Goal: Task Accomplishment & Management: Use online tool/utility

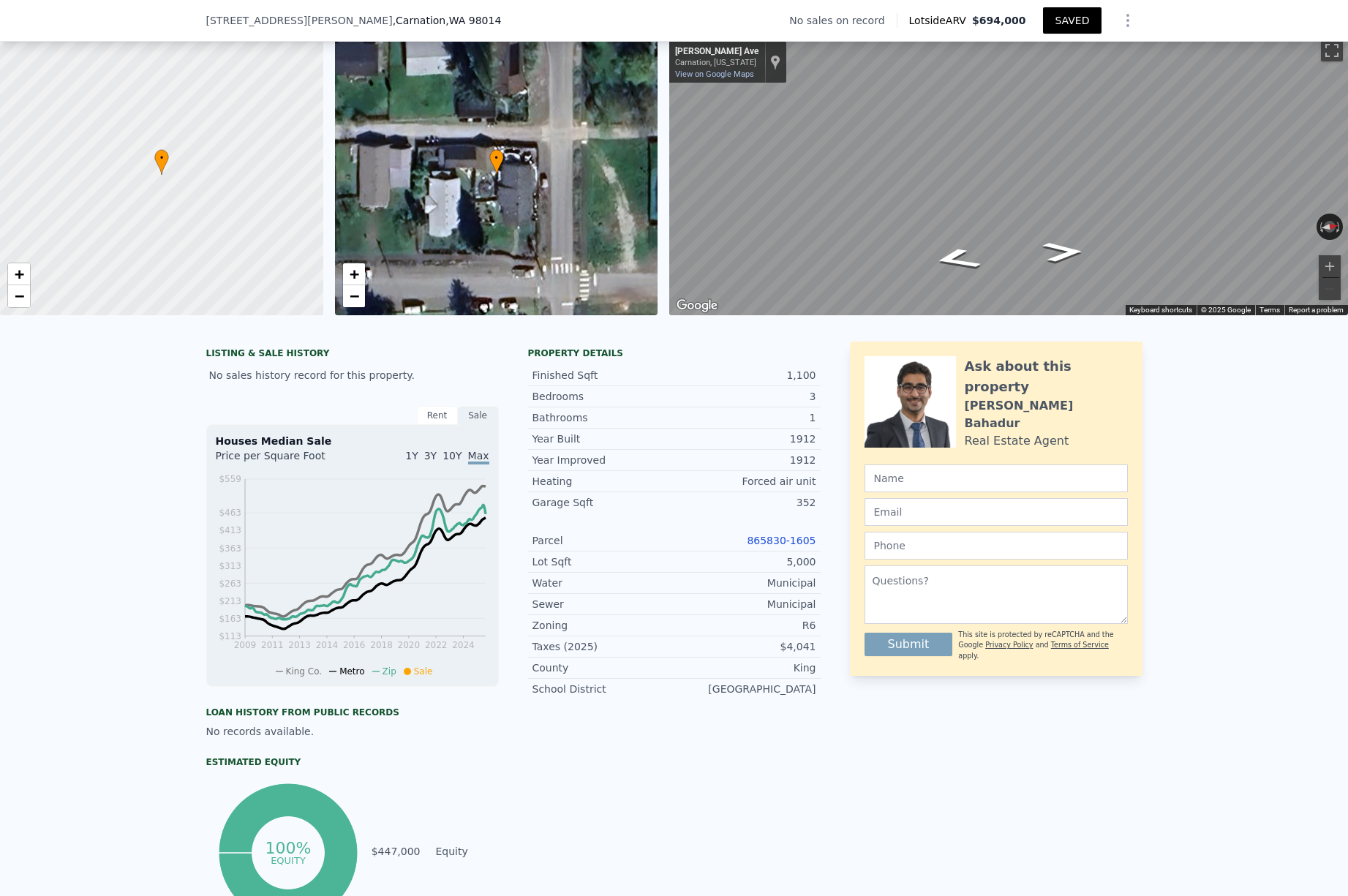
scroll to position [122, 0]
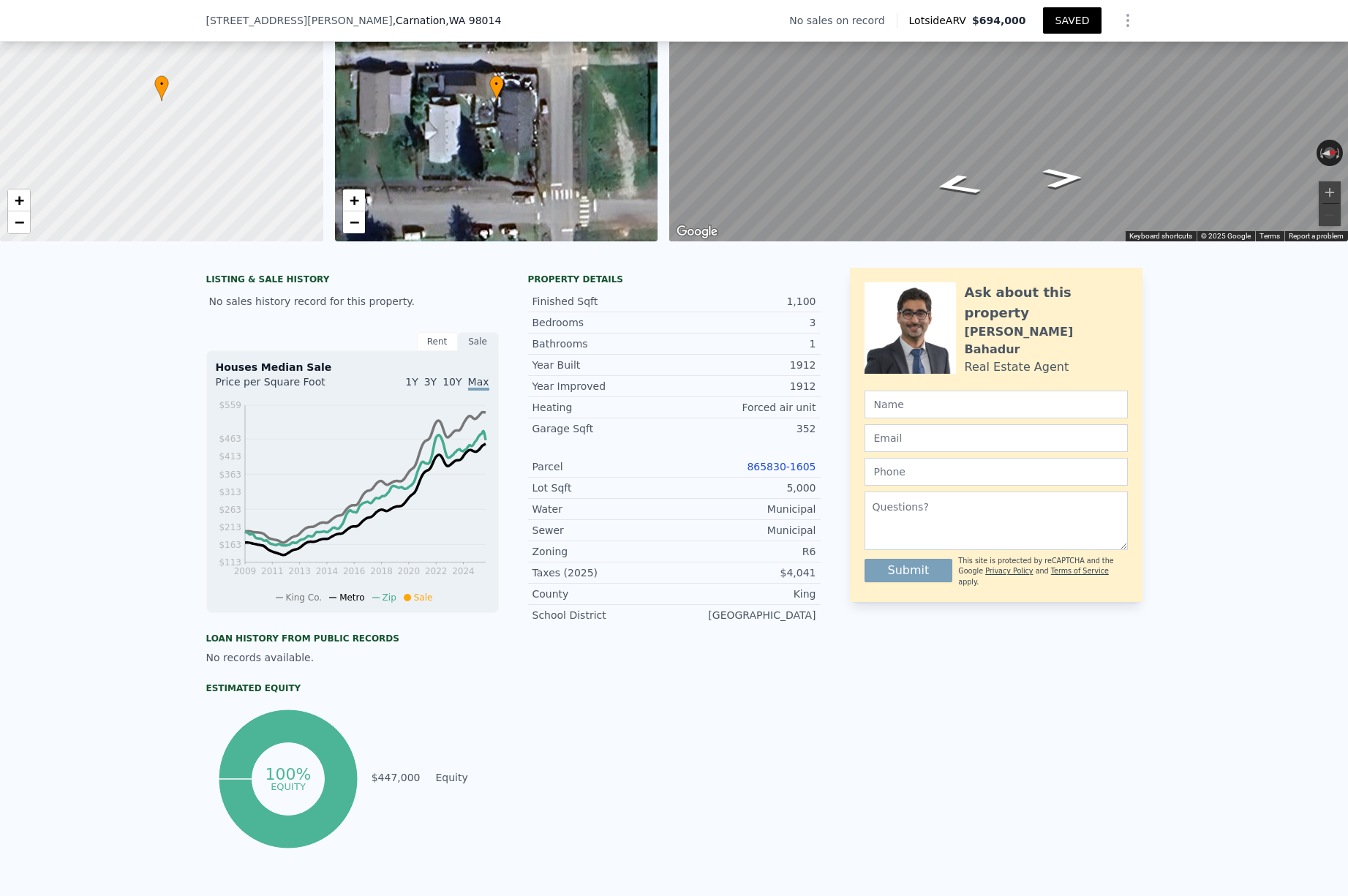
click at [770, 470] on link "865830-1605" at bounding box center [781, 466] width 69 height 11
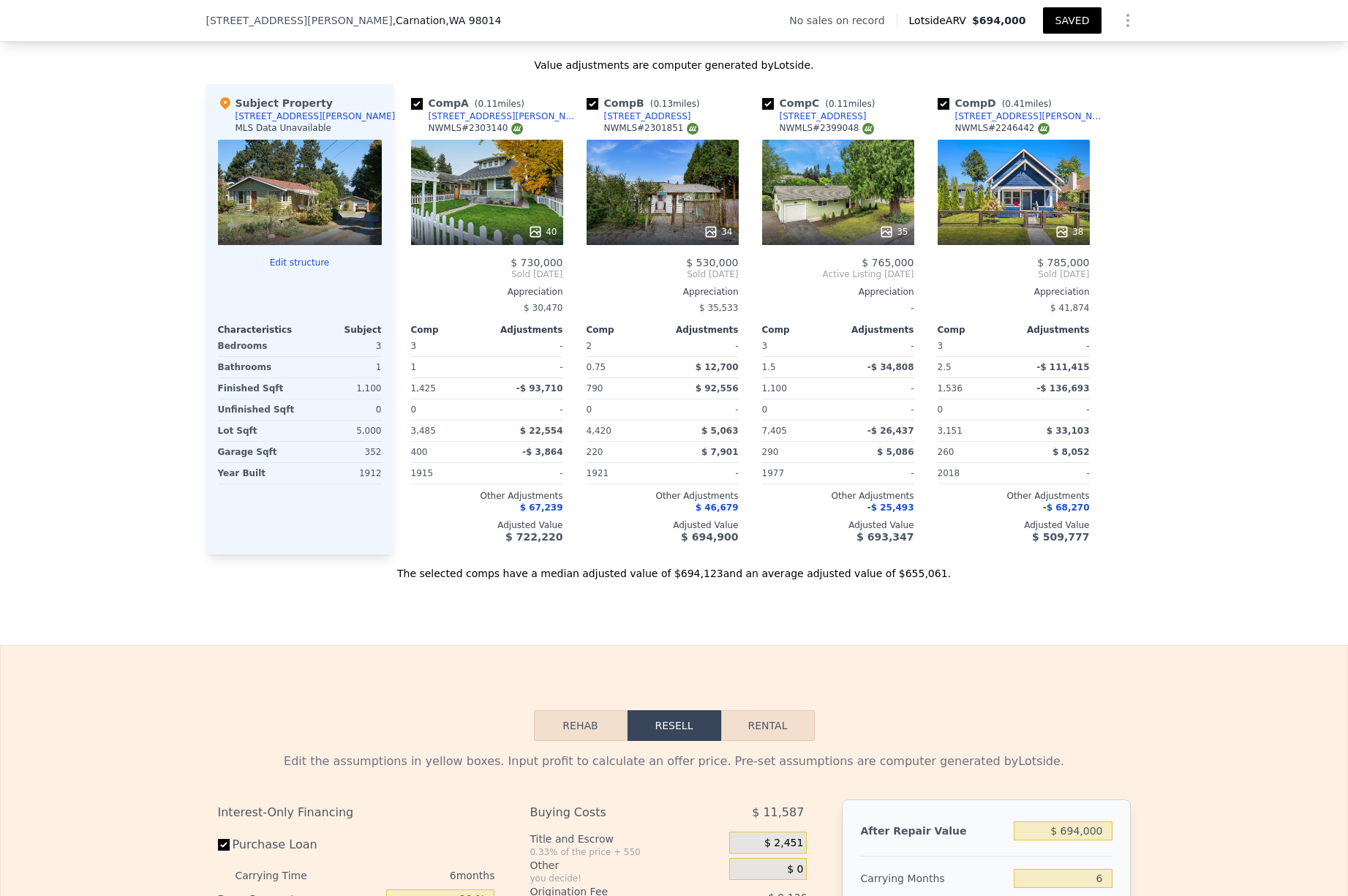
scroll to position [1379, 0]
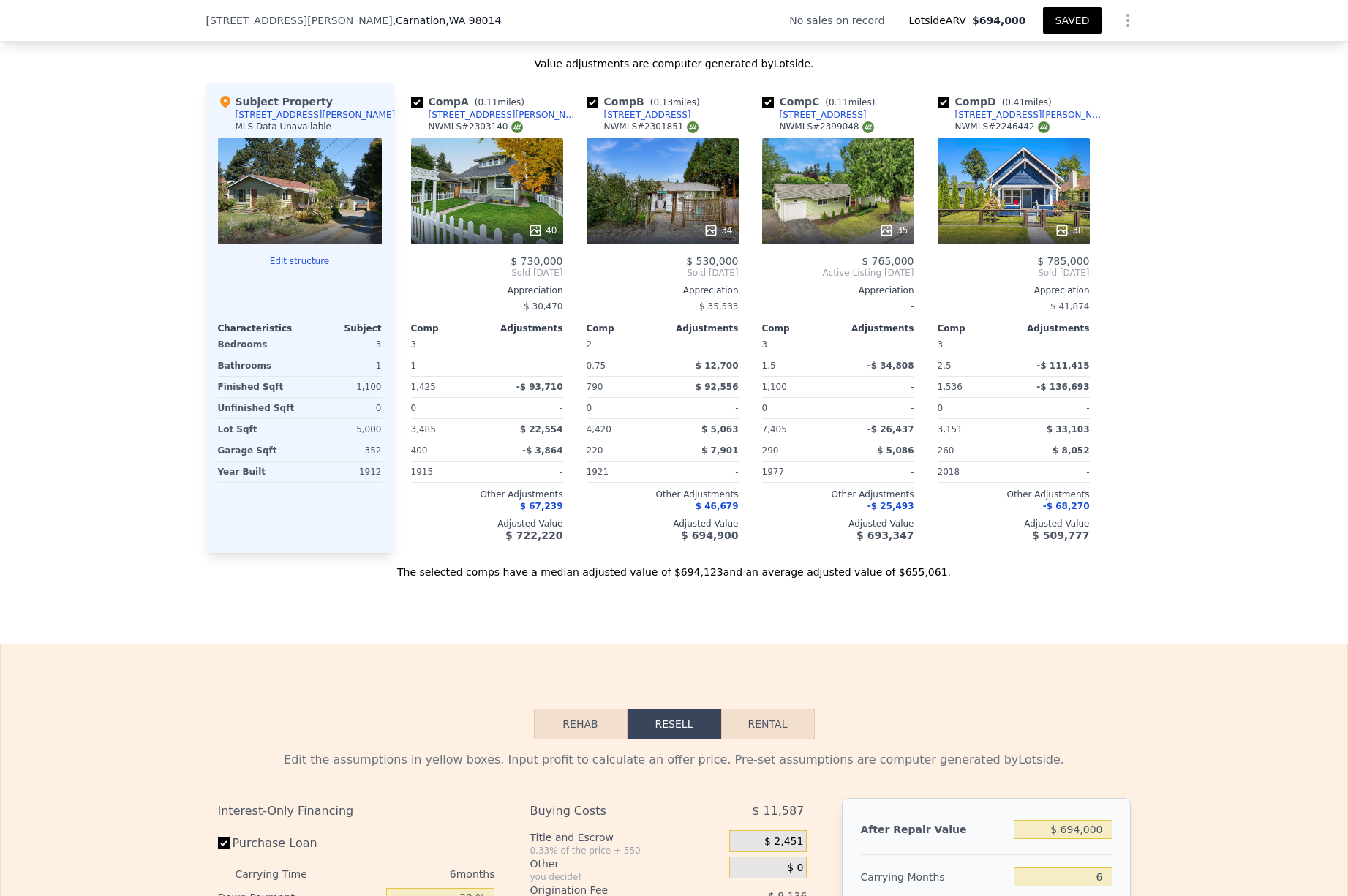
click at [290, 260] on button "Edit structure" at bounding box center [300, 261] width 164 height 11
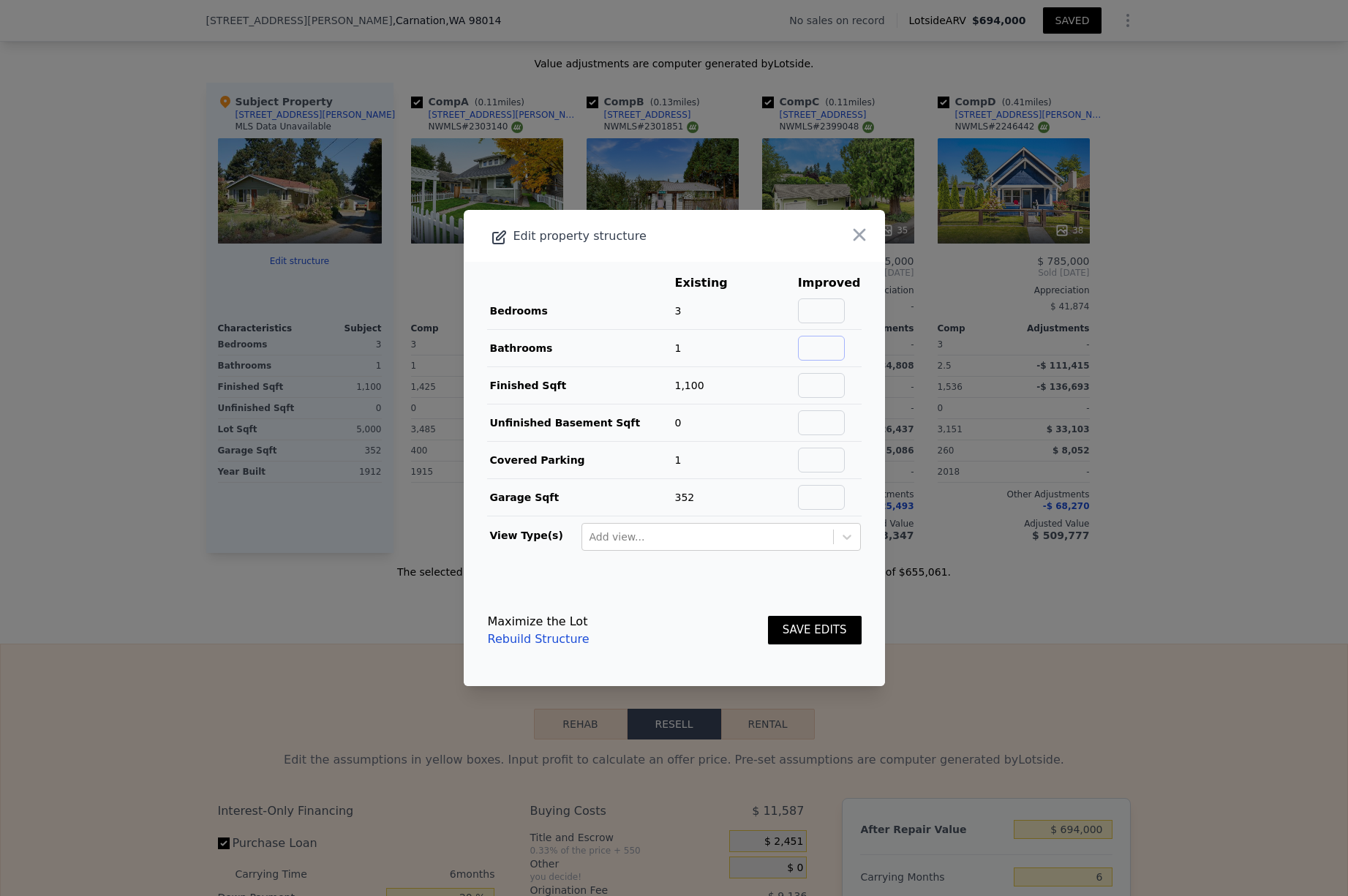
click at [828, 348] on input "text" at bounding box center [821, 348] width 47 height 25
type input "2"
click at [522, 643] on link "Rebuild Structure" at bounding box center [538, 639] width 102 height 18
click at [855, 231] on icon "button" at bounding box center [859, 234] width 20 height 20
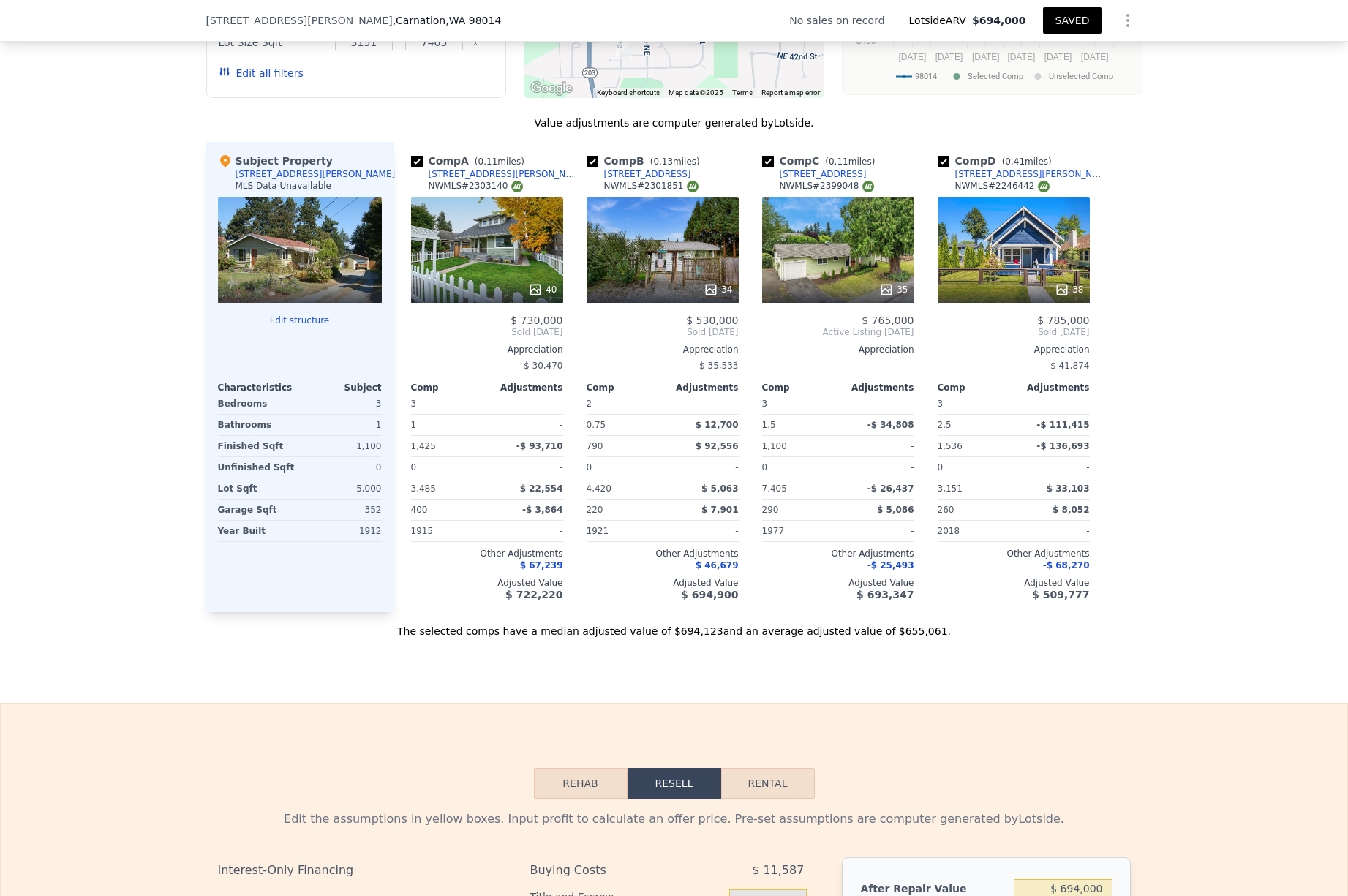
scroll to position [1381, 0]
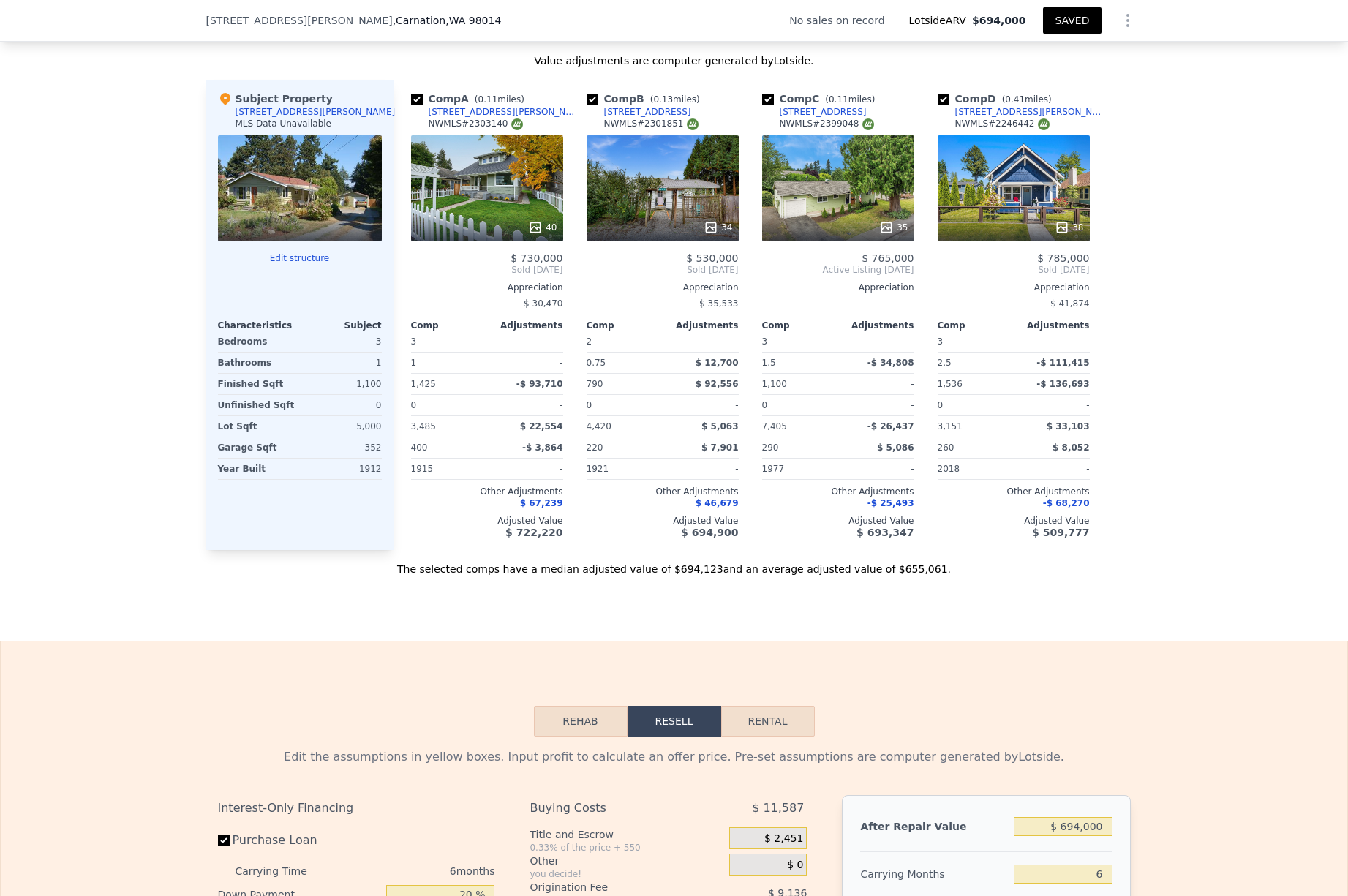
click at [491, 229] on div "40" at bounding box center [488, 227] width 140 height 15
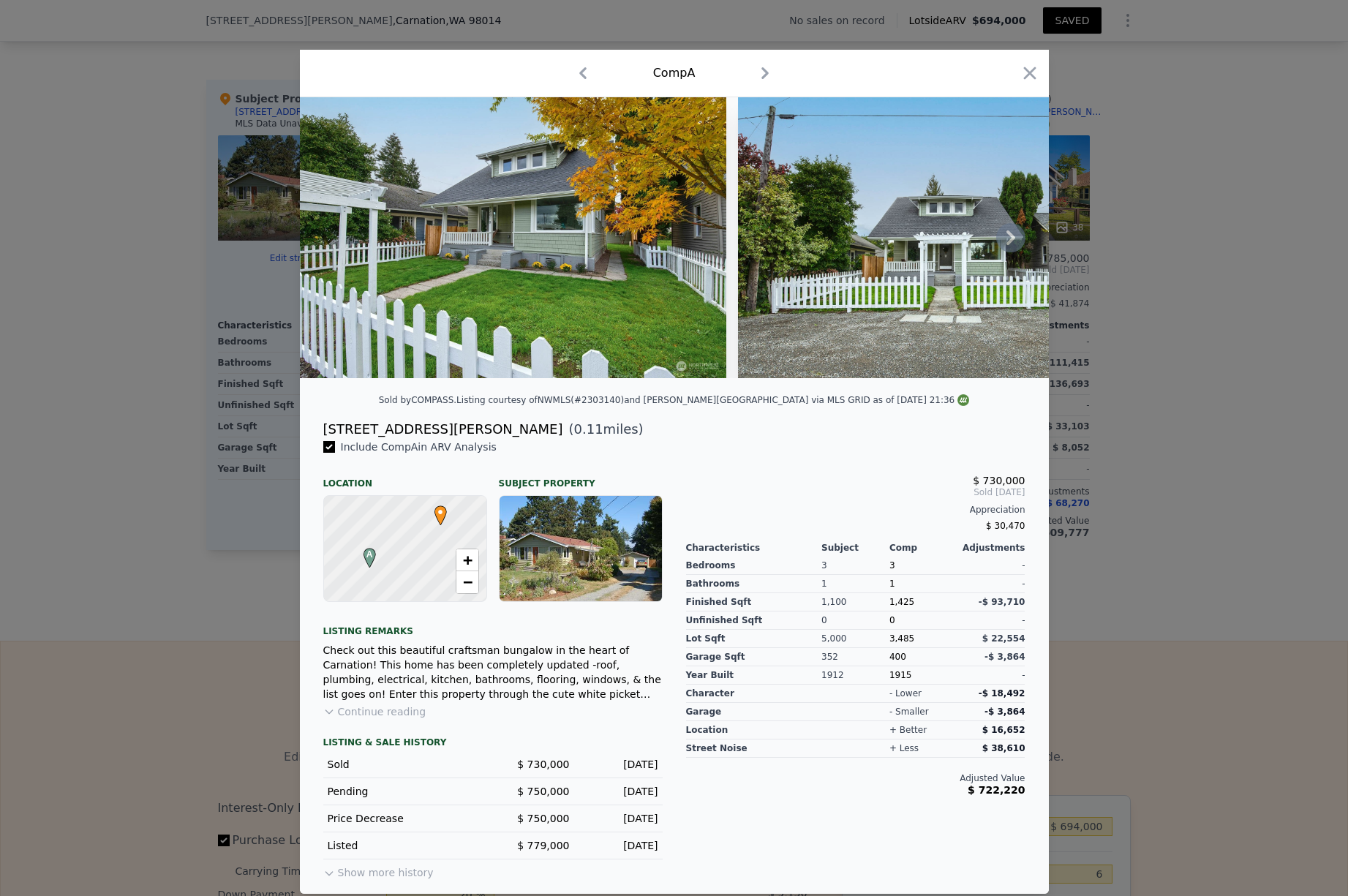
click at [1012, 237] on icon at bounding box center [1010, 238] width 9 height 15
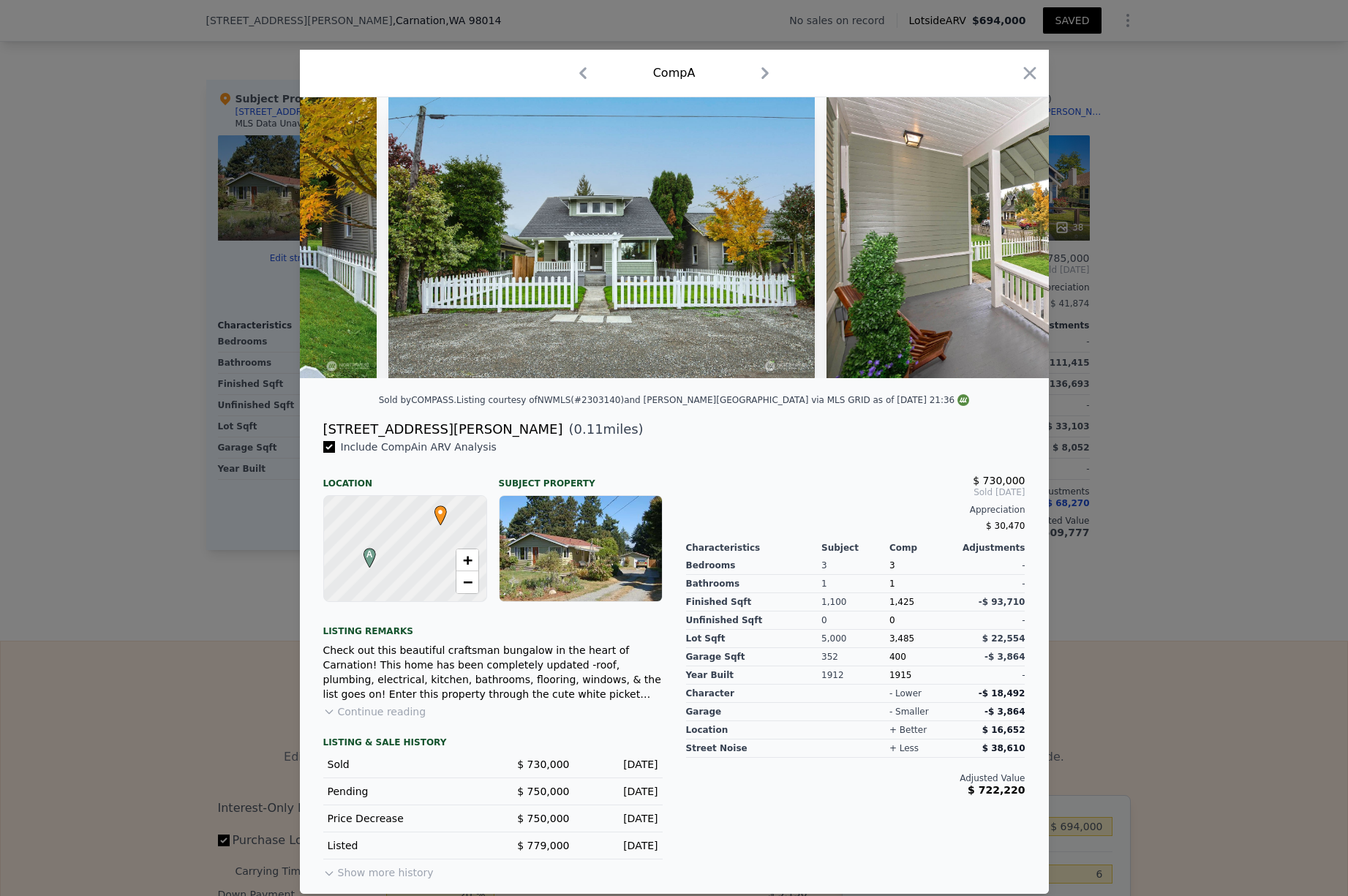
scroll to position [0, 351]
click at [1012, 237] on icon at bounding box center [1010, 238] width 9 height 15
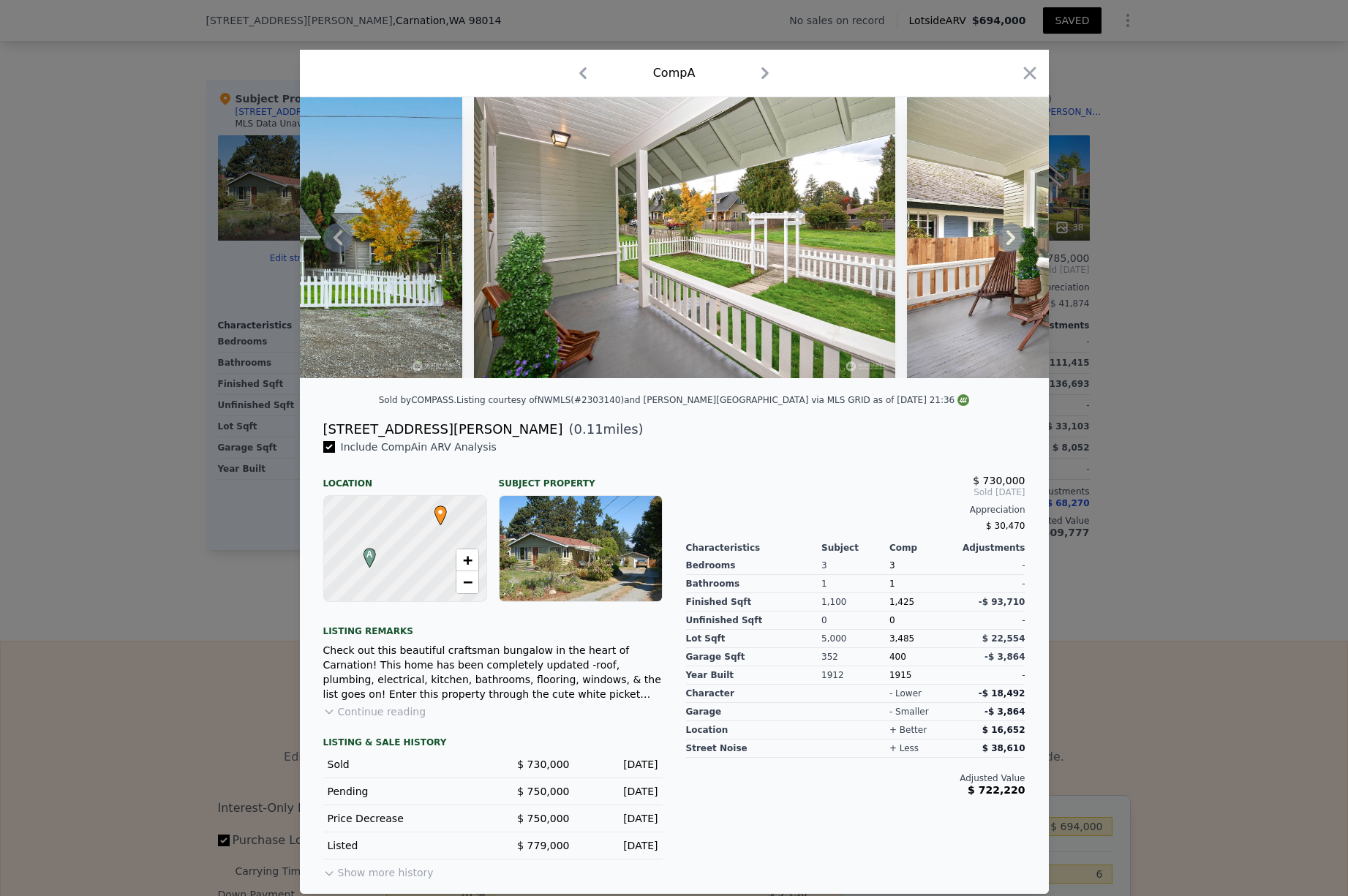
click at [1012, 237] on icon at bounding box center [1010, 238] width 9 height 15
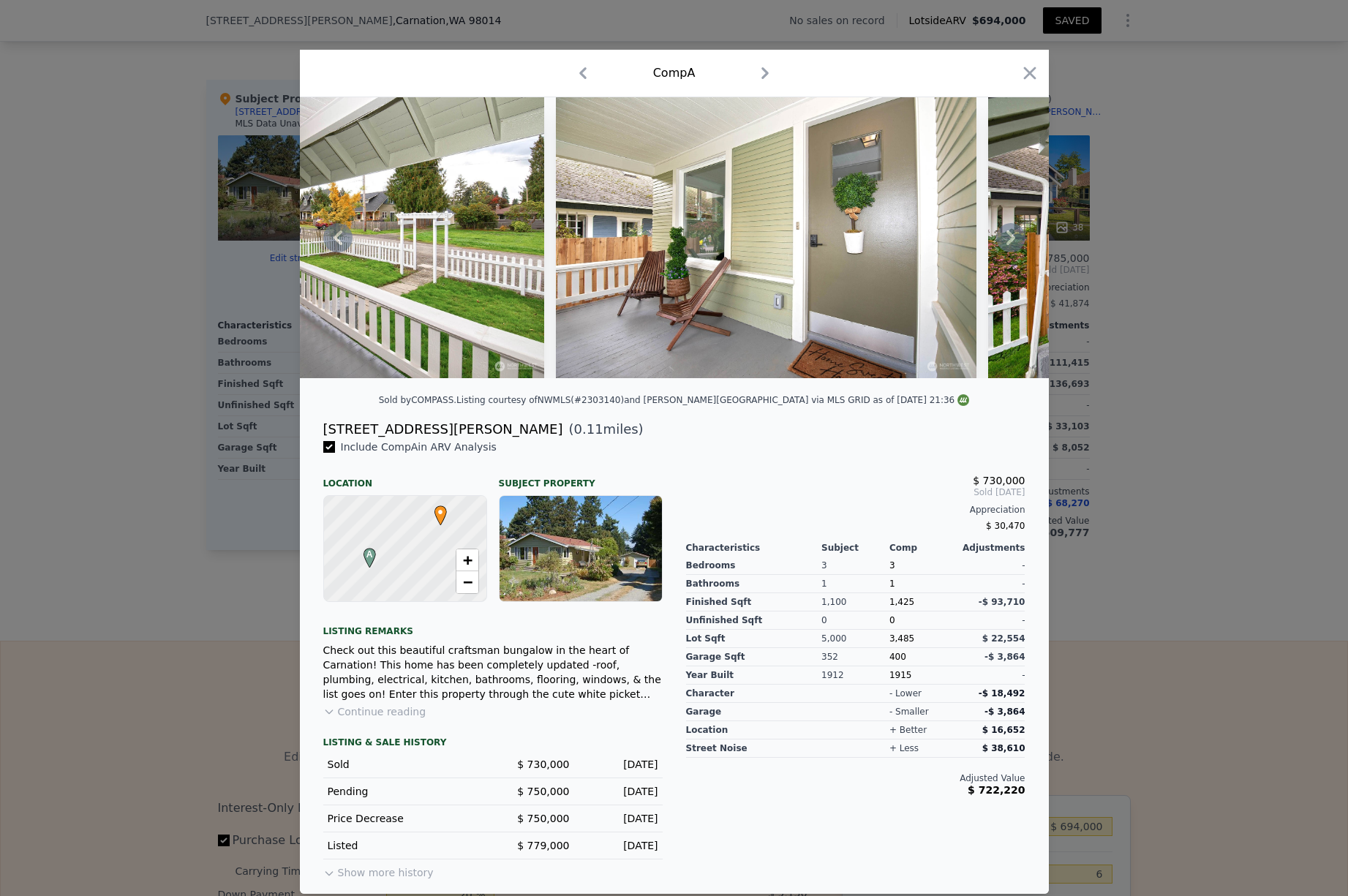
click at [1012, 237] on icon at bounding box center [1010, 238] width 9 height 15
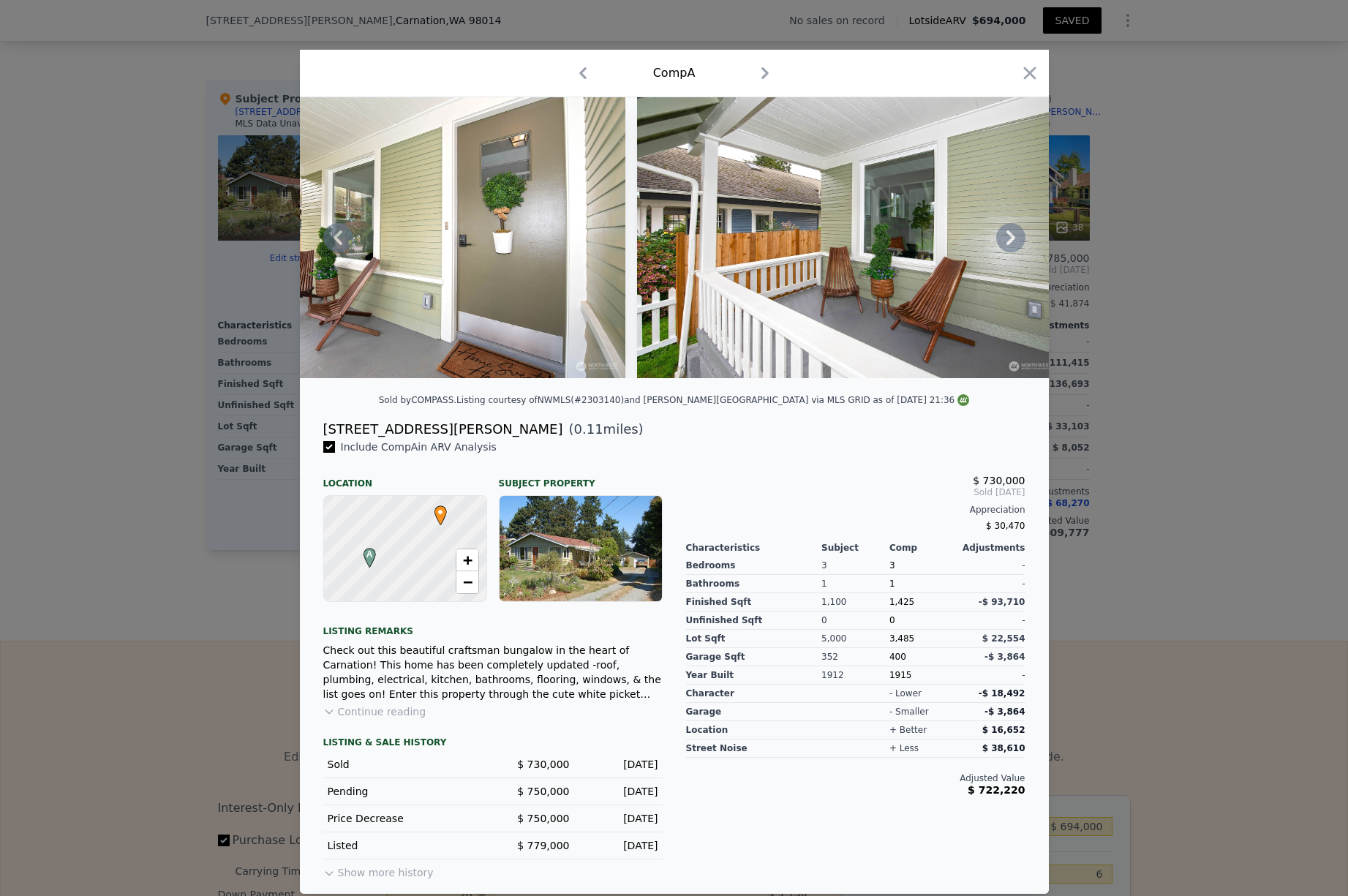
click at [1012, 237] on icon at bounding box center [1010, 238] width 9 height 15
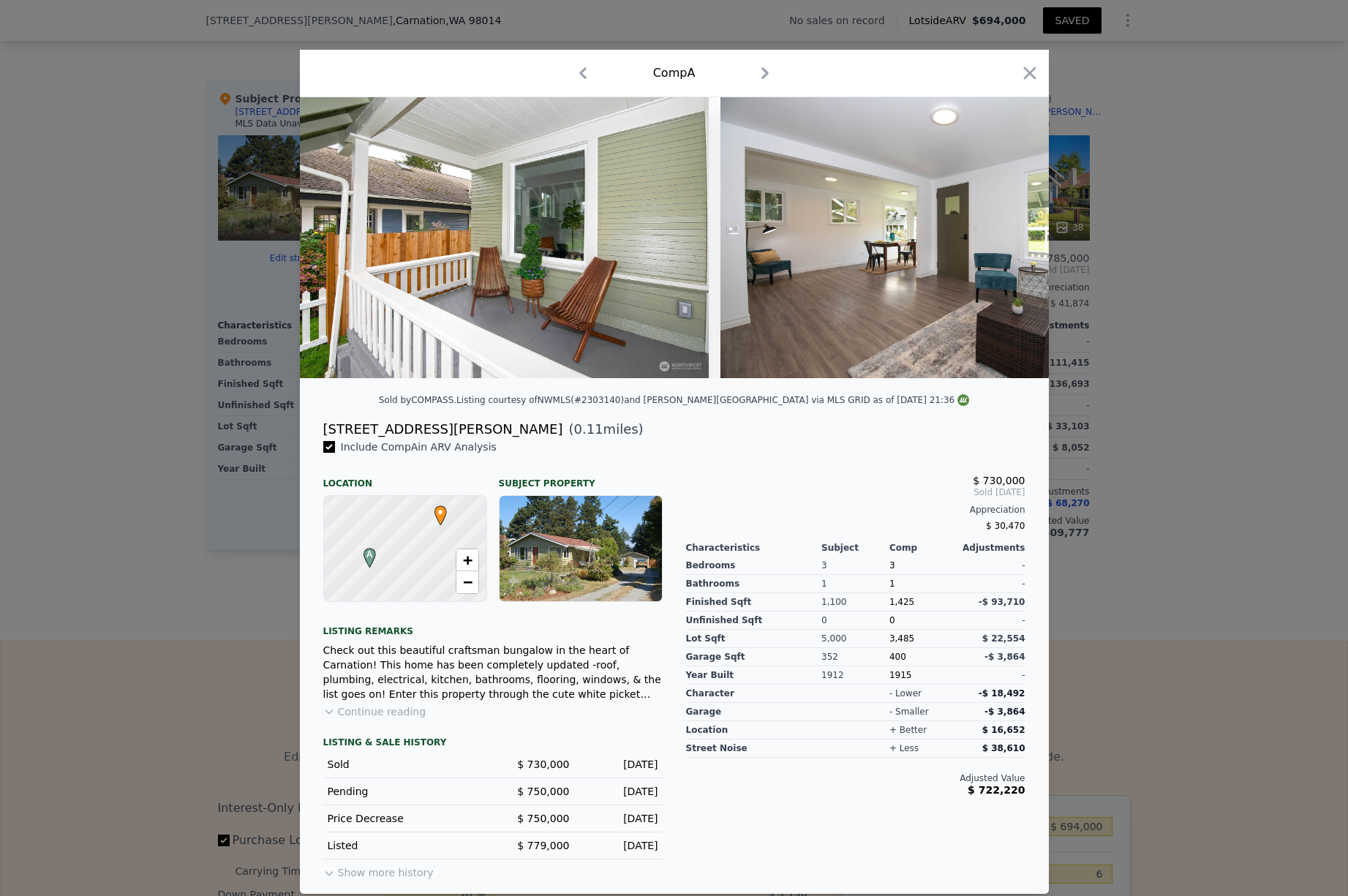
scroll to position [0, 1755]
click at [1012, 236] on icon at bounding box center [1010, 238] width 9 height 15
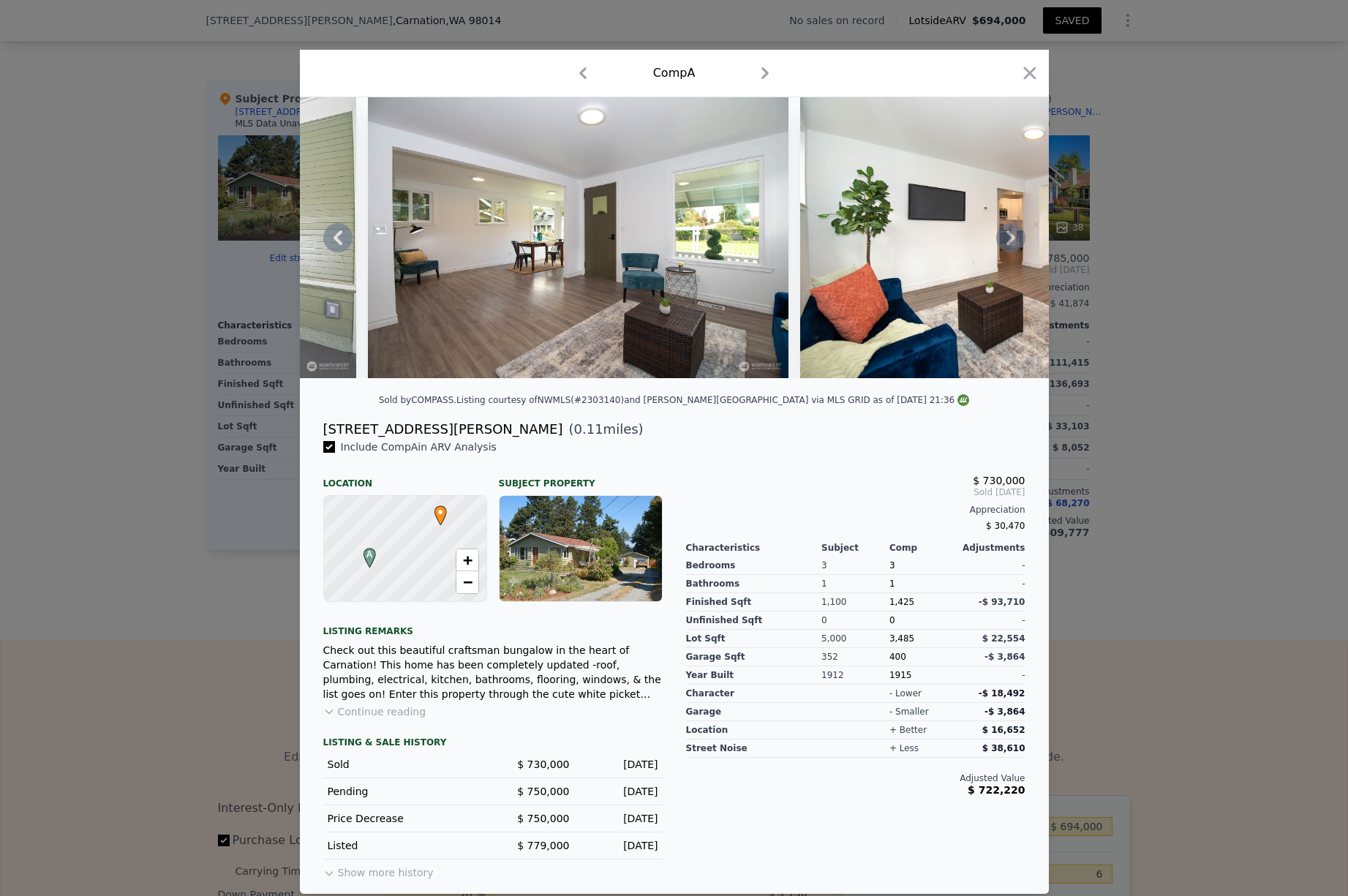
click at [1011, 236] on icon at bounding box center [1010, 238] width 9 height 15
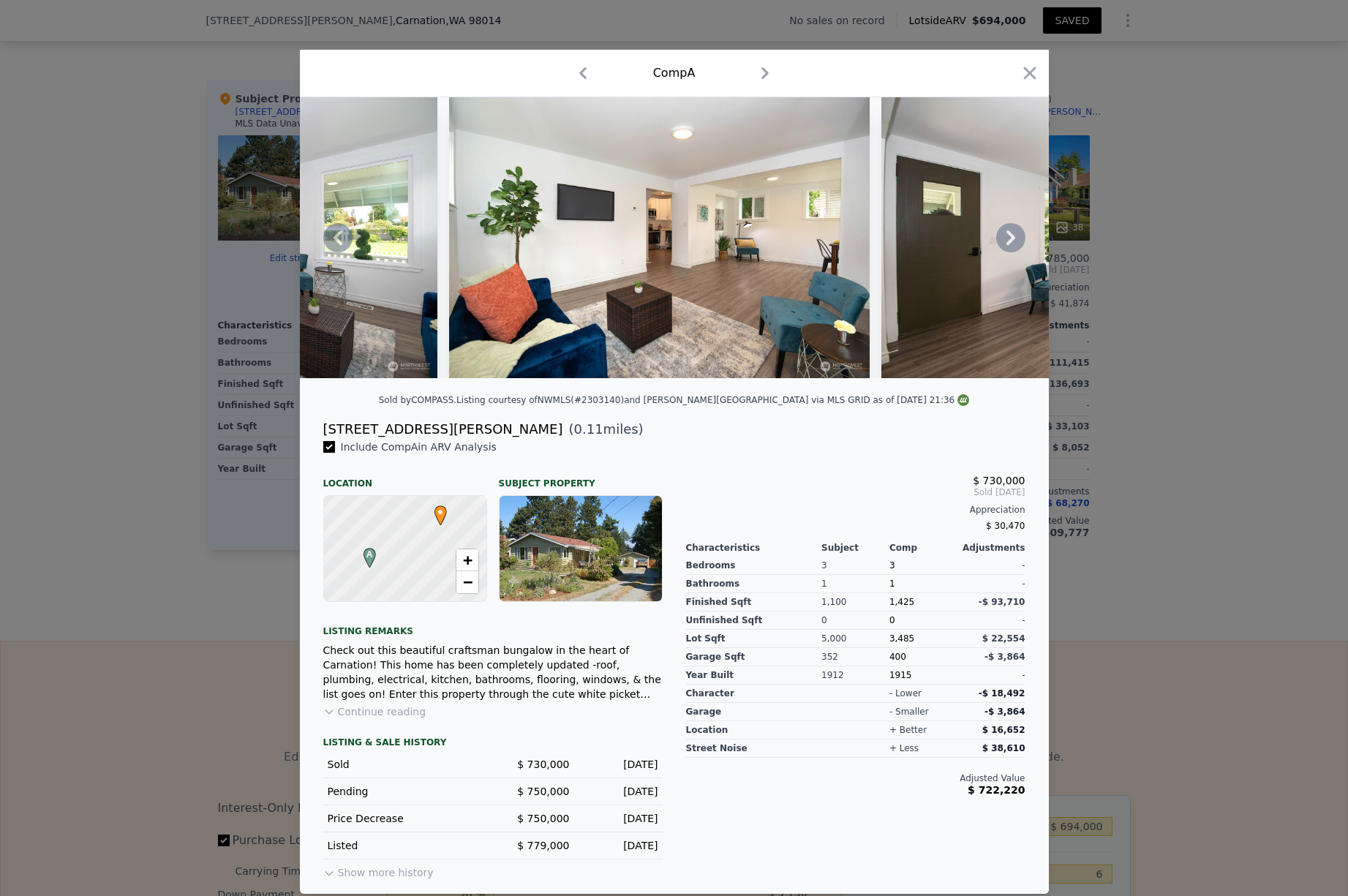
click at [1011, 236] on icon at bounding box center [1010, 238] width 9 height 15
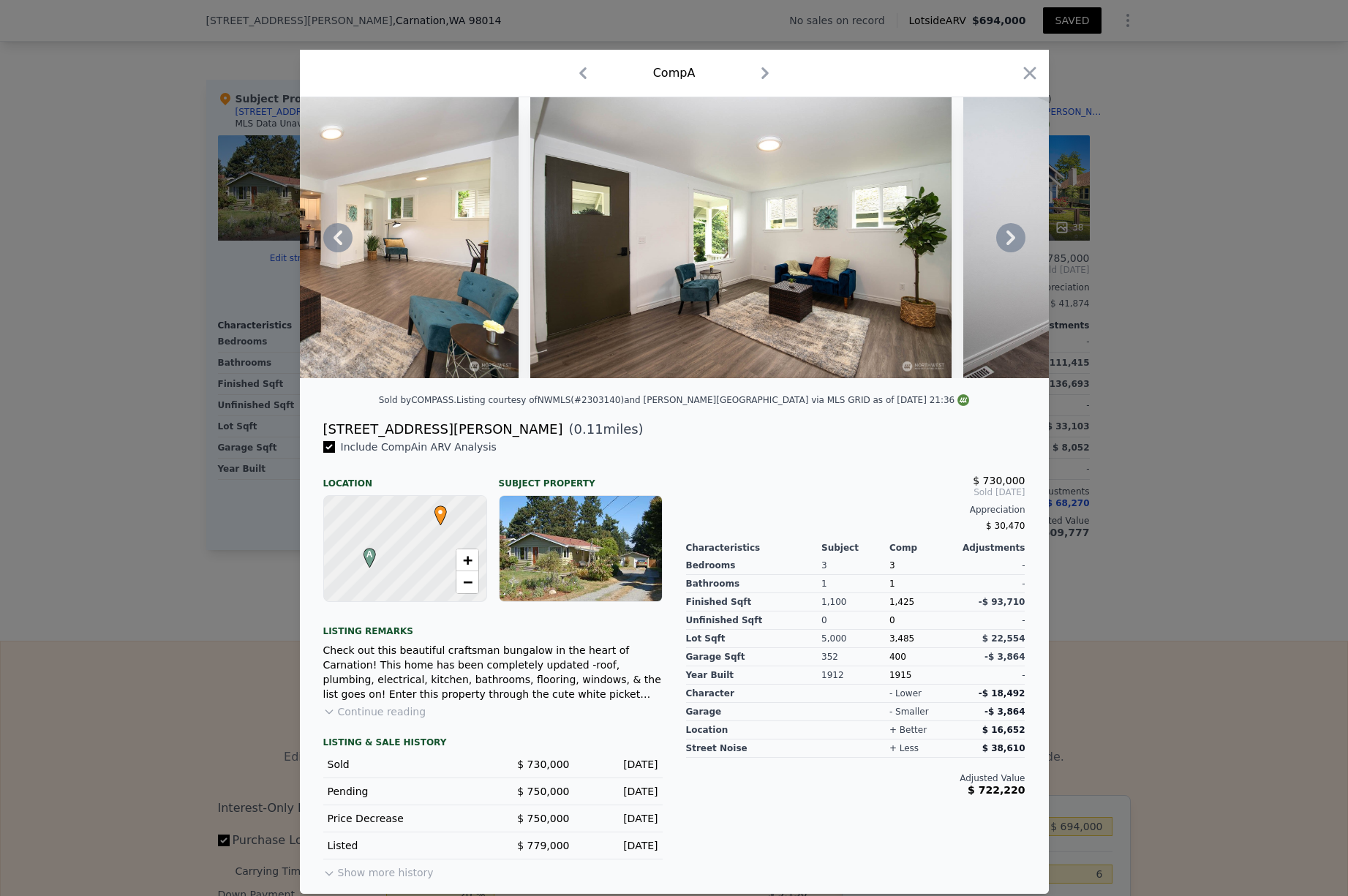
click at [1010, 237] on icon at bounding box center [1011, 238] width 29 height 29
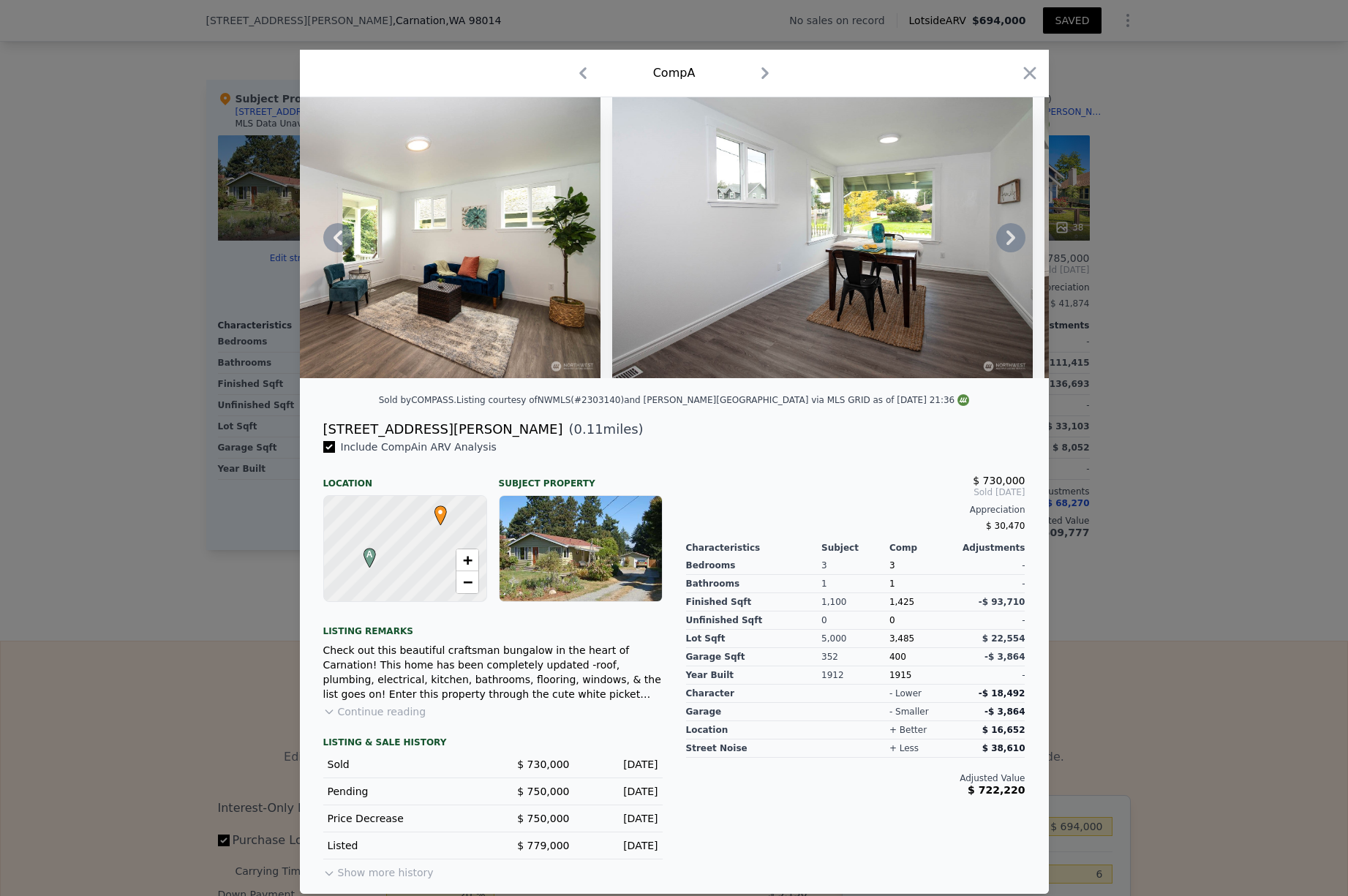
click at [1010, 238] on icon at bounding box center [1011, 238] width 29 height 29
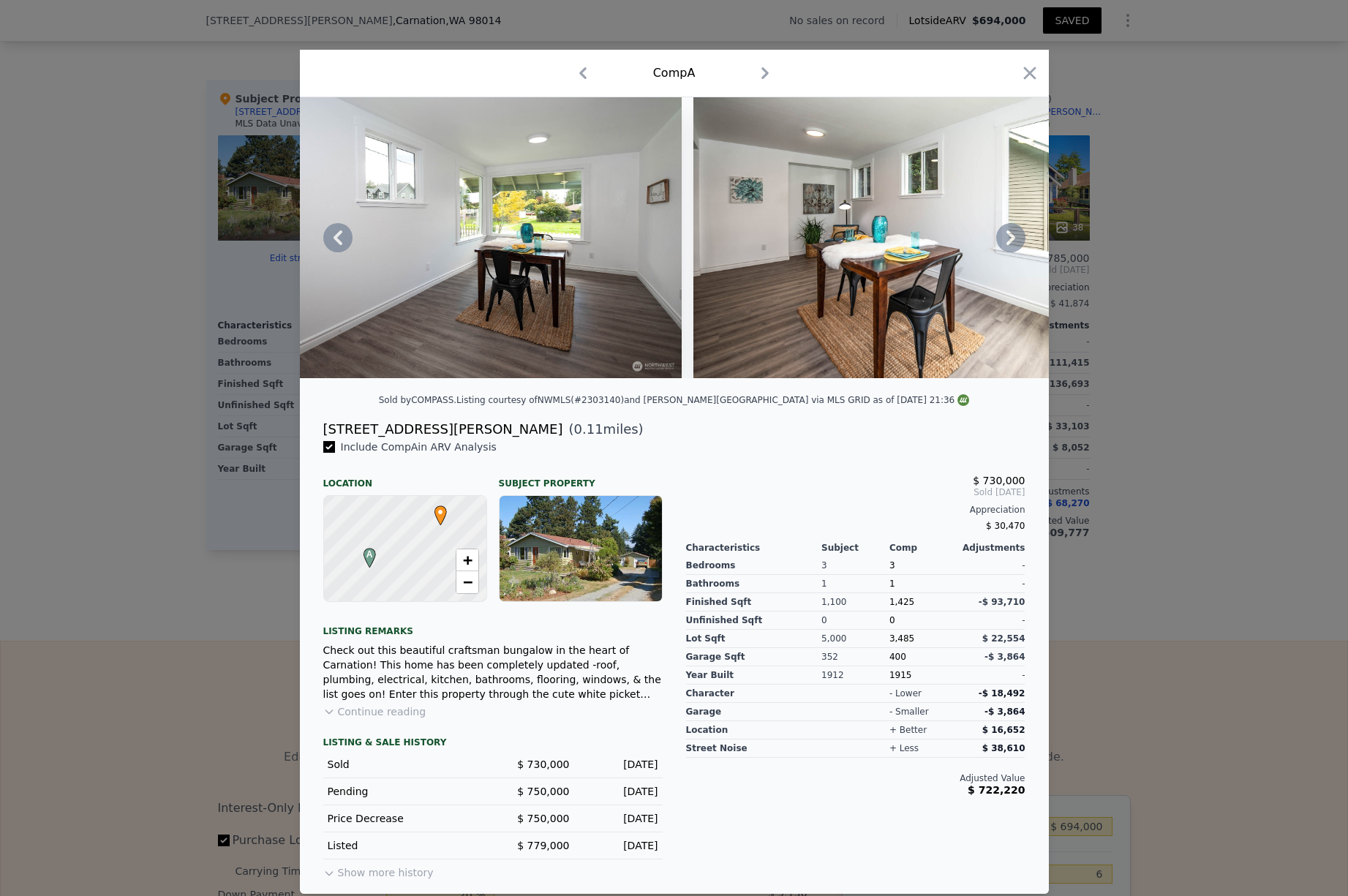
click at [1010, 239] on icon at bounding box center [1010, 238] width 9 height 15
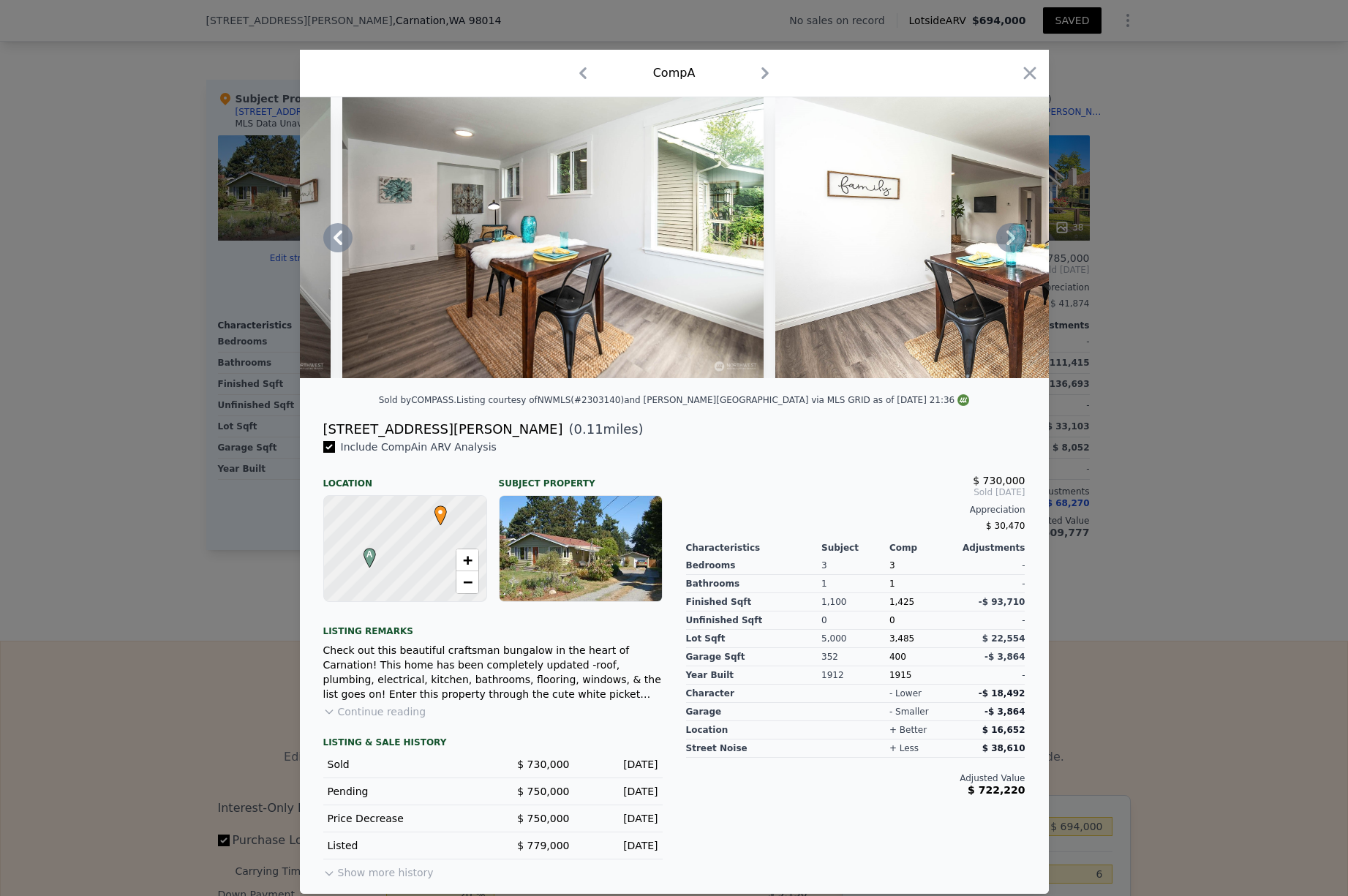
click at [1010, 238] on icon at bounding box center [1011, 238] width 29 height 29
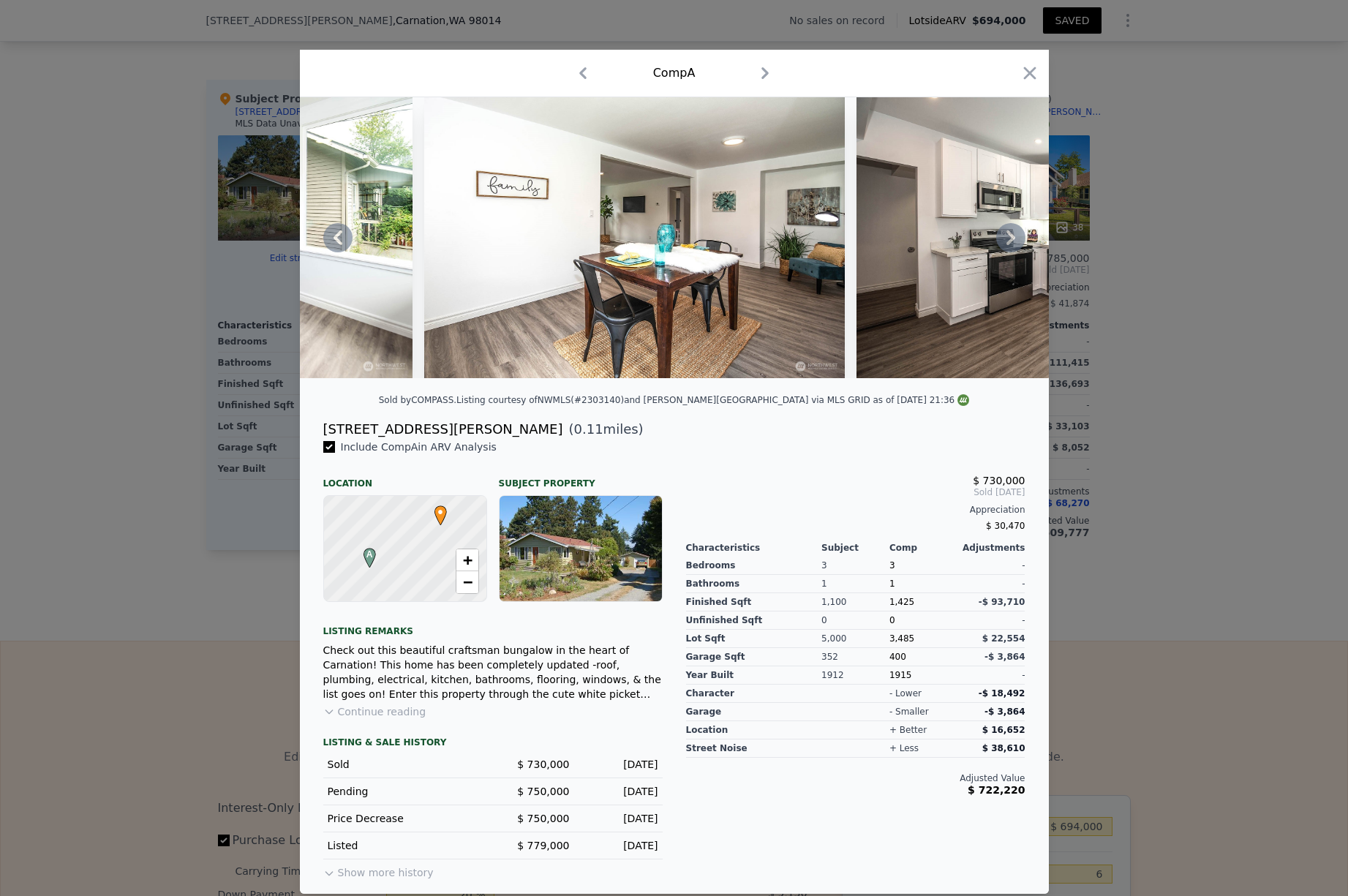
click at [1010, 239] on icon at bounding box center [1010, 238] width 9 height 15
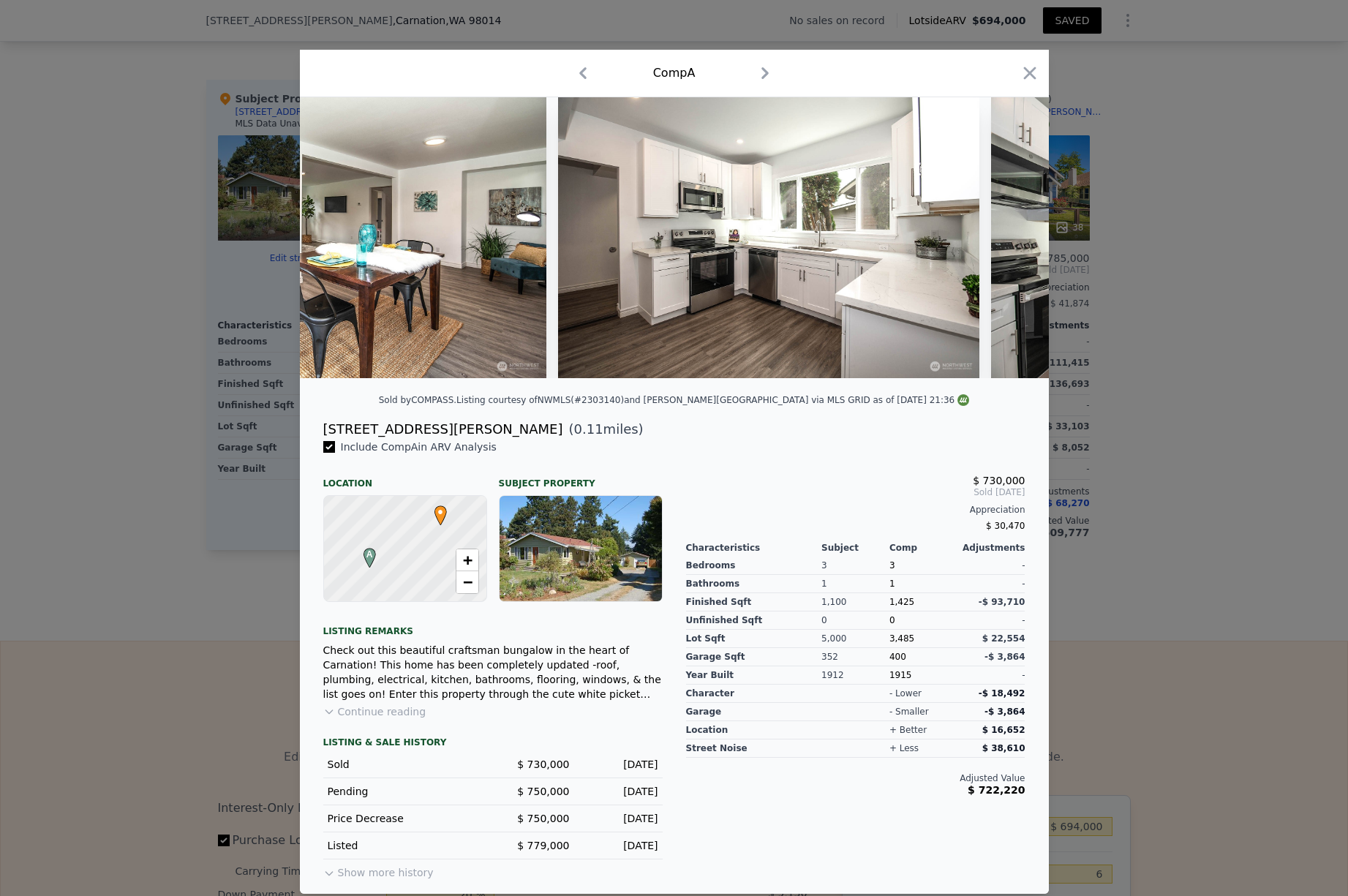
scroll to position [0, 4563]
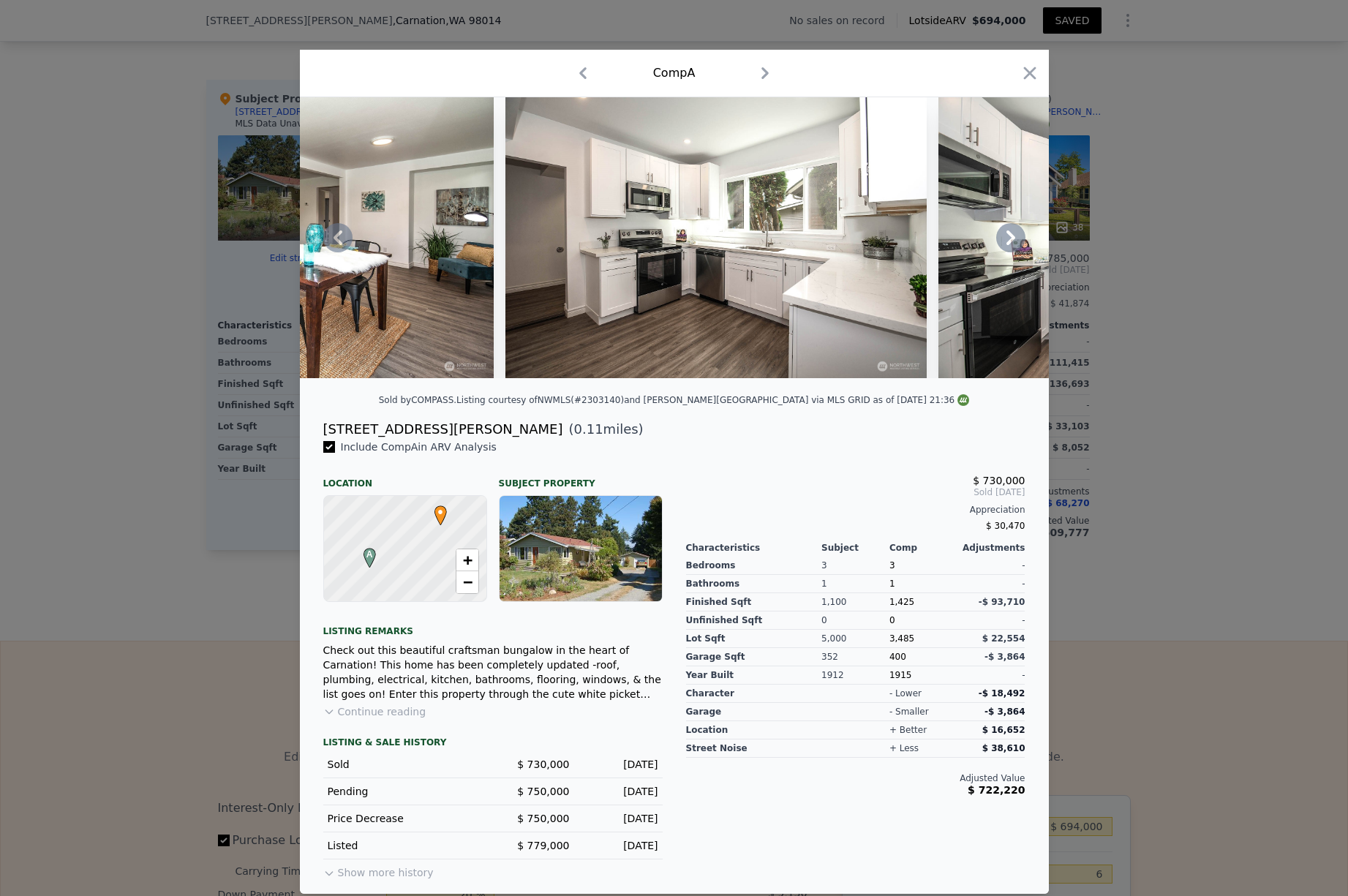
click at [1010, 240] on icon at bounding box center [1010, 238] width 9 height 15
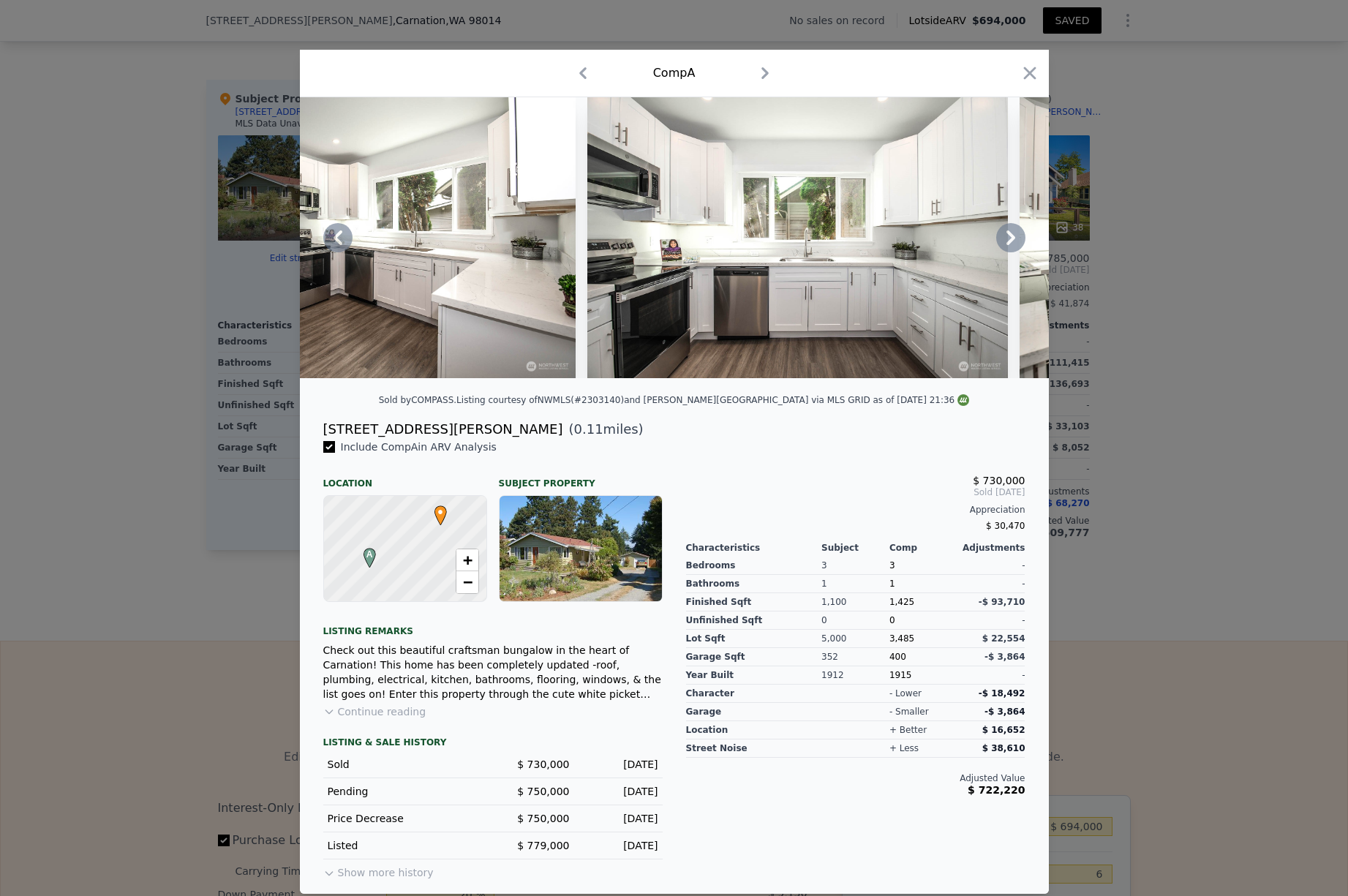
click at [1010, 240] on icon at bounding box center [1010, 238] width 9 height 15
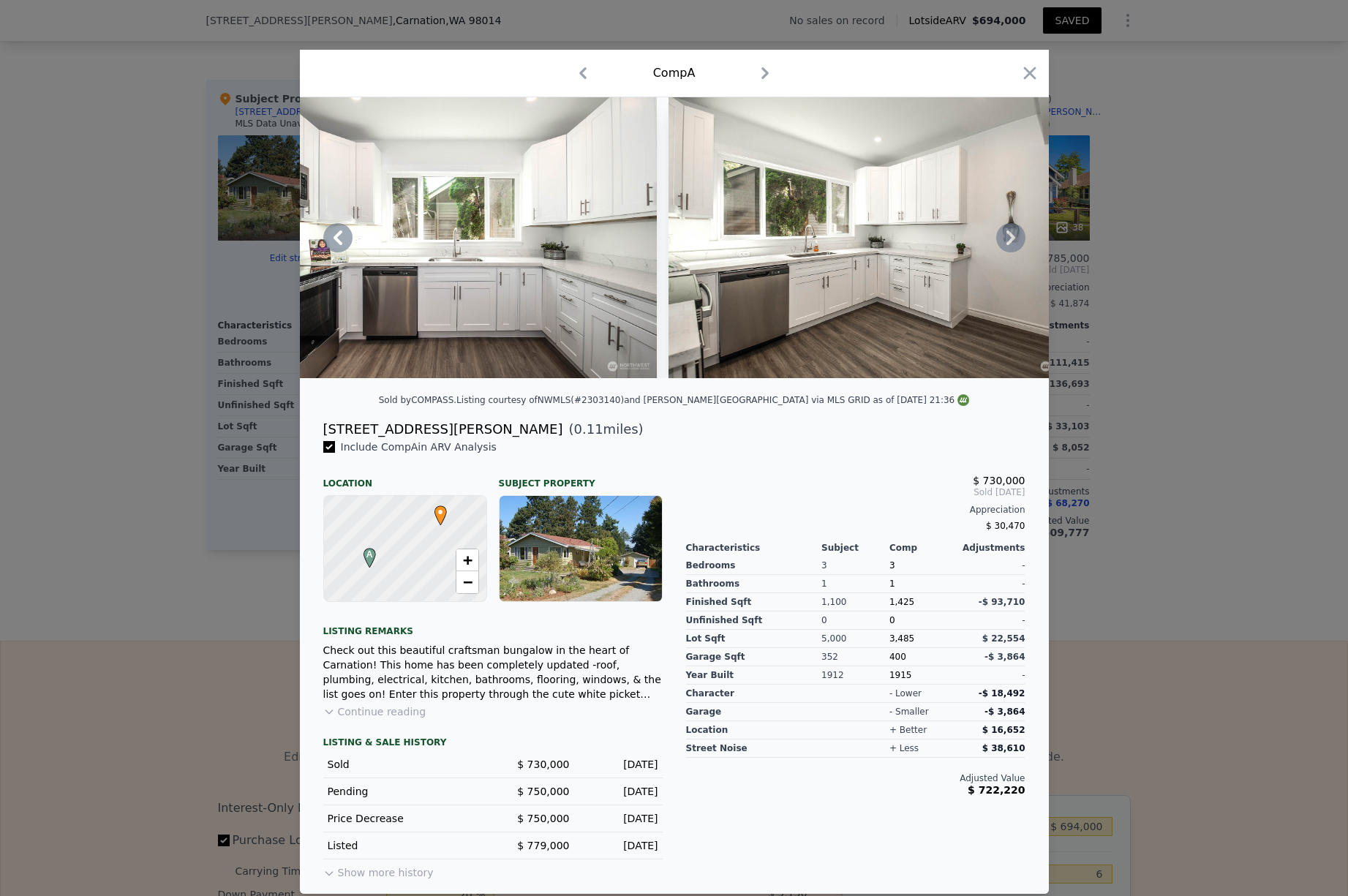
click at [1010, 240] on icon at bounding box center [1010, 238] width 9 height 15
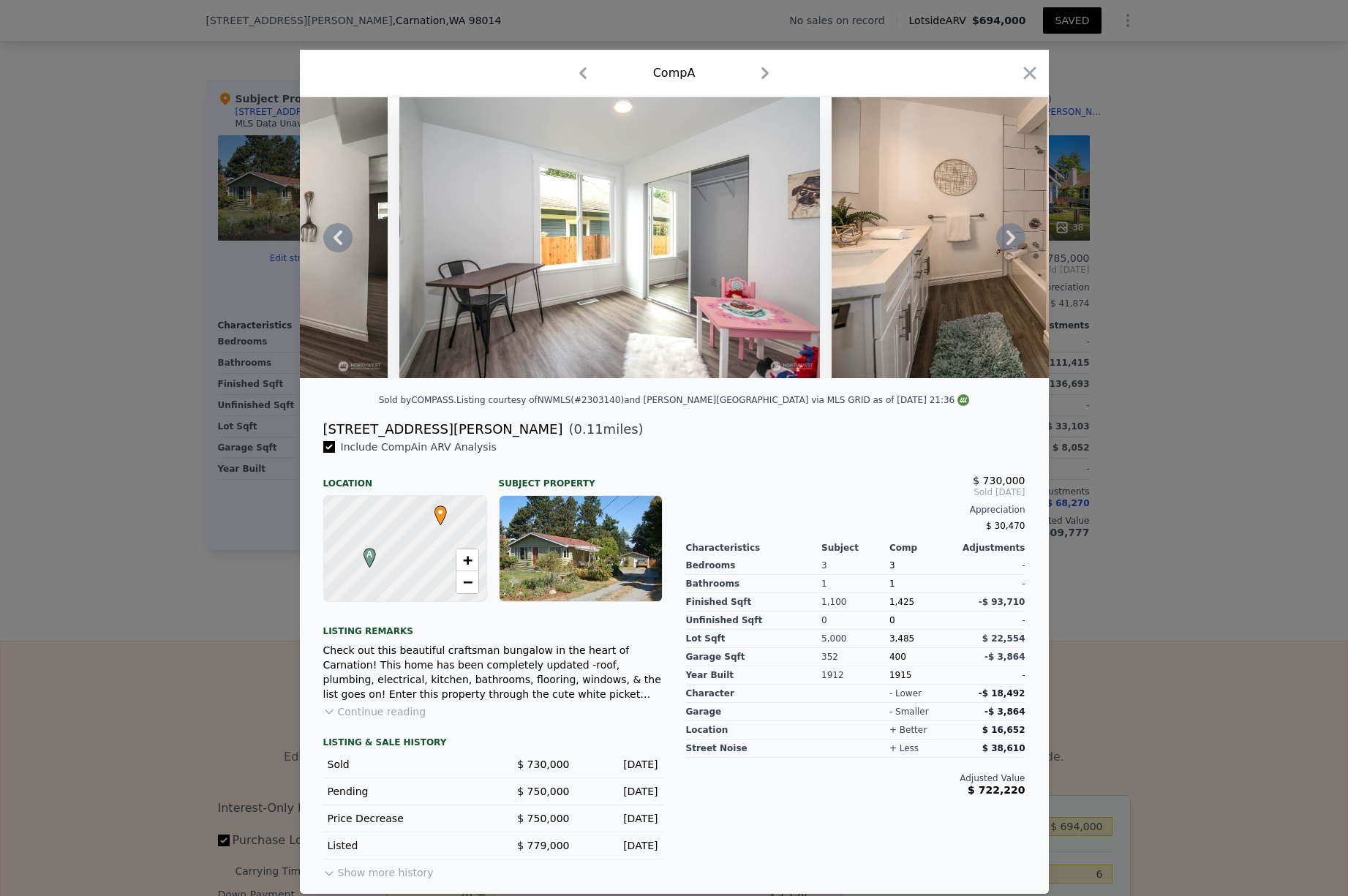
click at [1010, 240] on icon at bounding box center [1010, 238] width 9 height 15
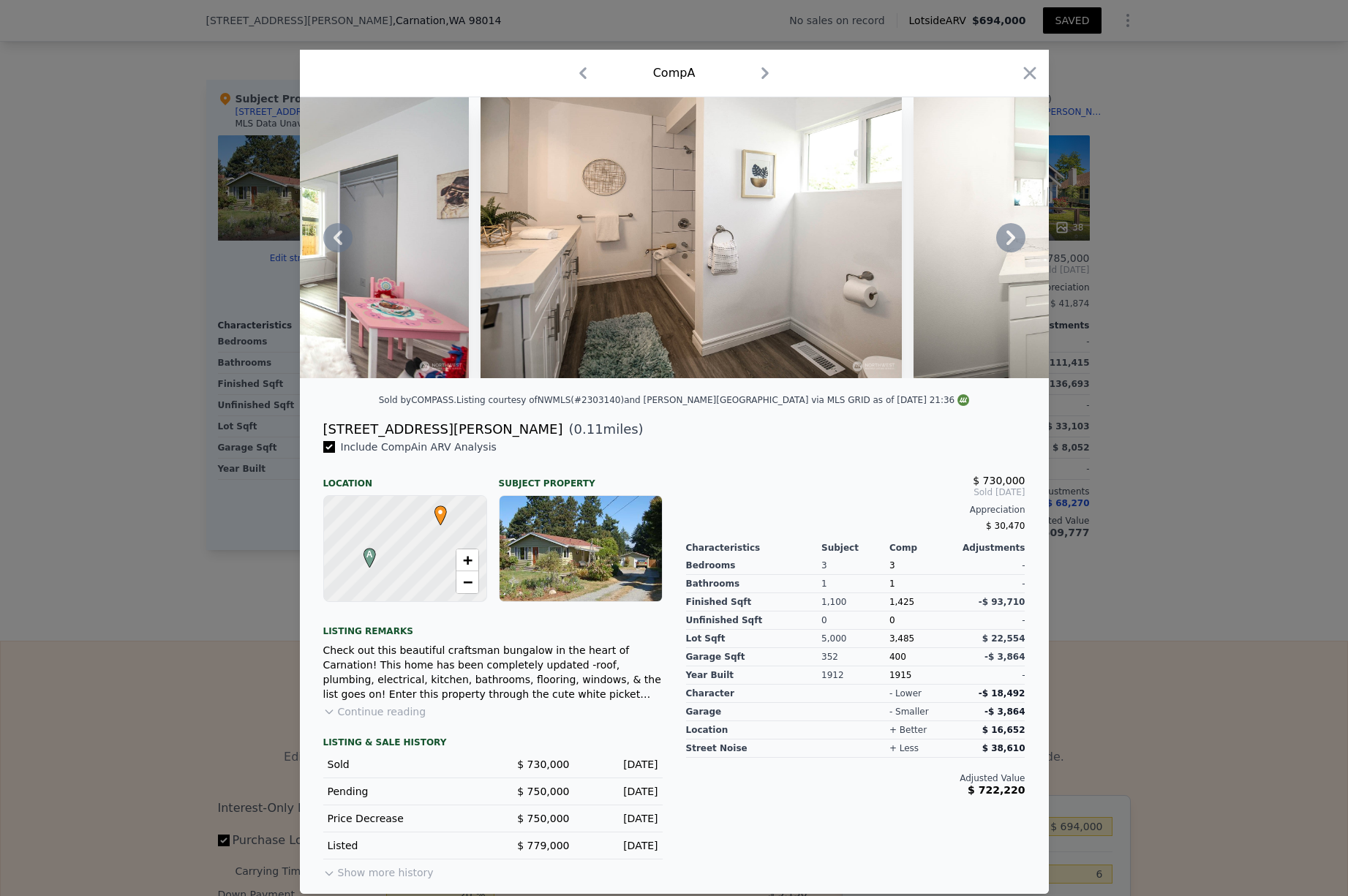
click at [1010, 240] on icon at bounding box center [1010, 238] width 9 height 15
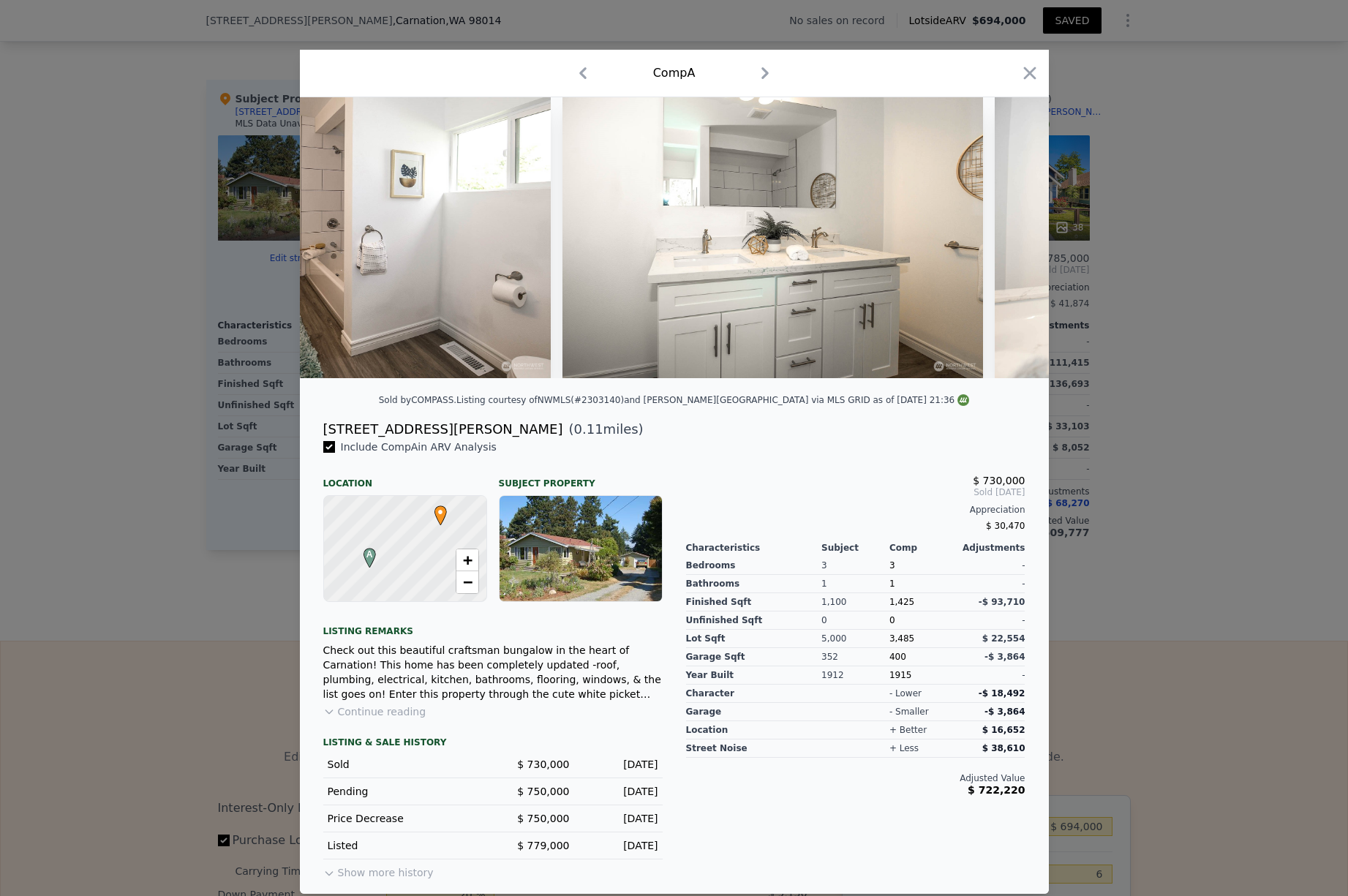
click at [1010, 240] on div at bounding box center [674, 238] width 749 height 281
click at [1010, 241] on icon at bounding box center [1010, 238] width 9 height 15
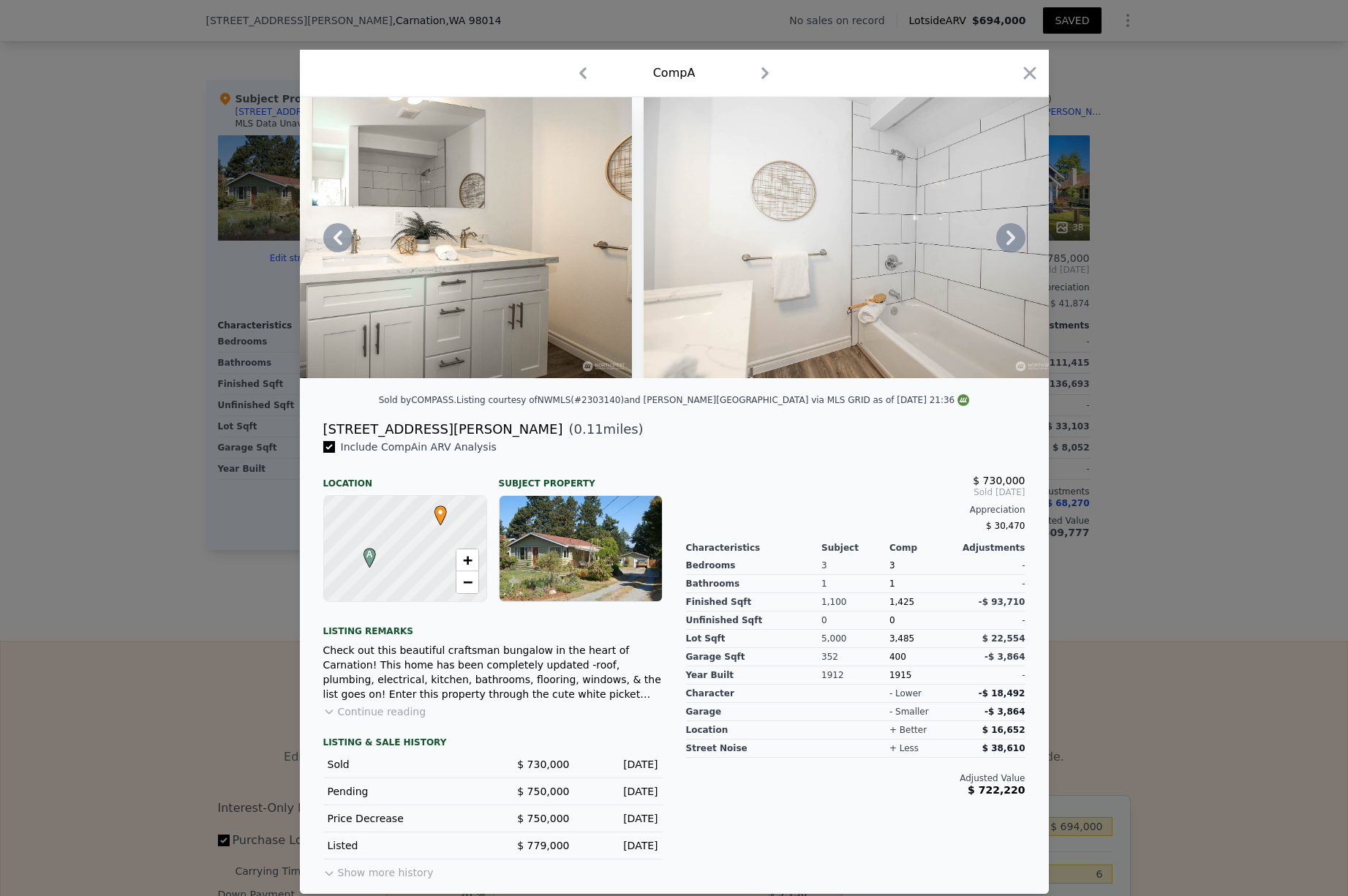
click at [1012, 239] on icon at bounding box center [1010, 238] width 9 height 15
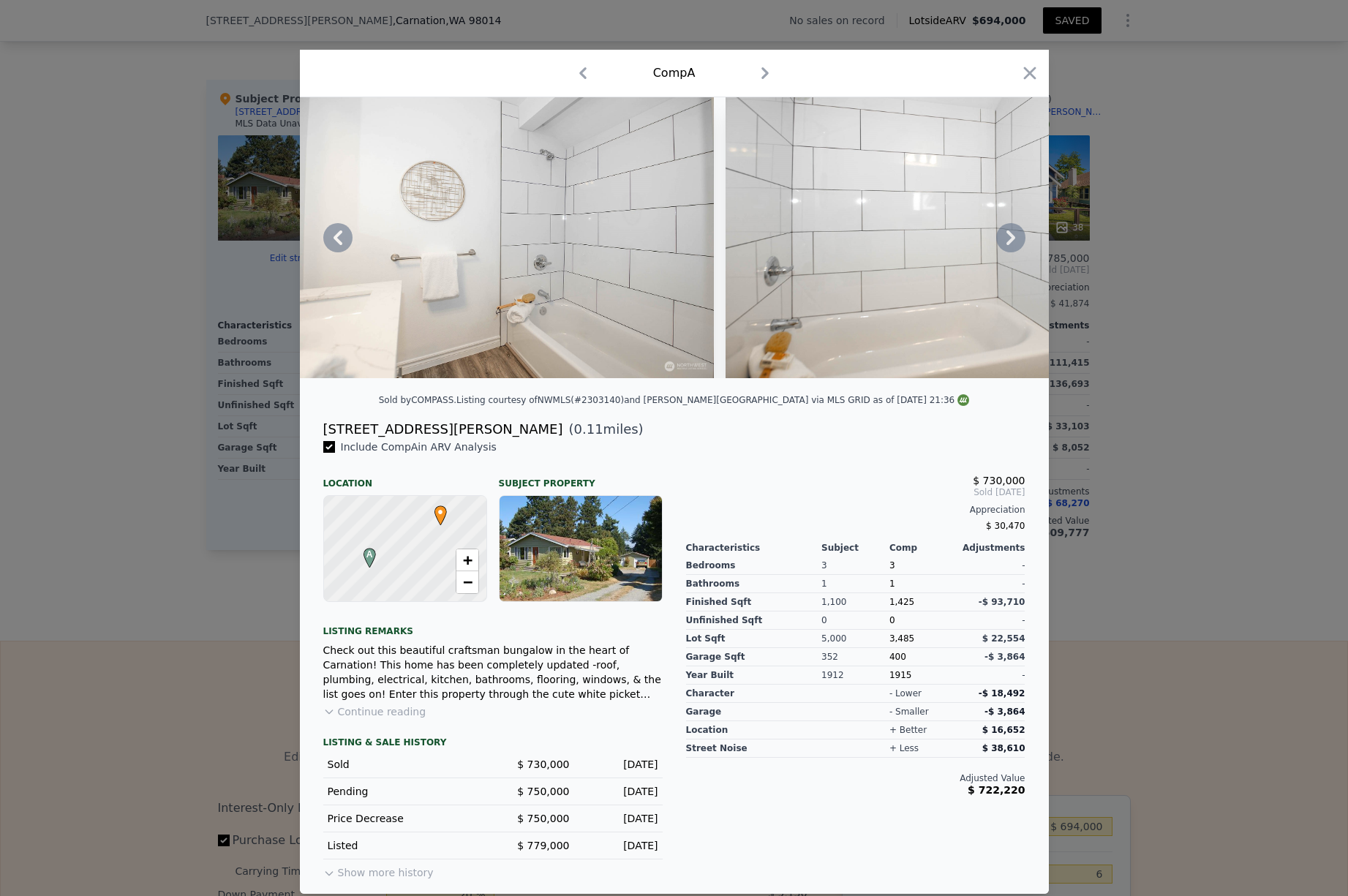
click at [1012, 239] on icon at bounding box center [1010, 238] width 9 height 15
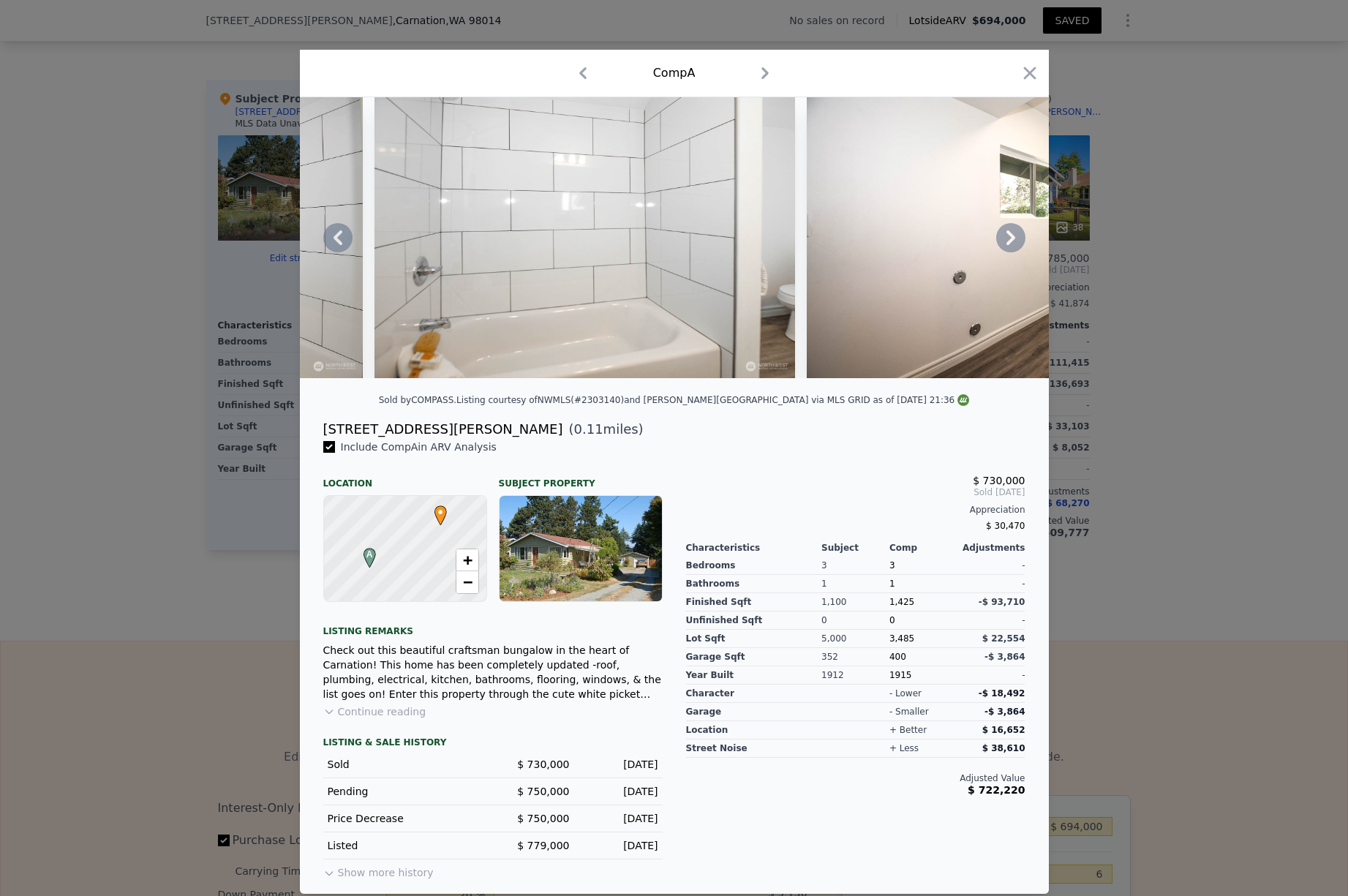
click at [1012, 238] on icon at bounding box center [1010, 238] width 9 height 15
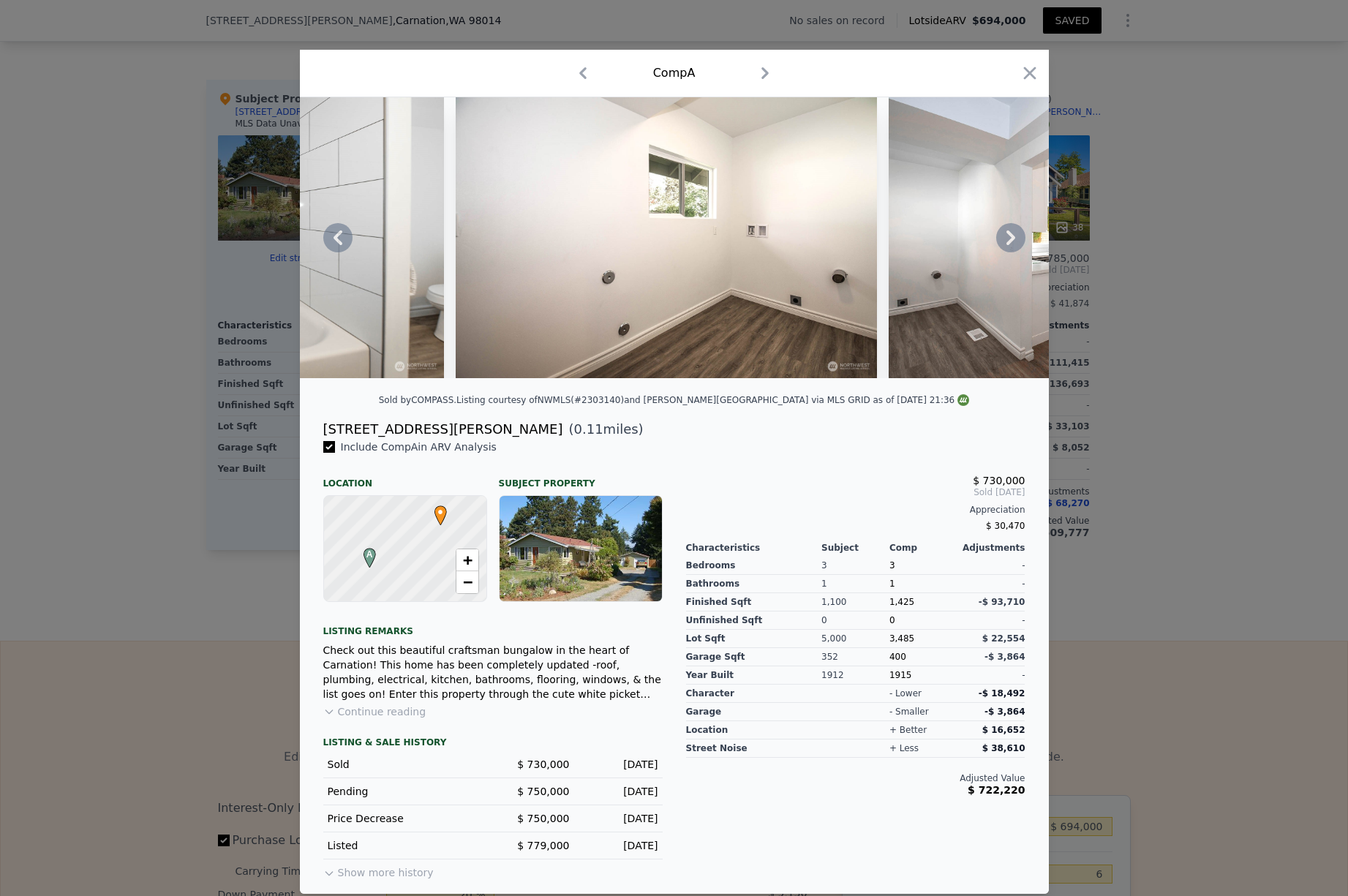
click at [1012, 238] on icon at bounding box center [1010, 238] width 9 height 15
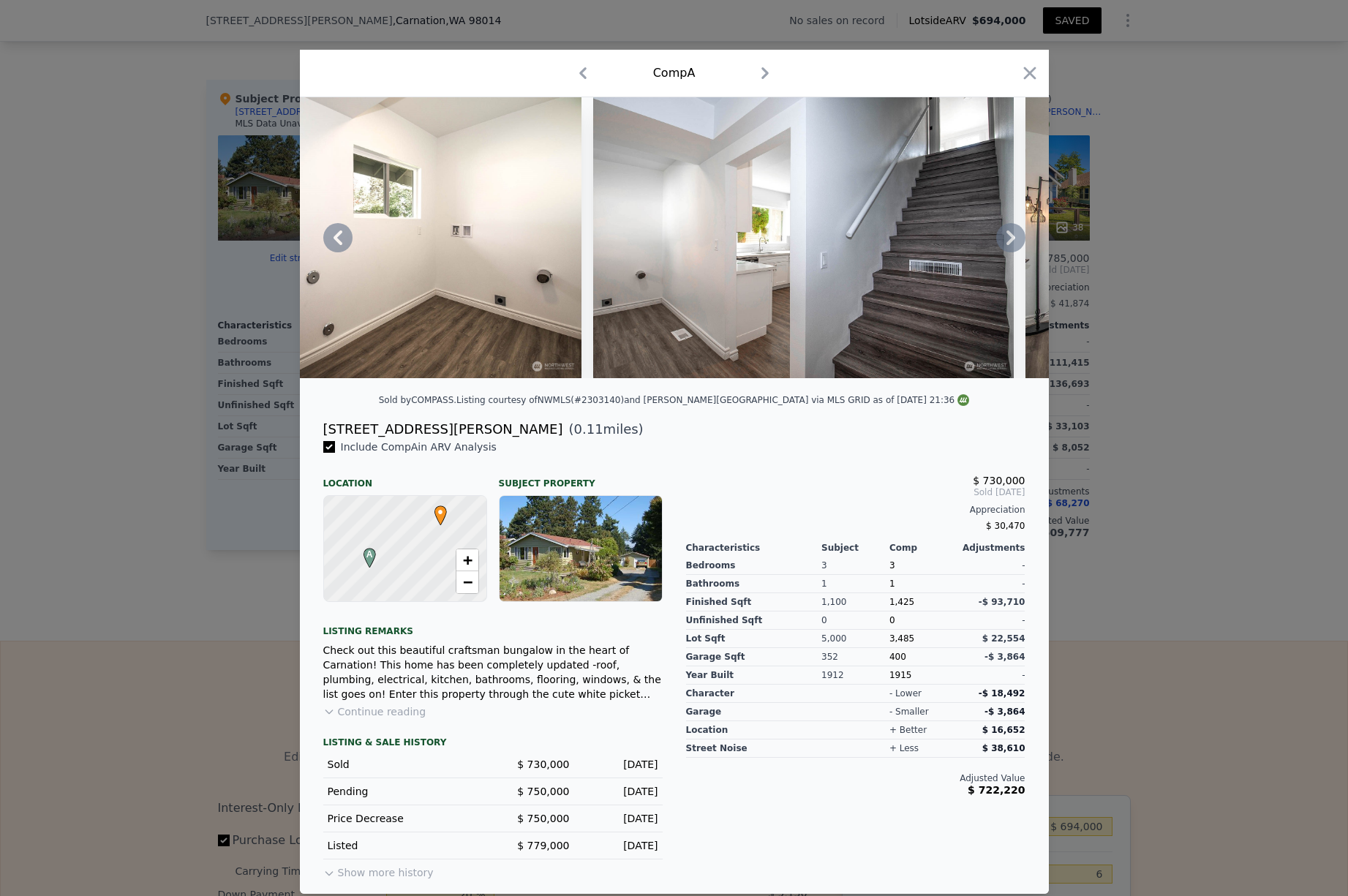
scroll to position [0, 8424]
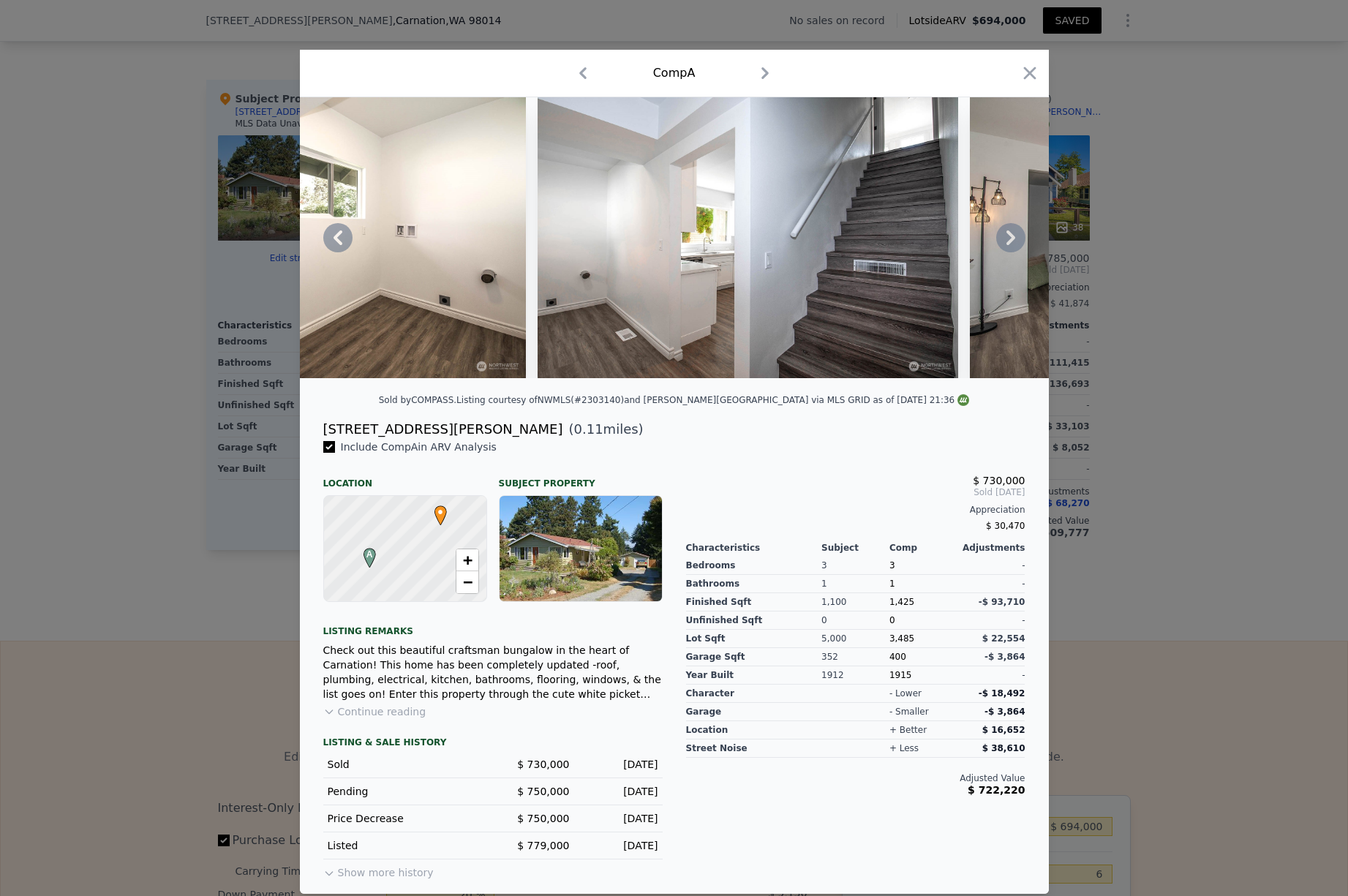
click at [1012, 238] on icon at bounding box center [1010, 238] width 9 height 15
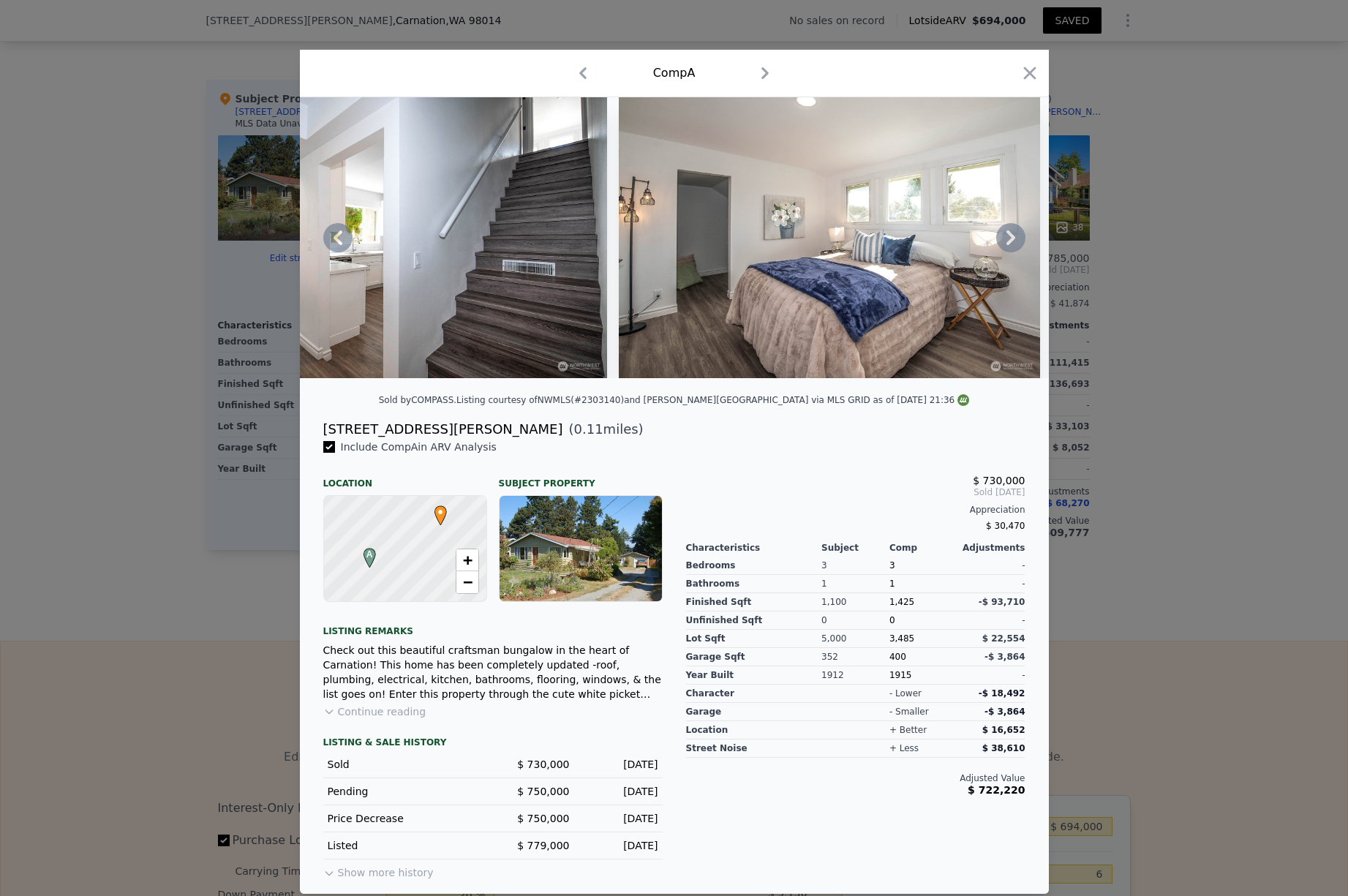
click at [1012, 239] on icon at bounding box center [1010, 238] width 9 height 15
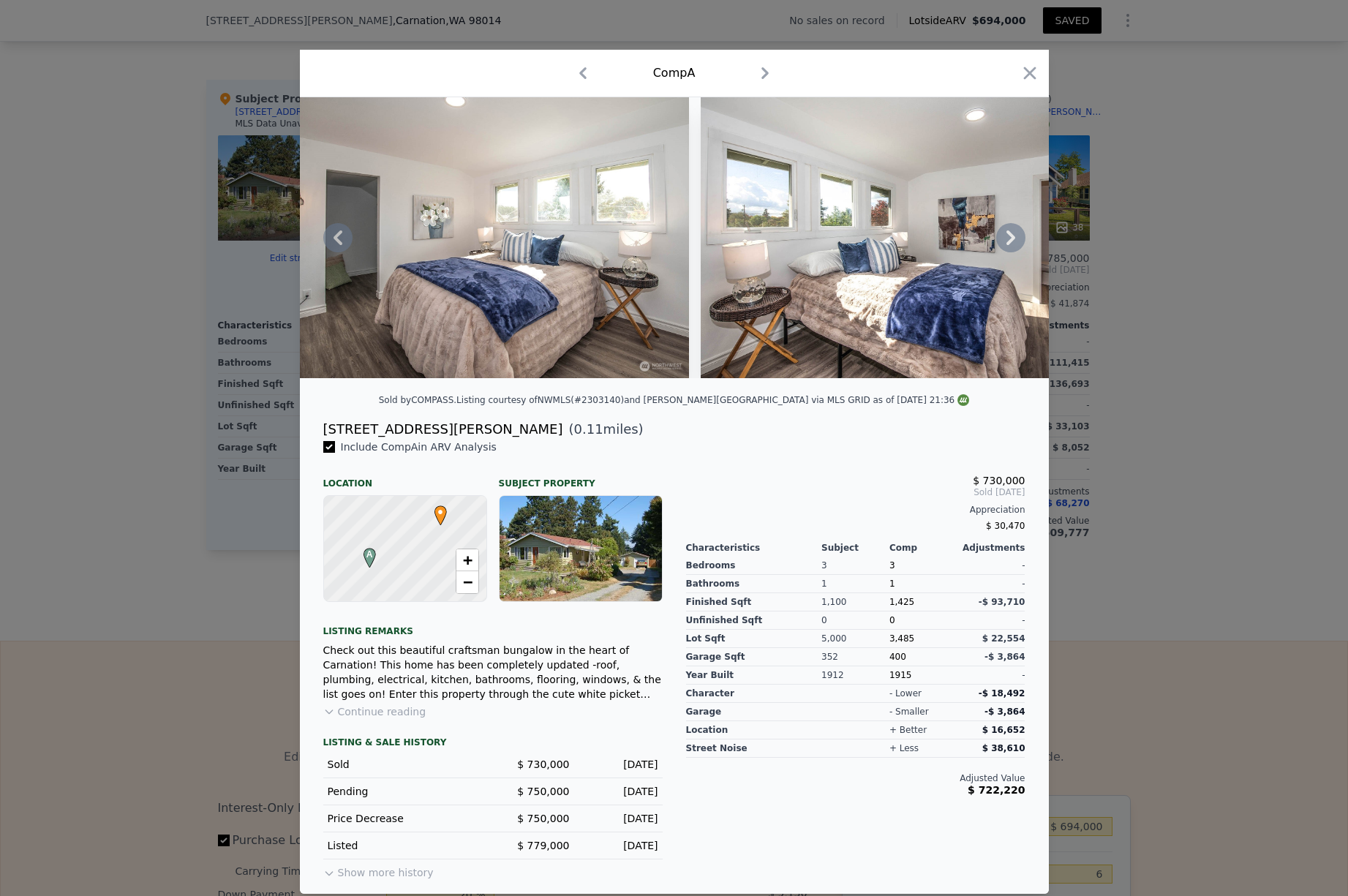
click at [1012, 239] on icon at bounding box center [1010, 238] width 9 height 15
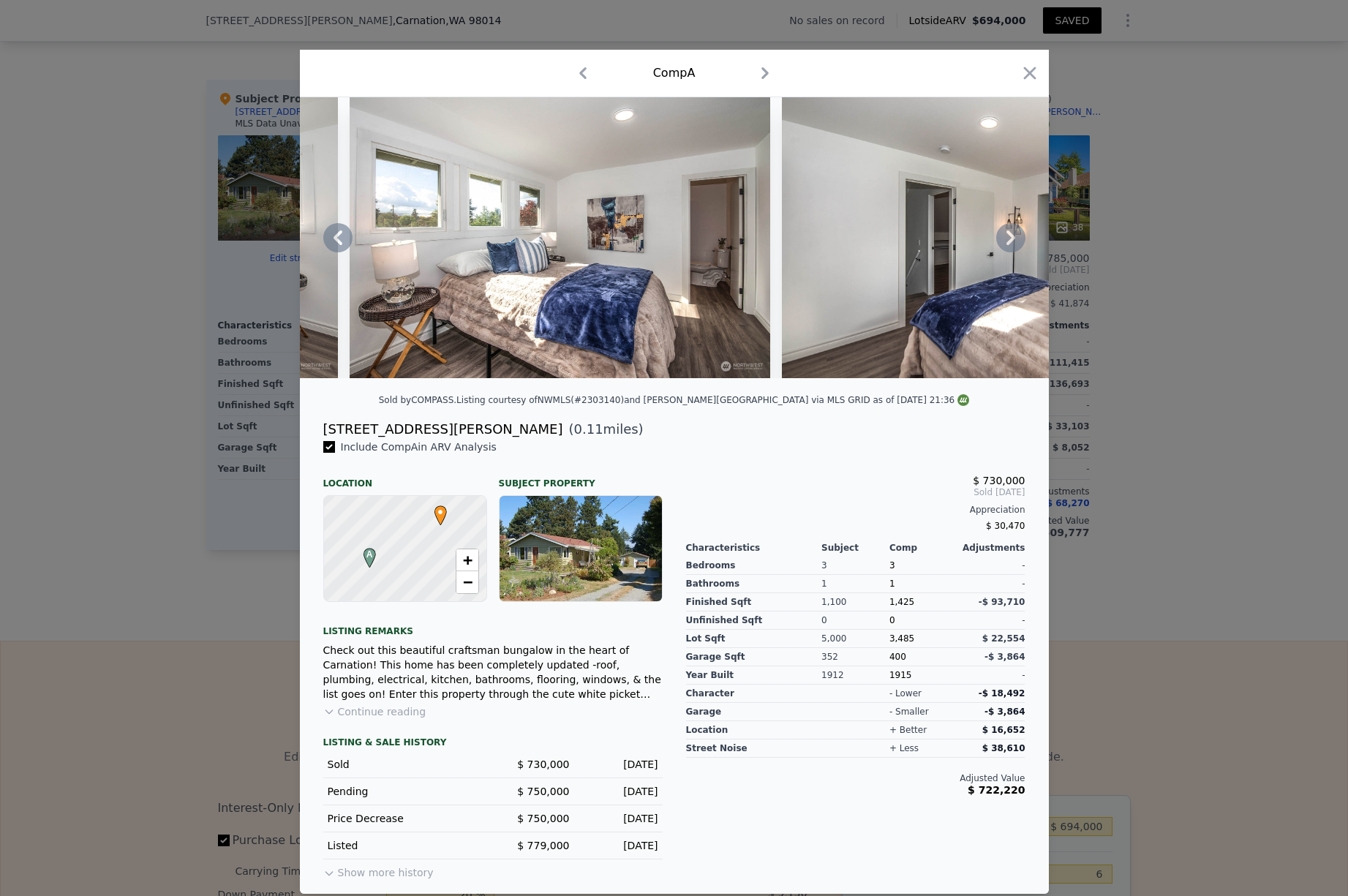
click at [1012, 239] on icon at bounding box center [1010, 238] width 9 height 15
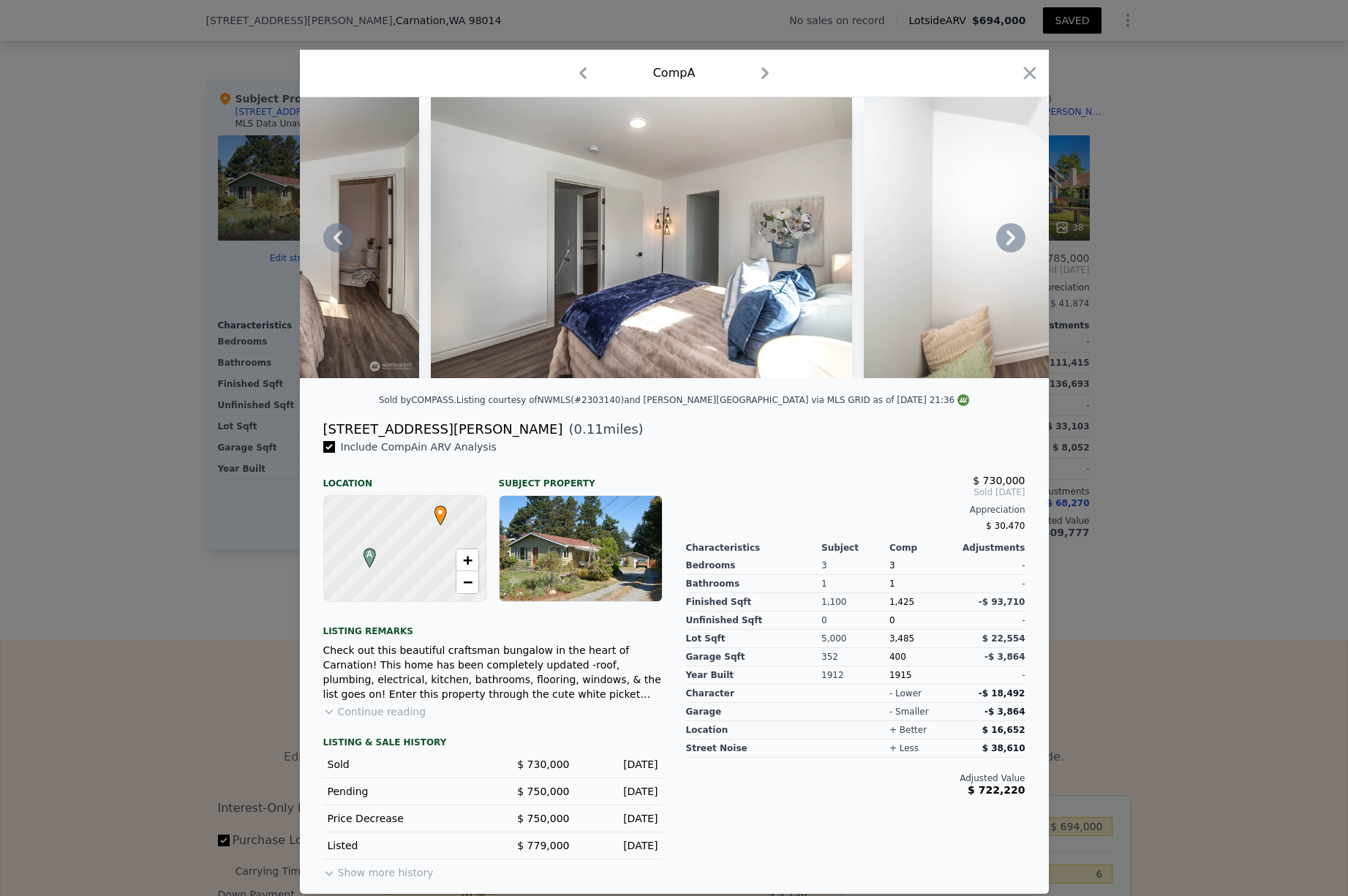
click at [1012, 239] on icon at bounding box center [1010, 238] width 9 height 15
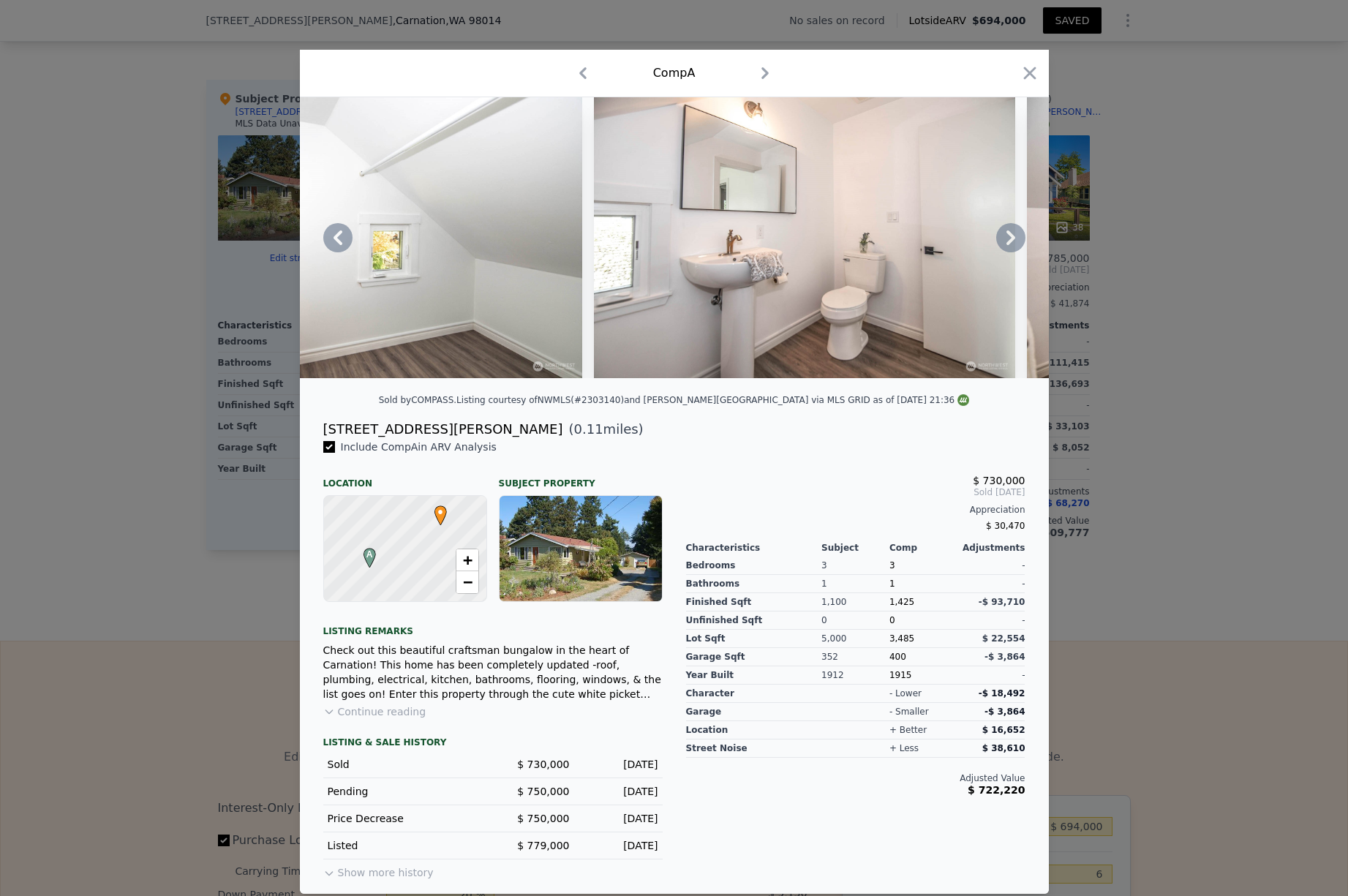
click at [1012, 239] on icon at bounding box center [1010, 238] width 9 height 15
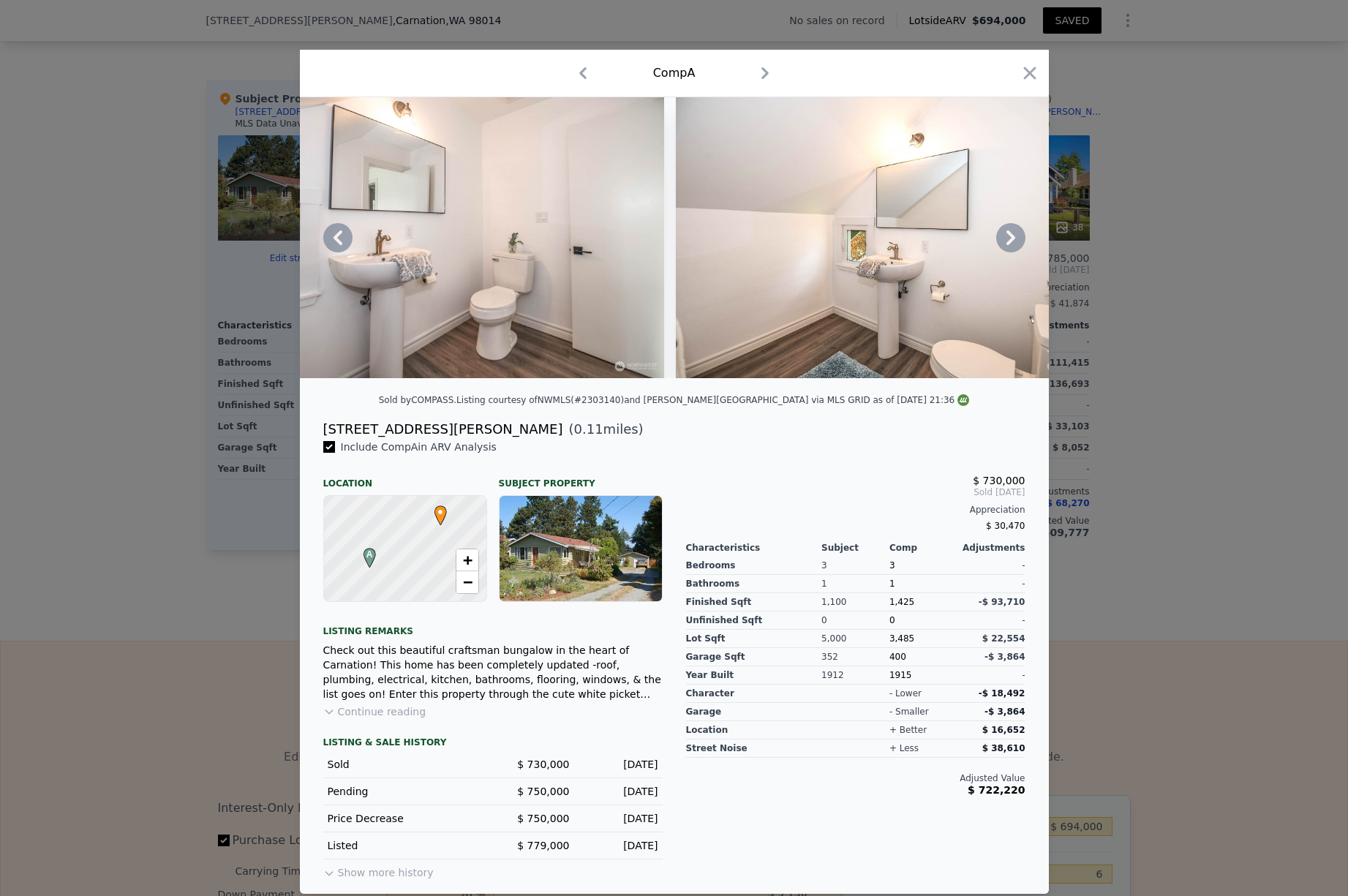
click at [1012, 239] on icon at bounding box center [1010, 238] width 9 height 15
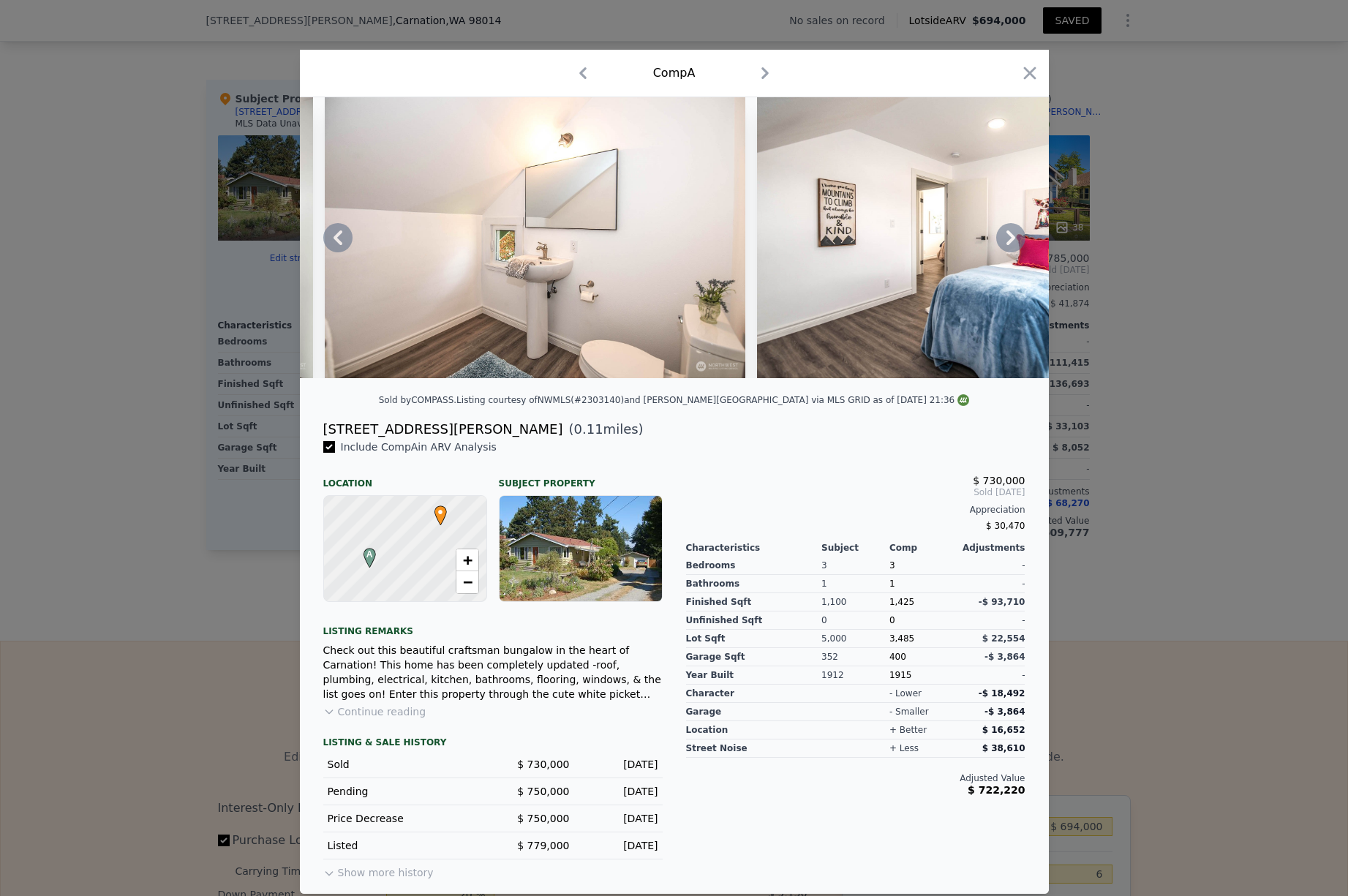
click at [1012, 239] on icon at bounding box center [1010, 238] width 9 height 15
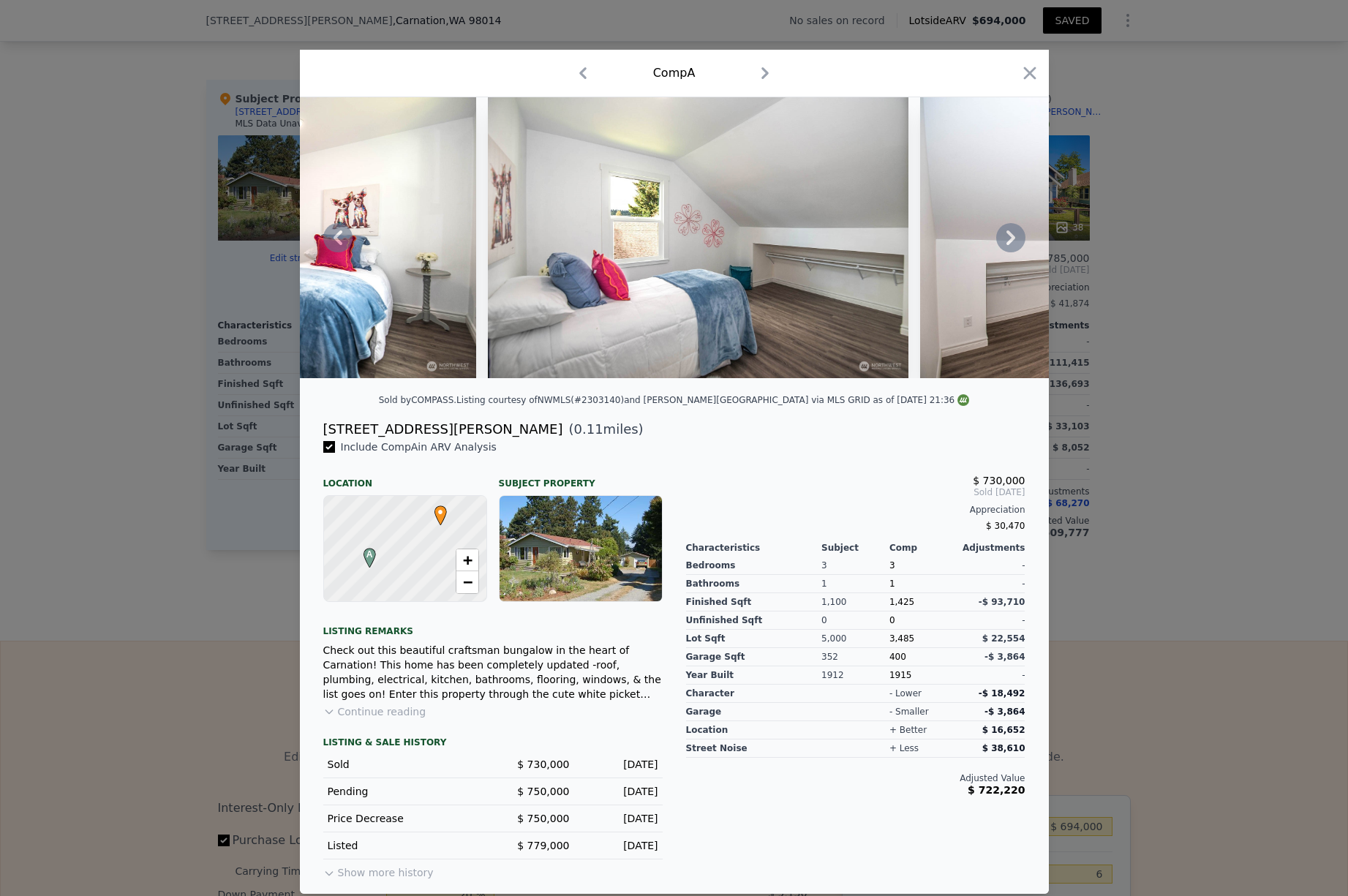
click at [1012, 243] on icon at bounding box center [1011, 238] width 29 height 29
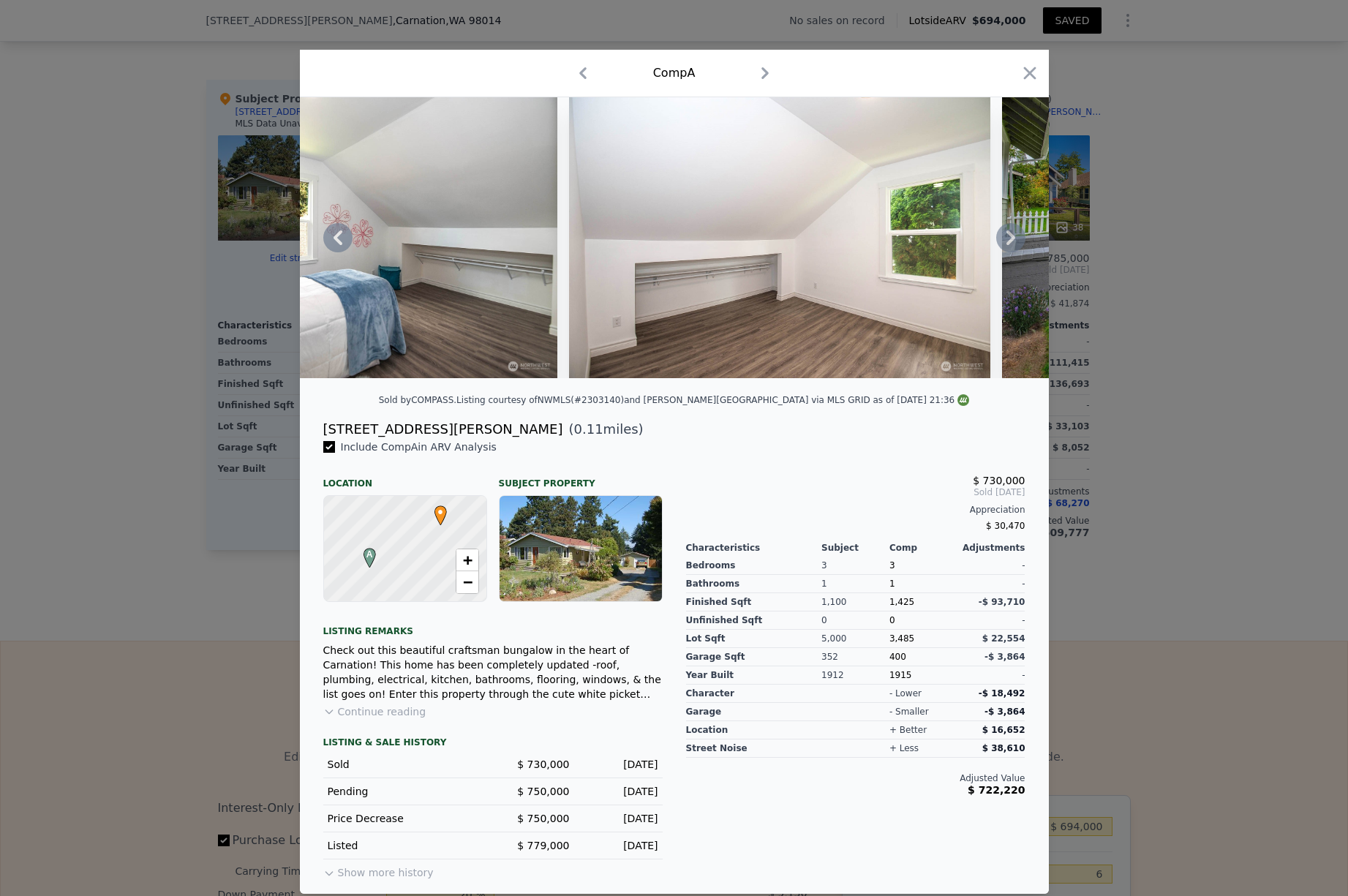
click at [1012, 245] on icon at bounding box center [1011, 238] width 29 height 29
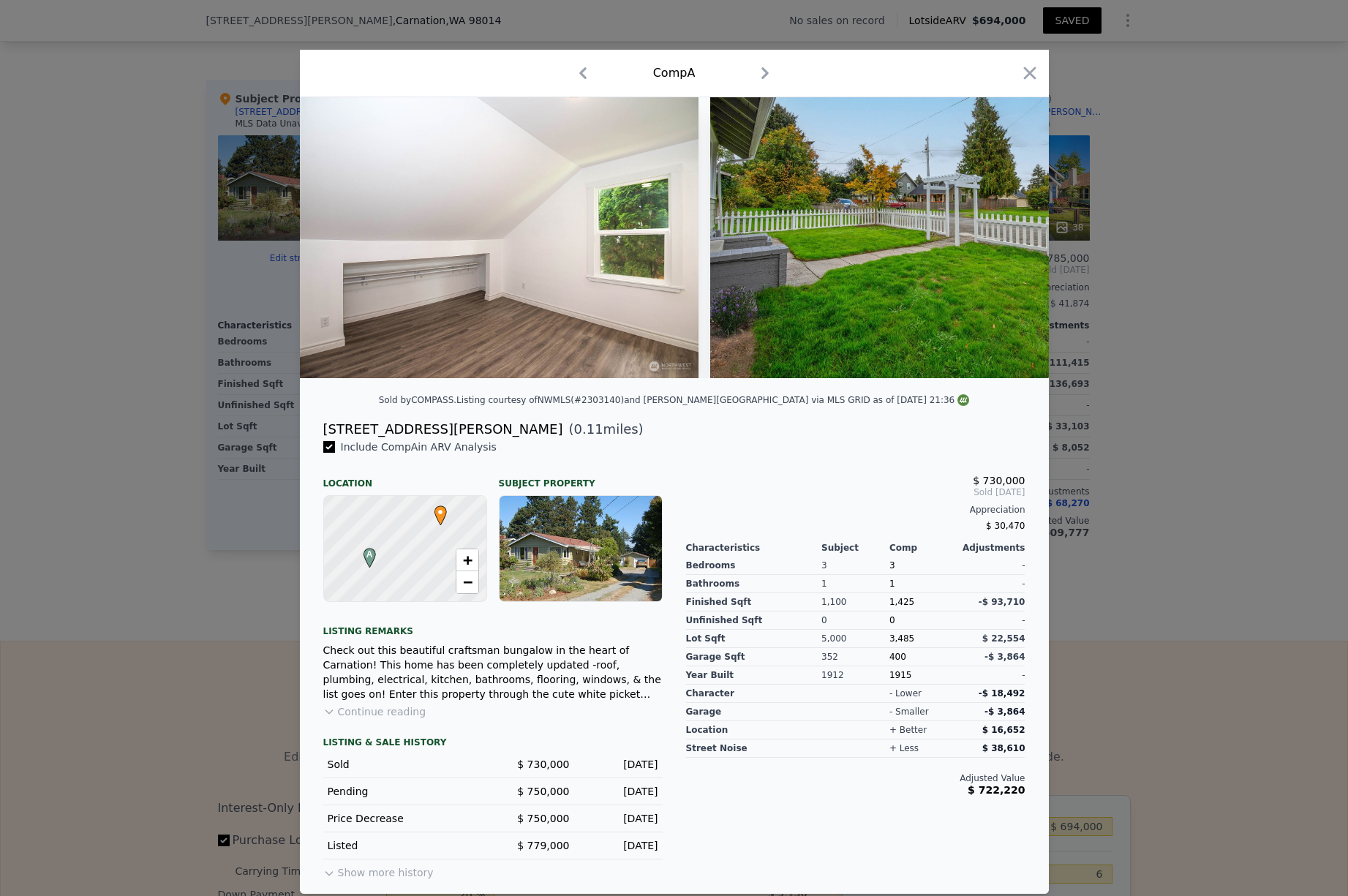
scroll to position [0, 12637]
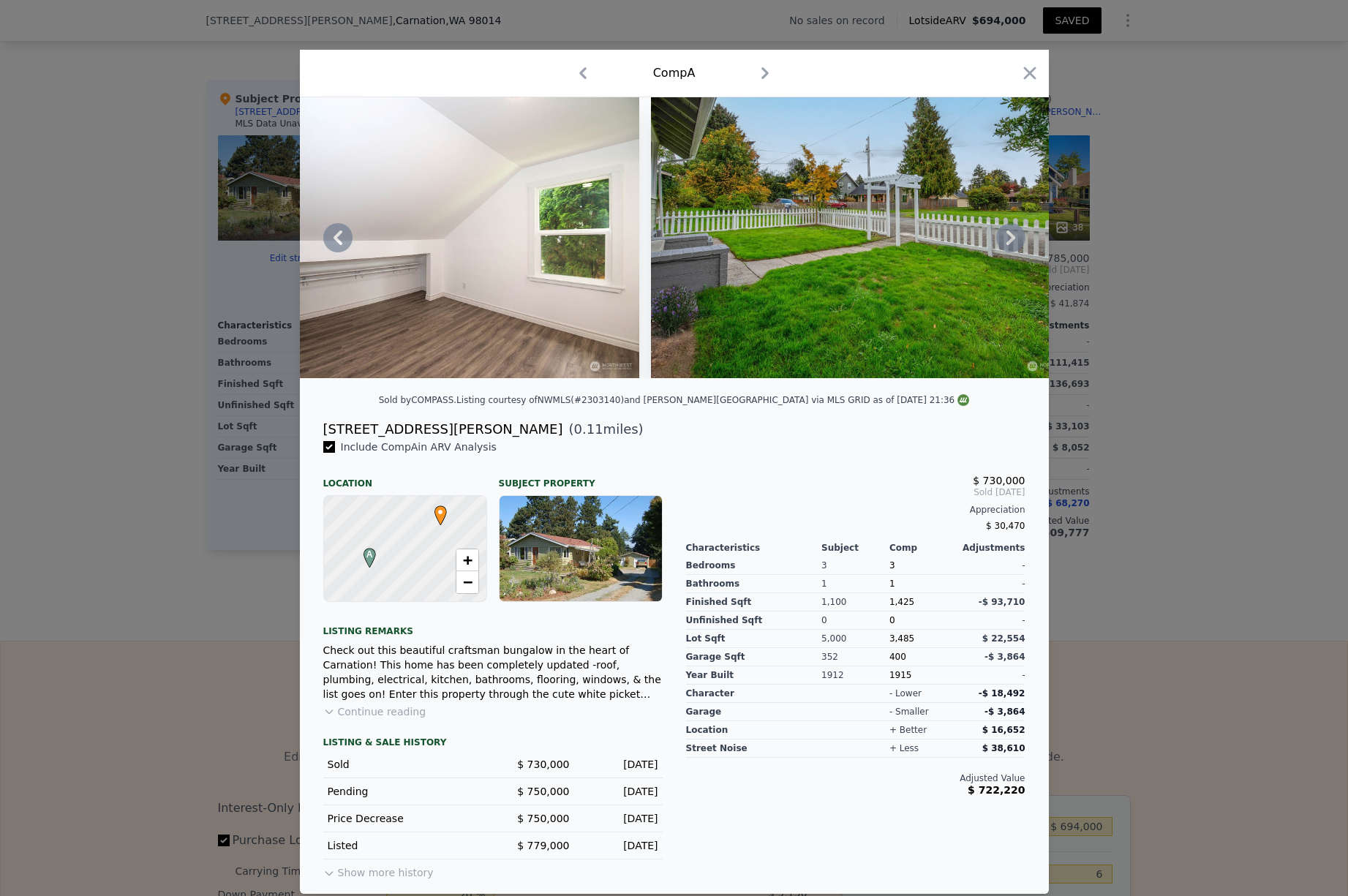
click at [1012, 245] on icon at bounding box center [1011, 238] width 29 height 29
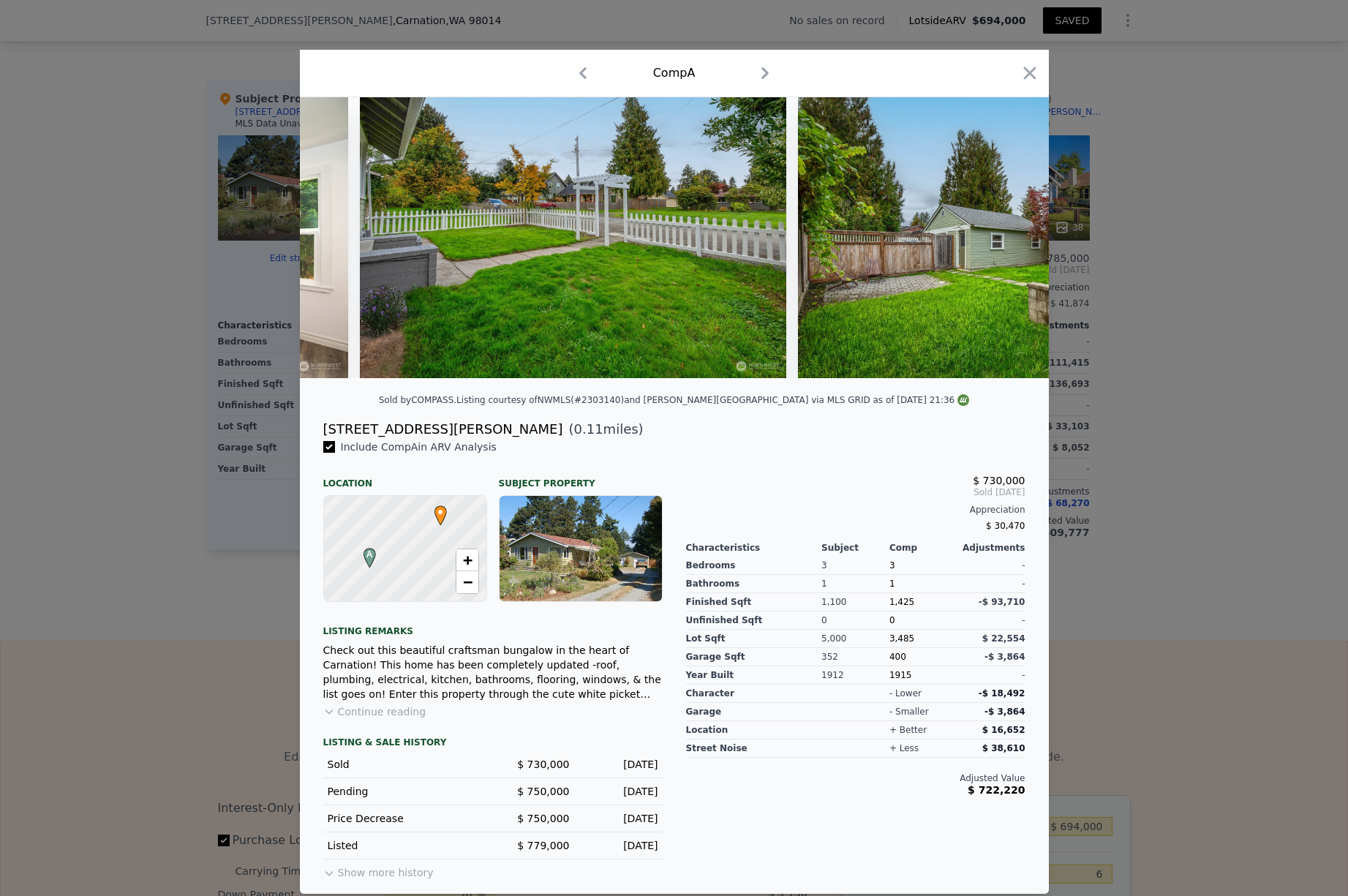
scroll to position [0, 12988]
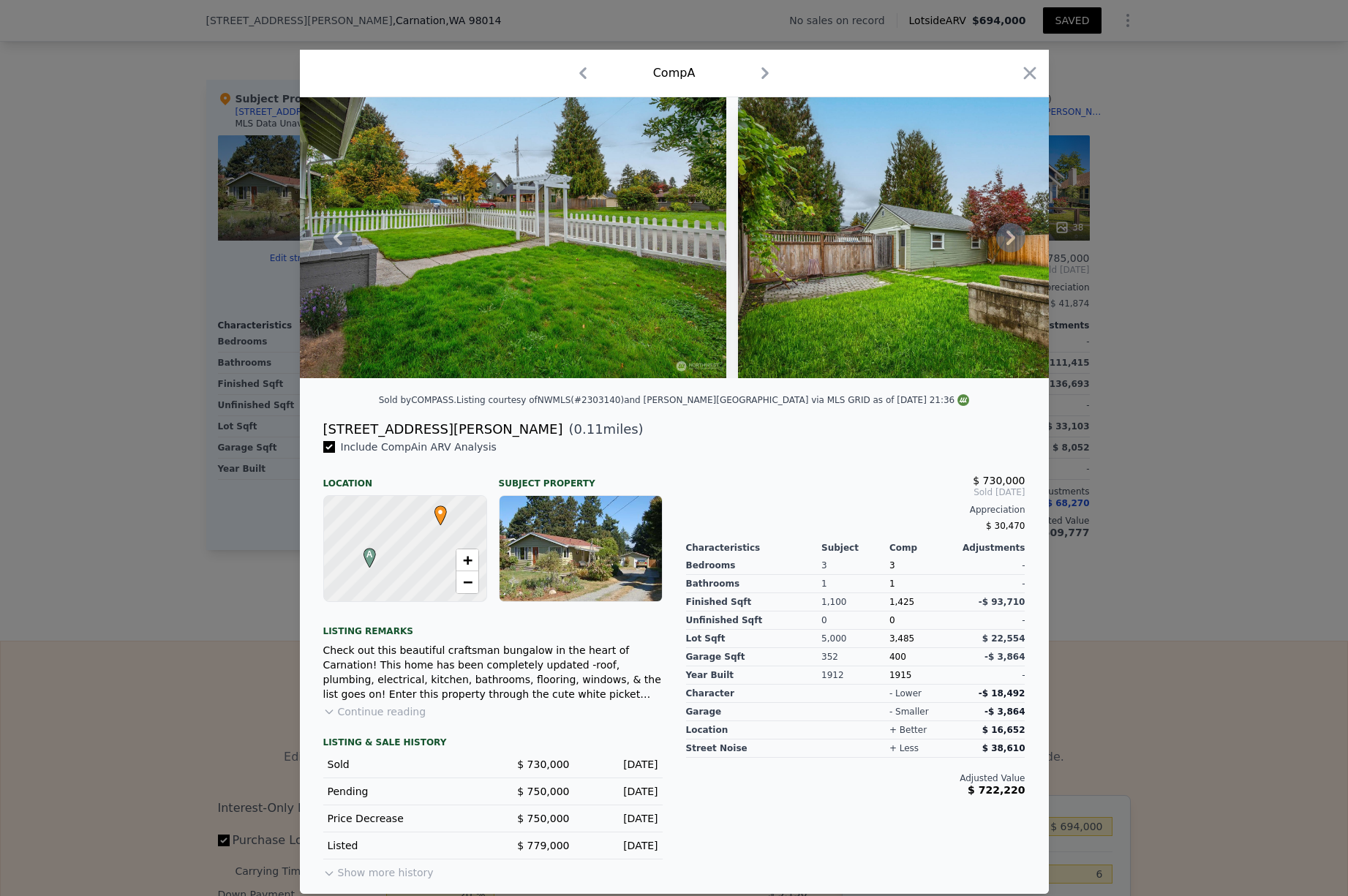
click at [1012, 245] on icon at bounding box center [1011, 238] width 29 height 29
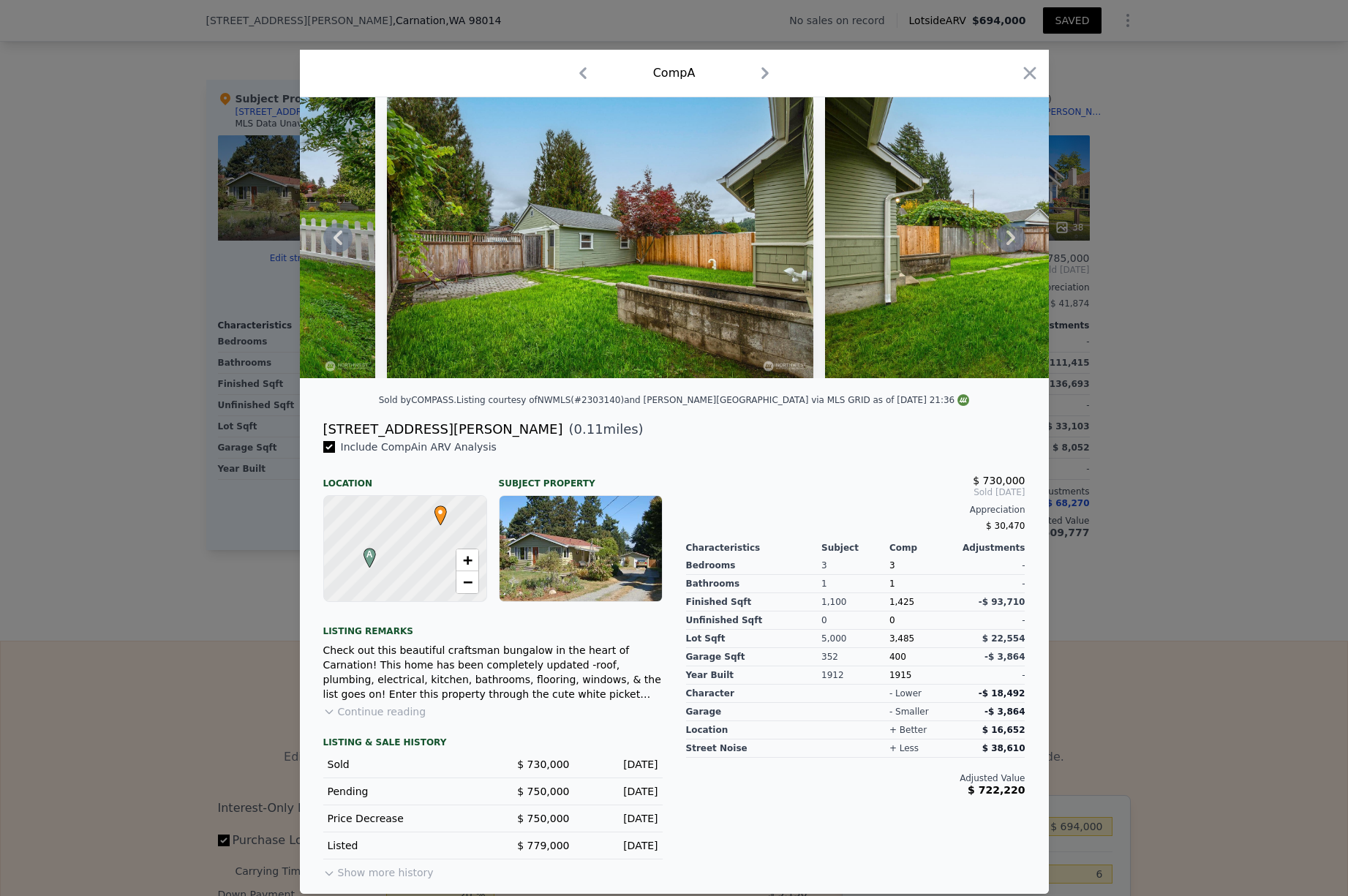
click at [1012, 245] on icon at bounding box center [1011, 238] width 29 height 29
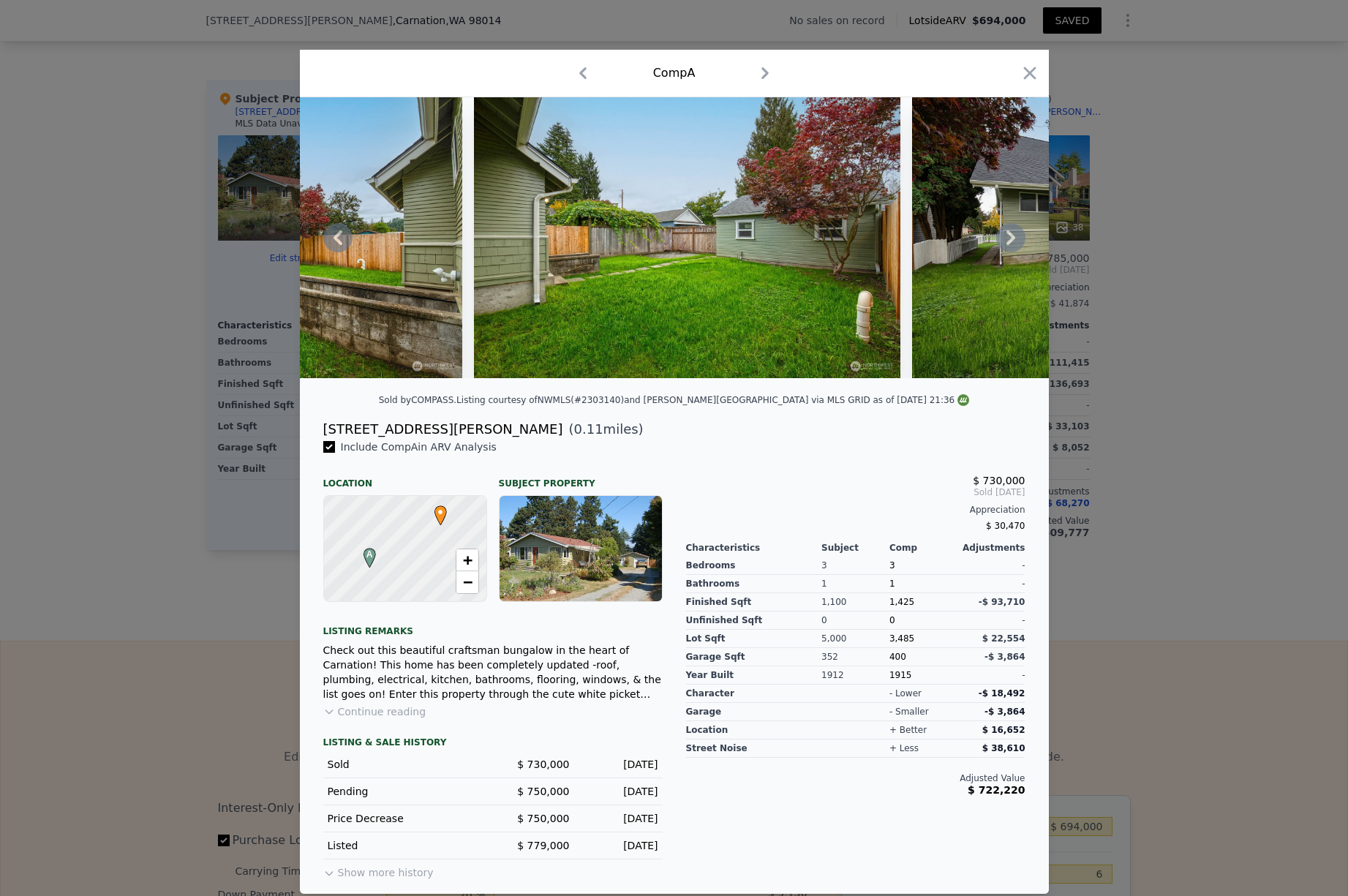
click at [1012, 245] on icon at bounding box center [1011, 238] width 29 height 29
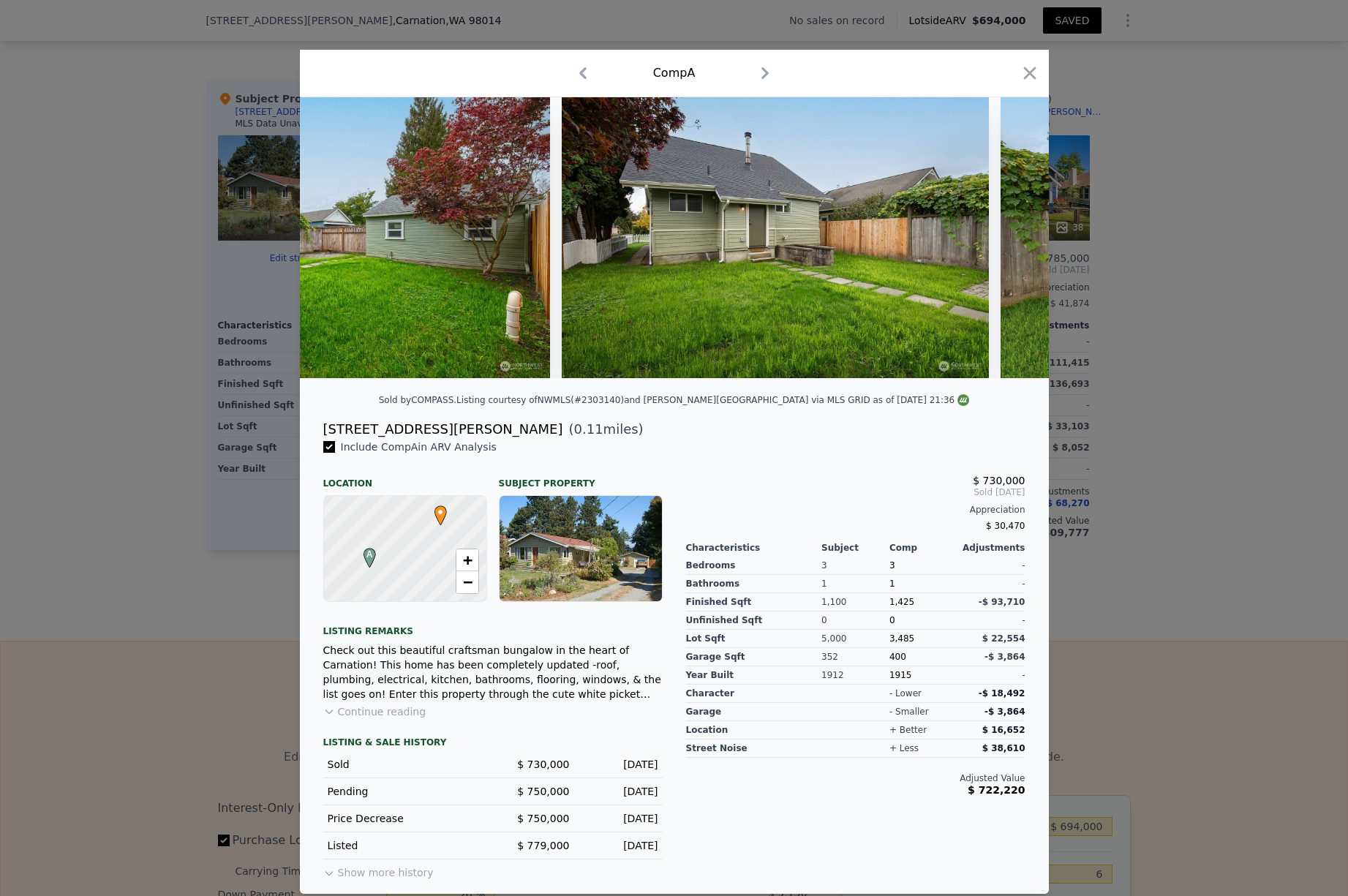
scroll to position [0, 14041]
click at [1012, 245] on icon at bounding box center [1011, 238] width 29 height 29
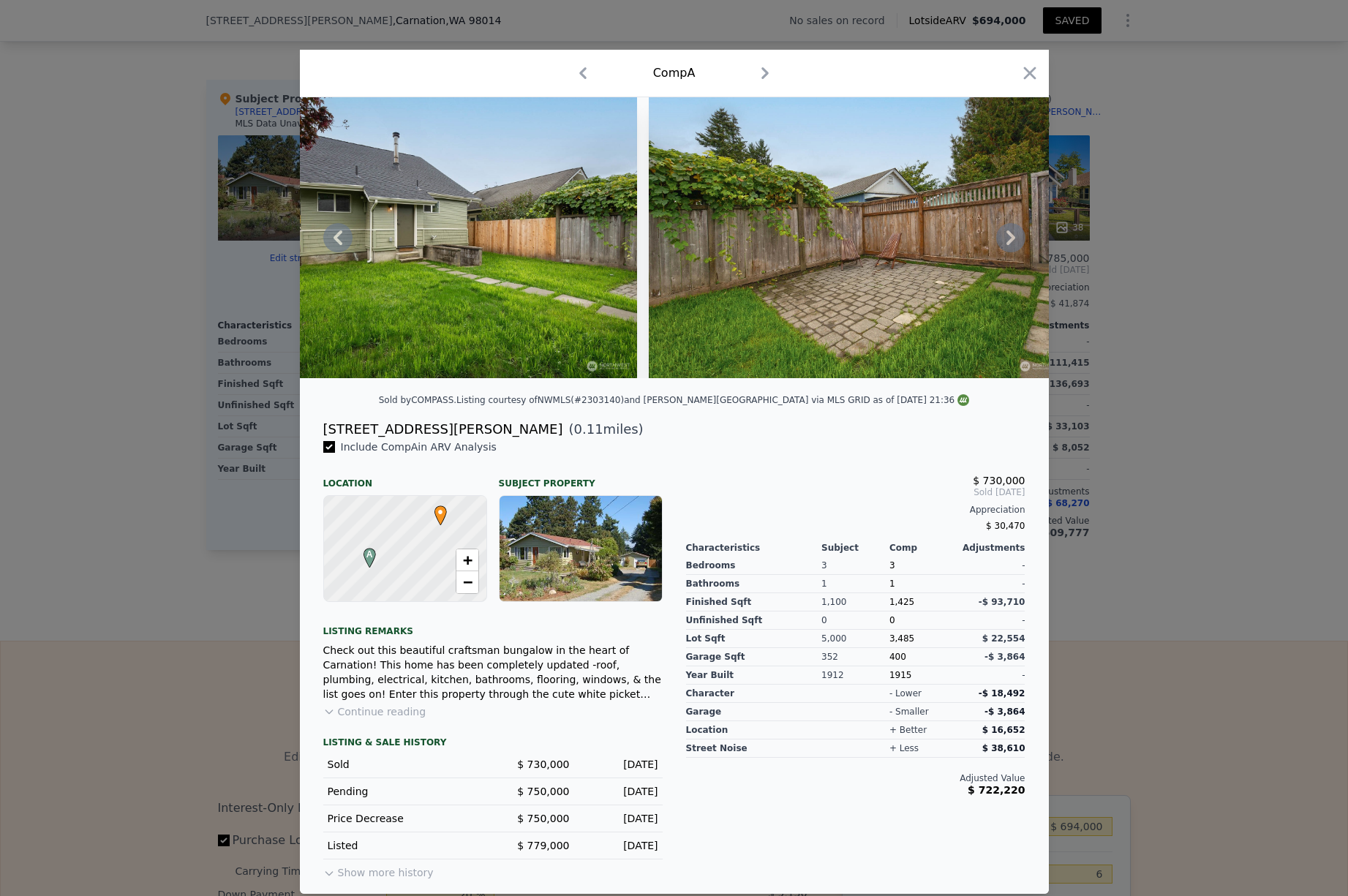
click at [1012, 245] on icon at bounding box center [1011, 238] width 29 height 29
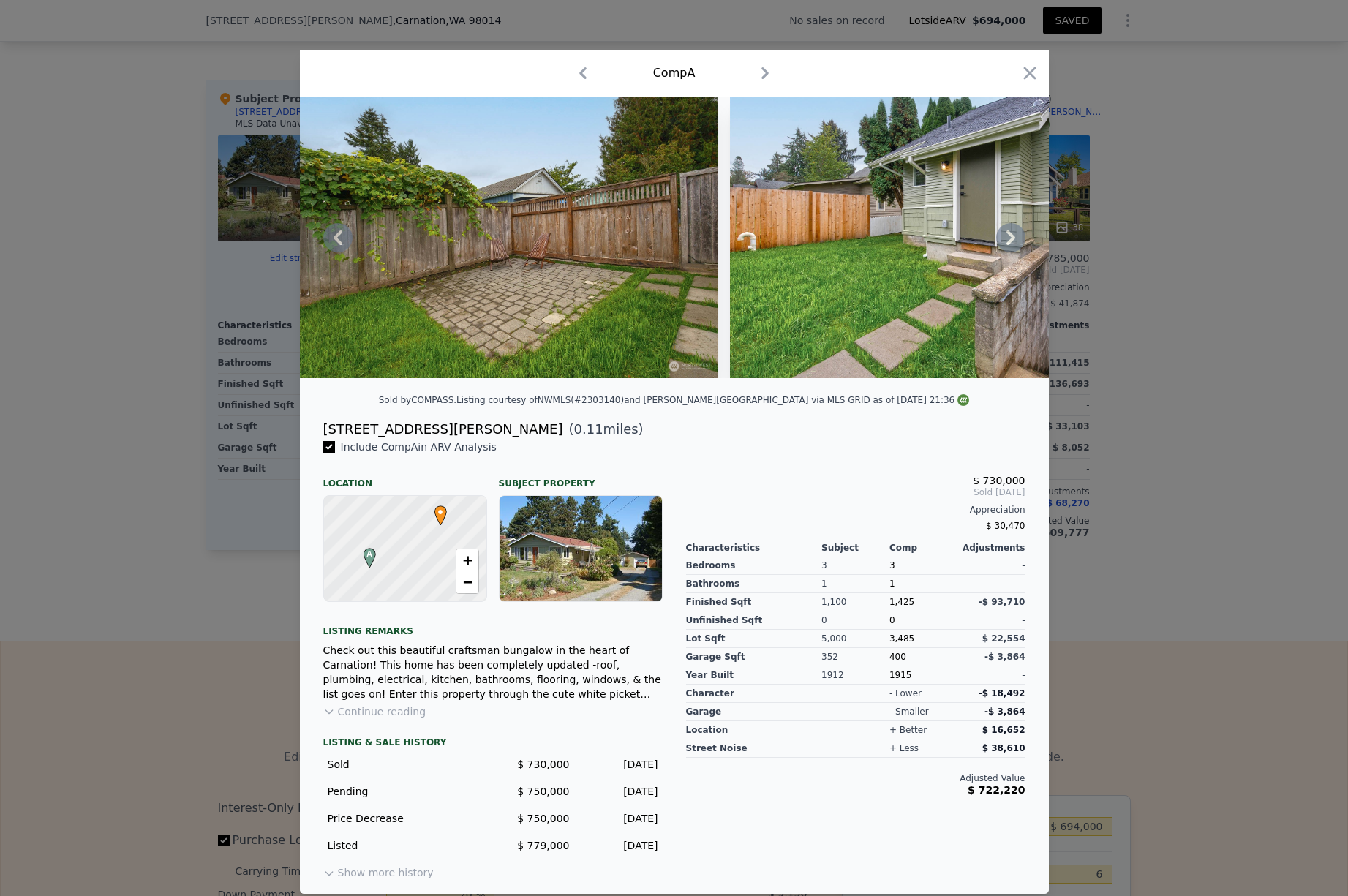
click at [1012, 245] on icon at bounding box center [1011, 238] width 29 height 29
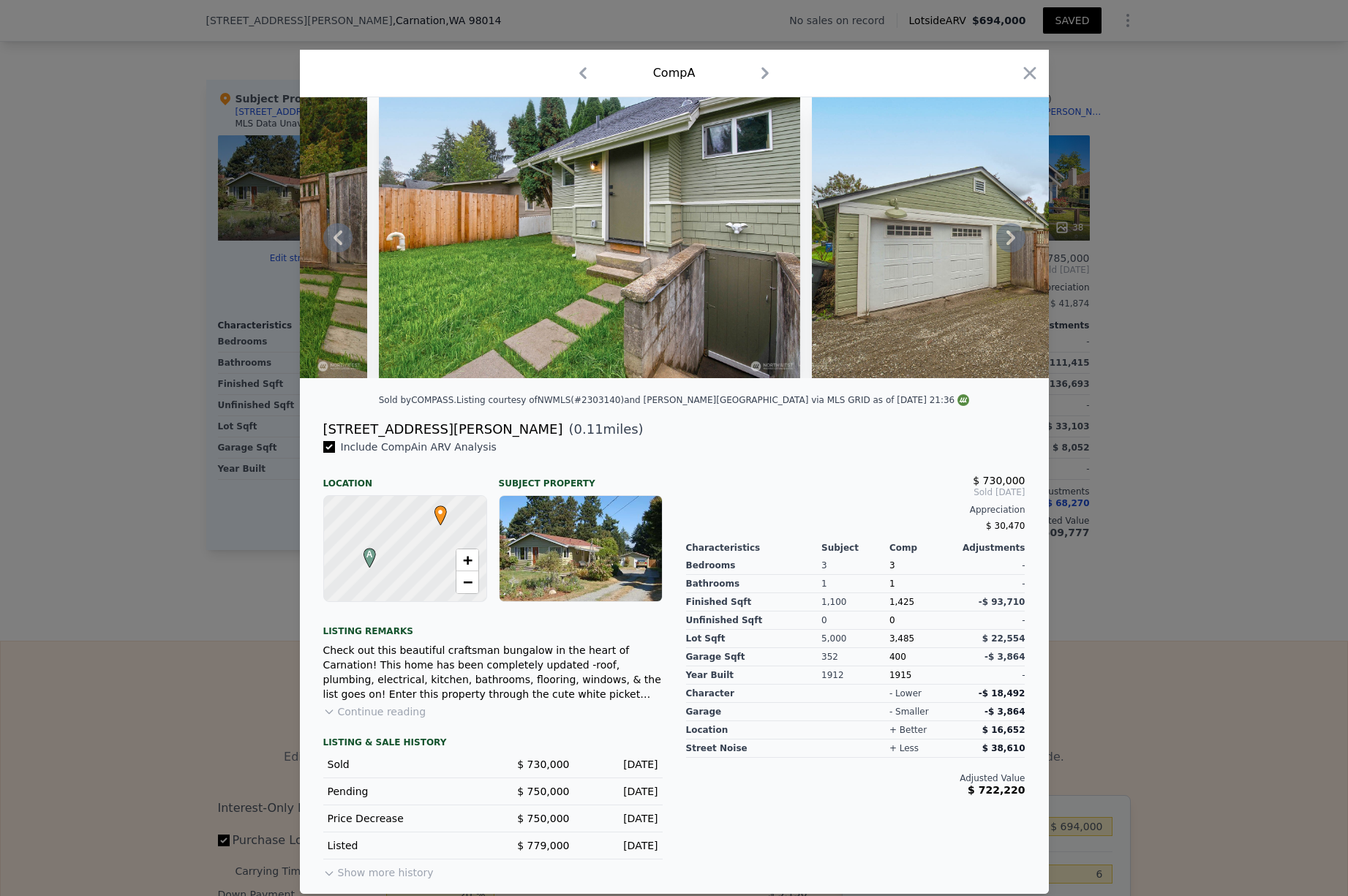
click at [1012, 245] on icon at bounding box center [1011, 238] width 29 height 29
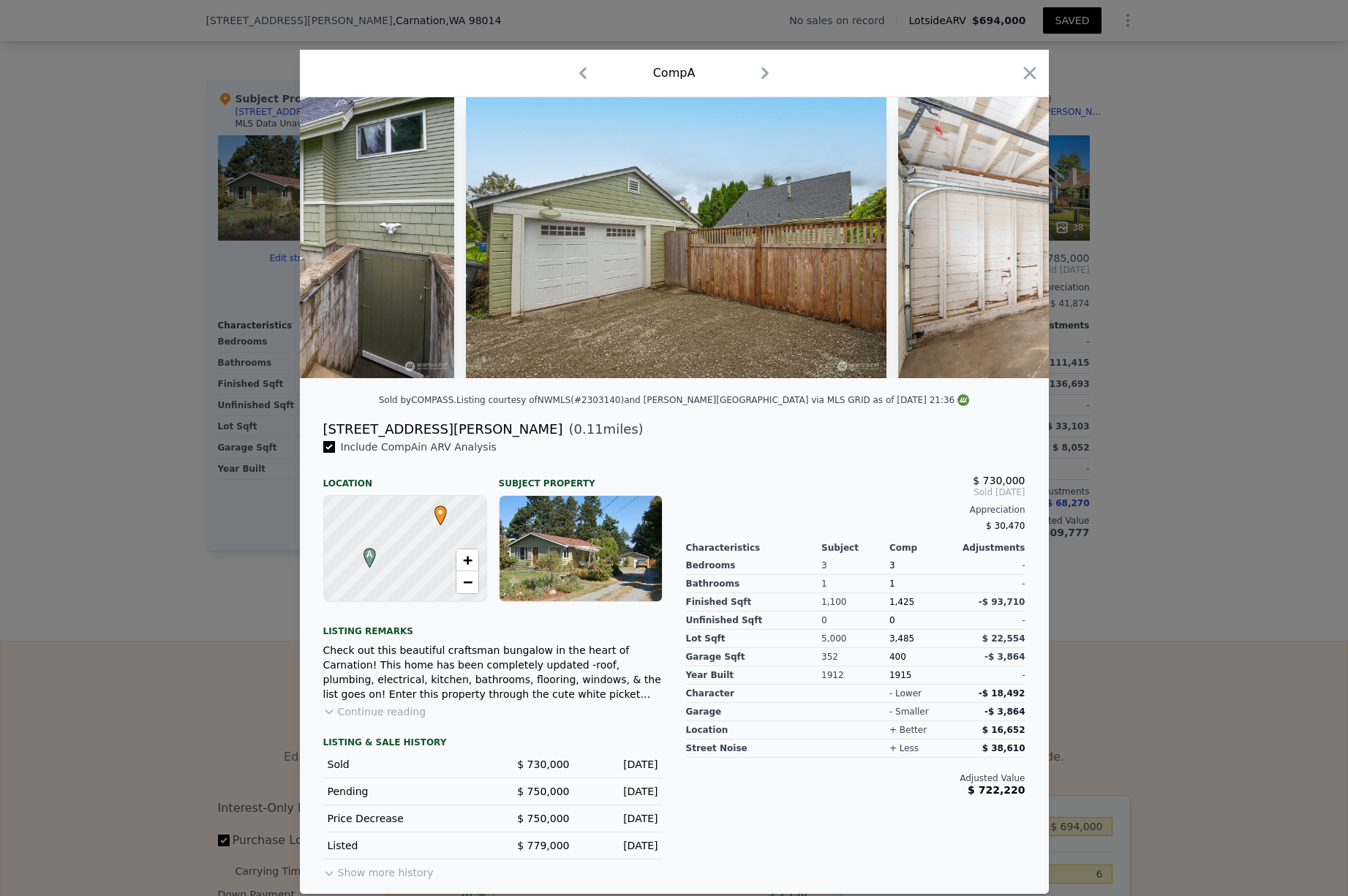
scroll to position [0, 15445]
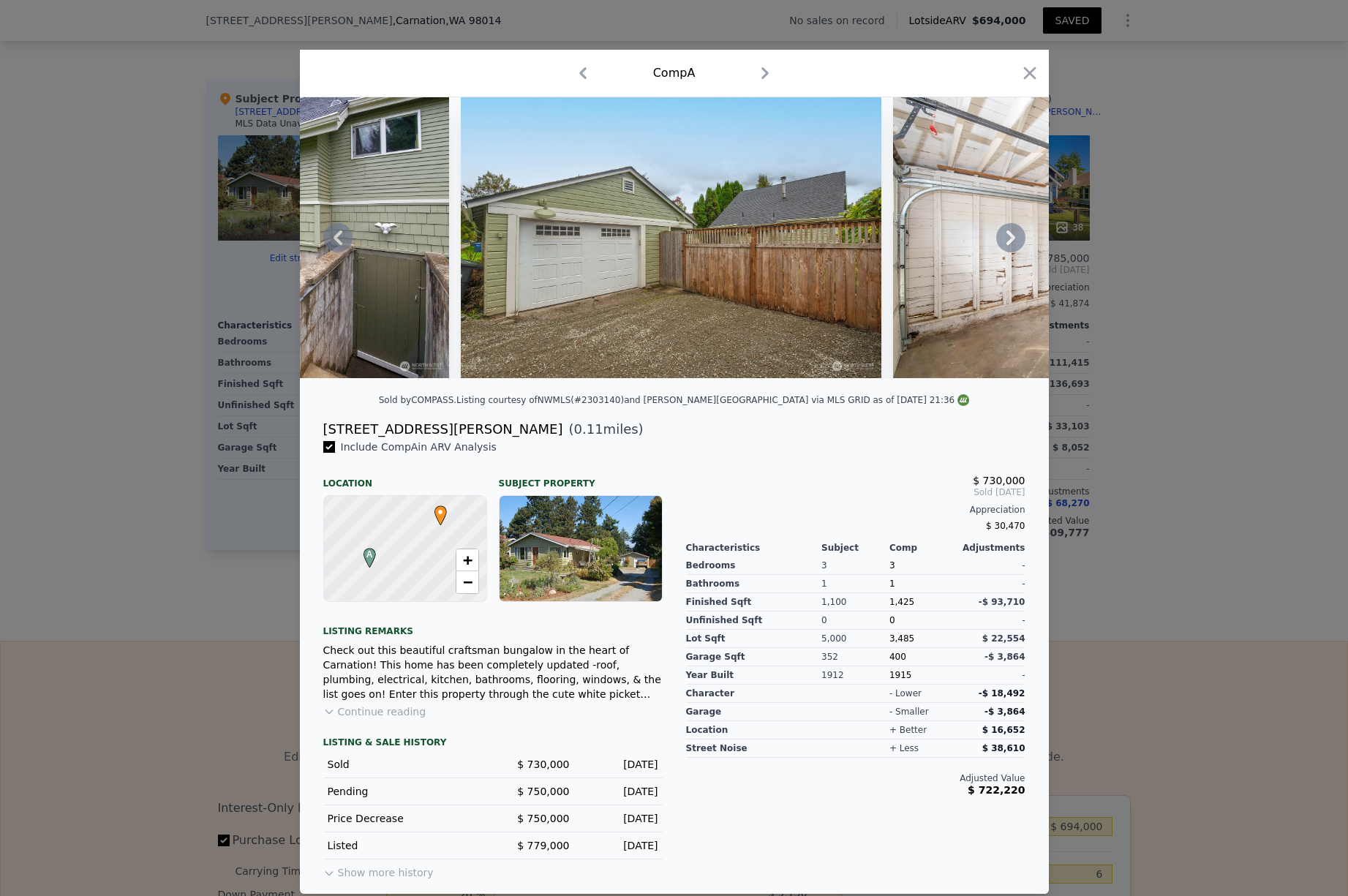
click at [1012, 245] on icon at bounding box center [1011, 238] width 29 height 29
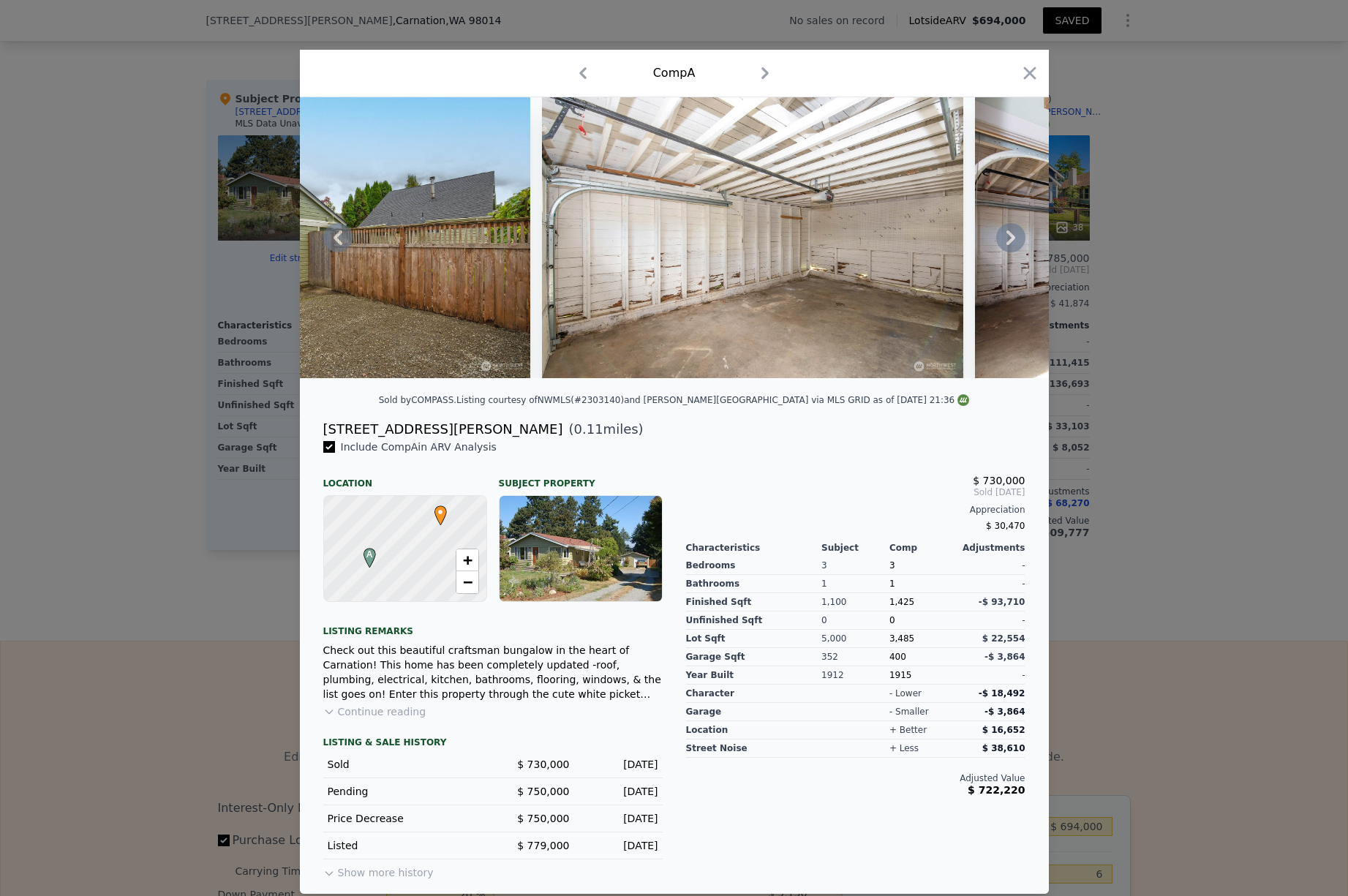
click at [1012, 245] on icon at bounding box center [1011, 238] width 29 height 29
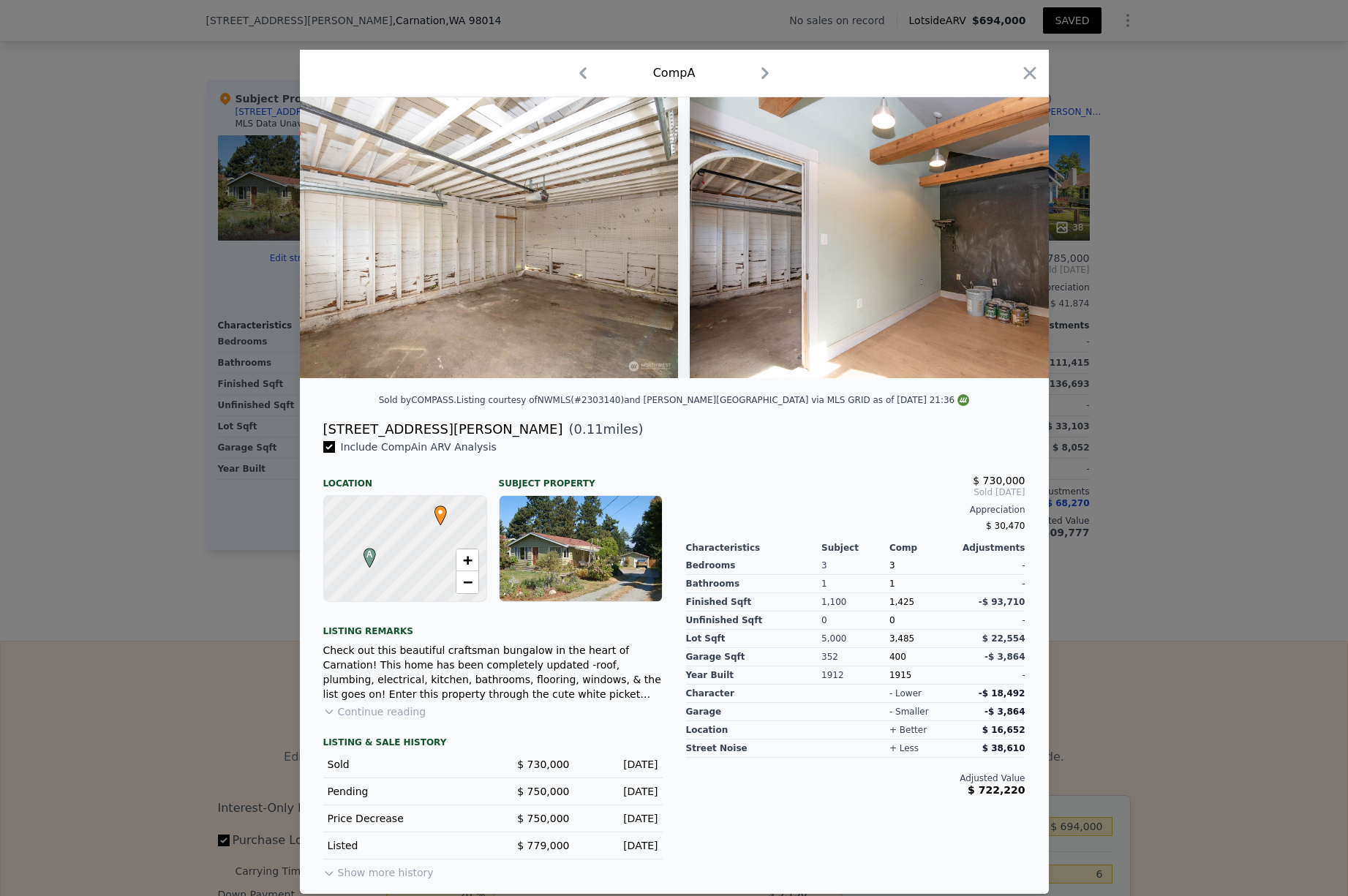
scroll to position [0, 16147]
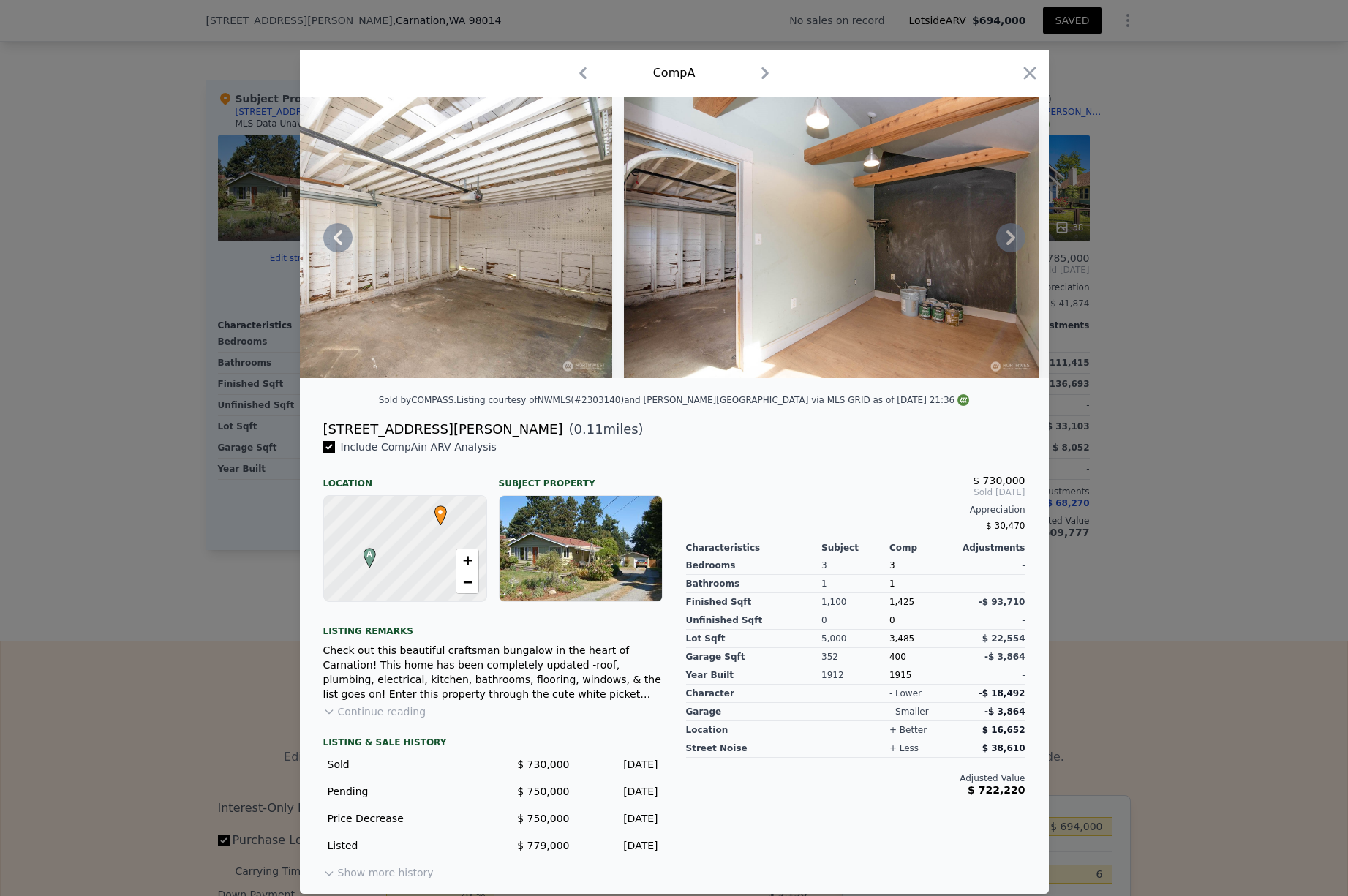
click at [1012, 245] on icon at bounding box center [1011, 238] width 29 height 29
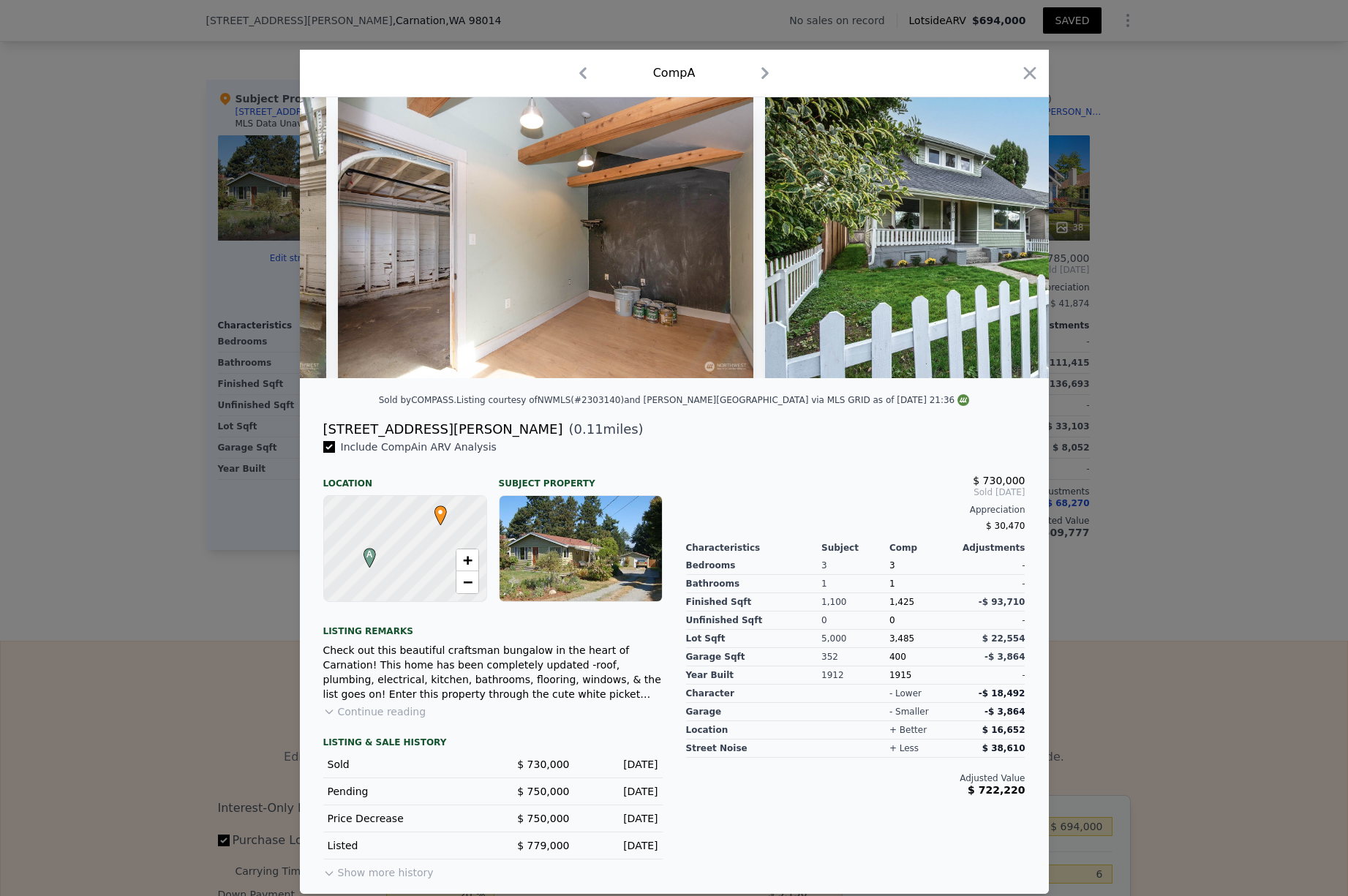
scroll to position [0, 16498]
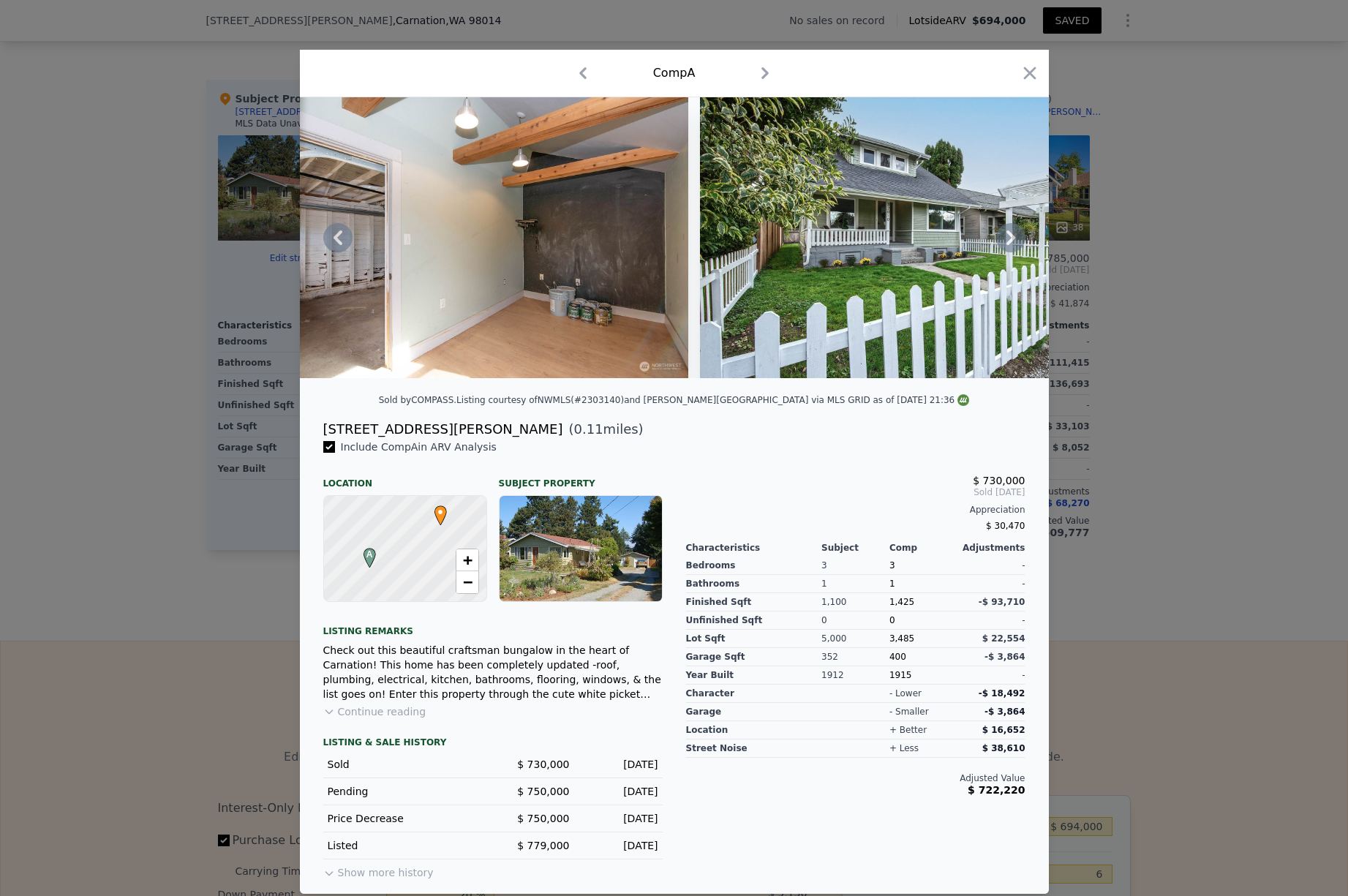
click at [1013, 240] on icon at bounding box center [1011, 238] width 29 height 29
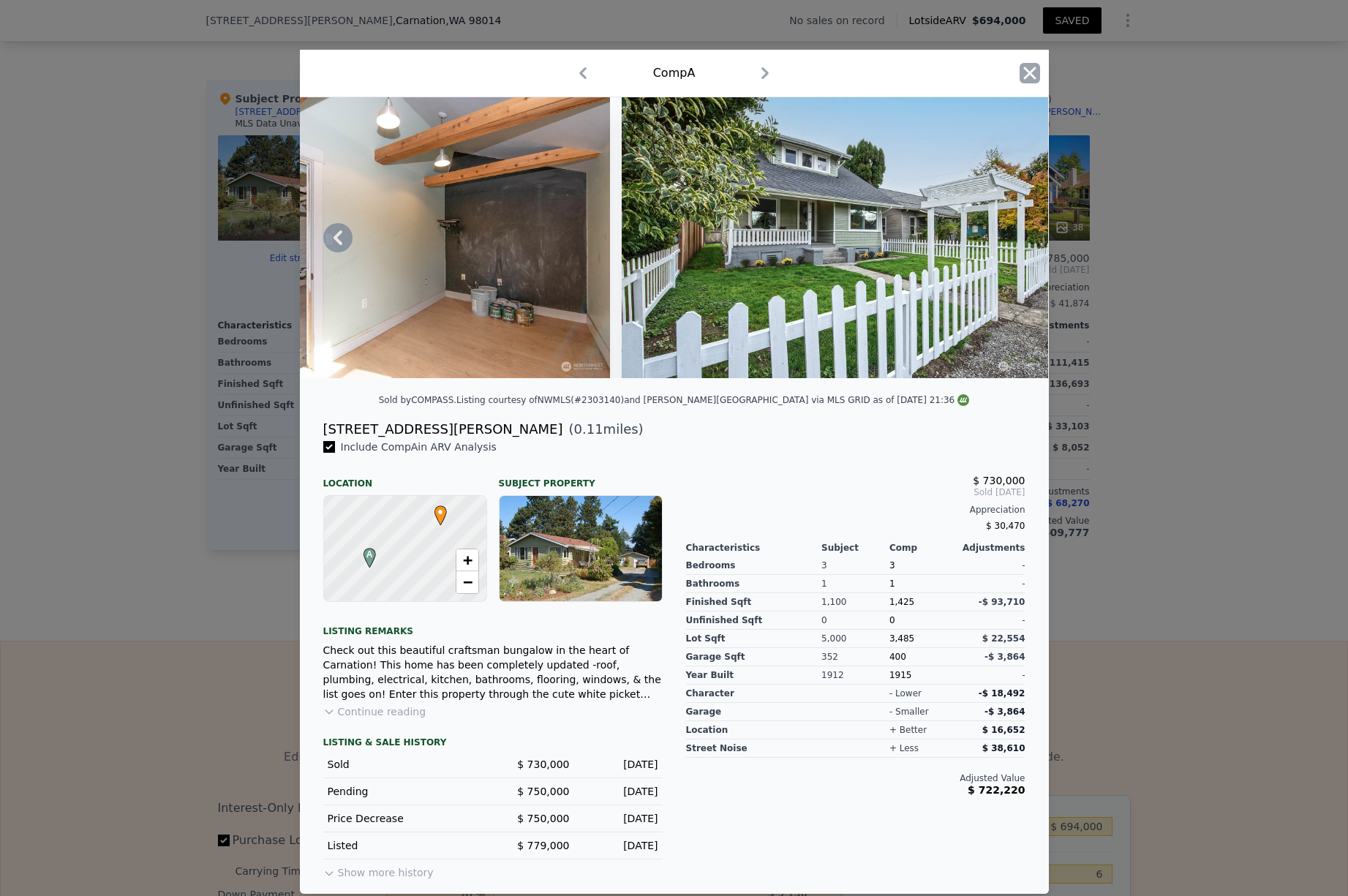
click at [1025, 78] on icon "button" at bounding box center [1029, 73] width 12 height 12
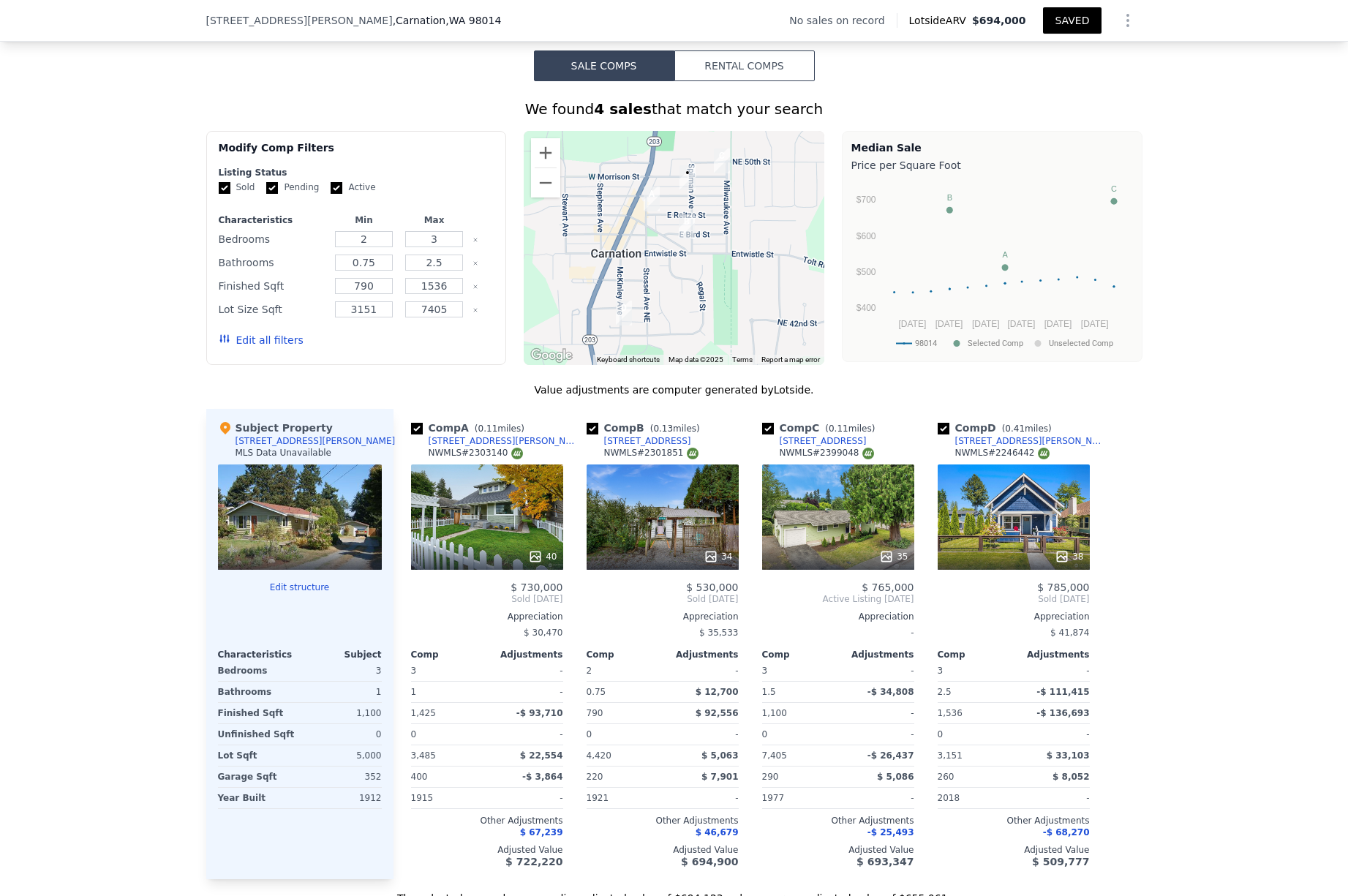
scroll to position [1054, 0]
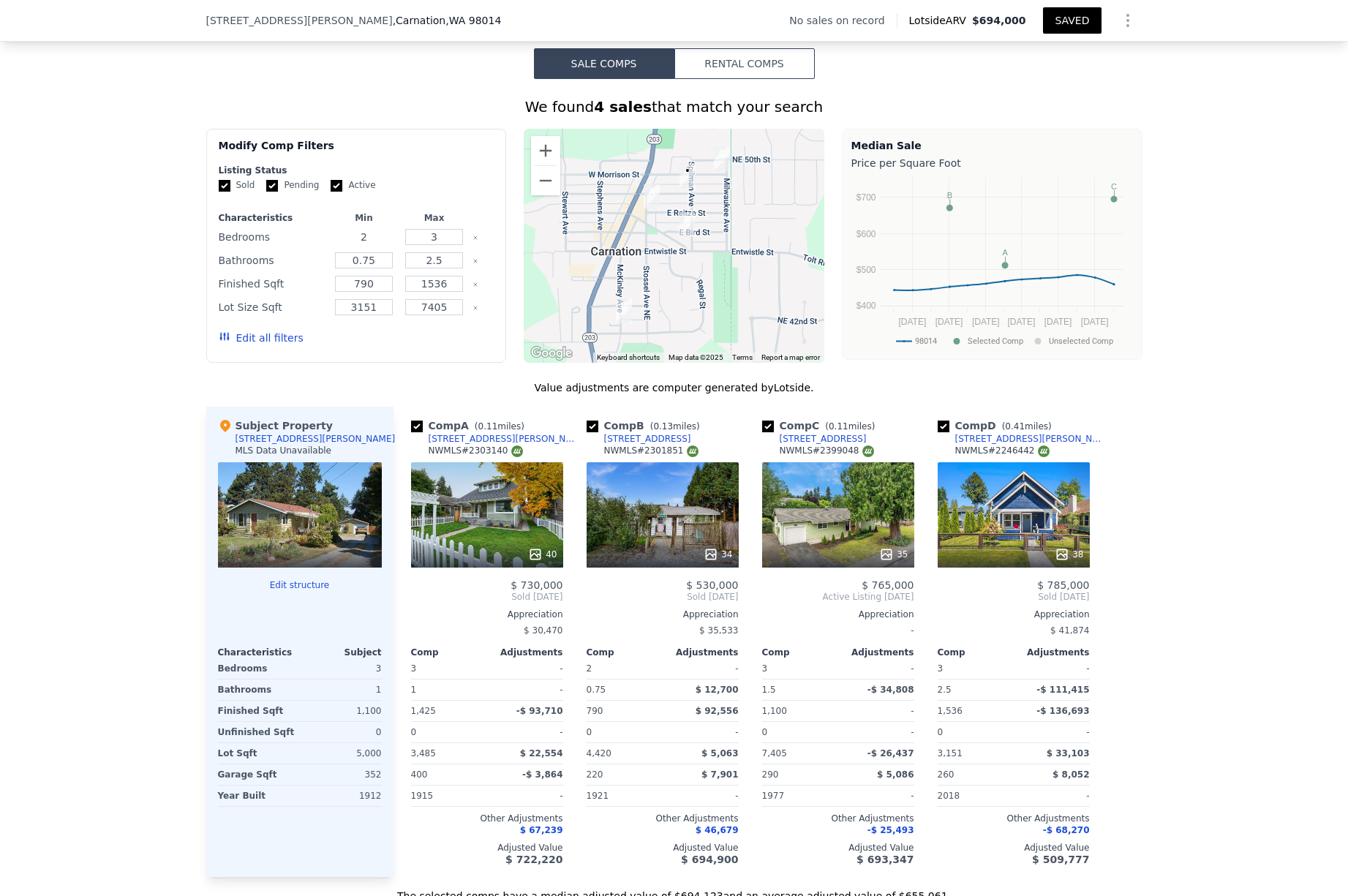
drag, startPoint x: 376, startPoint y: 239, endPoint x: 361, endPoint y: 237, distance: 15.1
click at [361, 237] on input "2" at bounding box center [363, 237] width 58 height 16
type input "3"
click at [440, 236] on input "3" at bounding box center [434, 237] width 58 height 16
drag, startPoint x: 450, startPoint y: 232, endPoint x: 410, endPoint y: 232, distance: 40.0
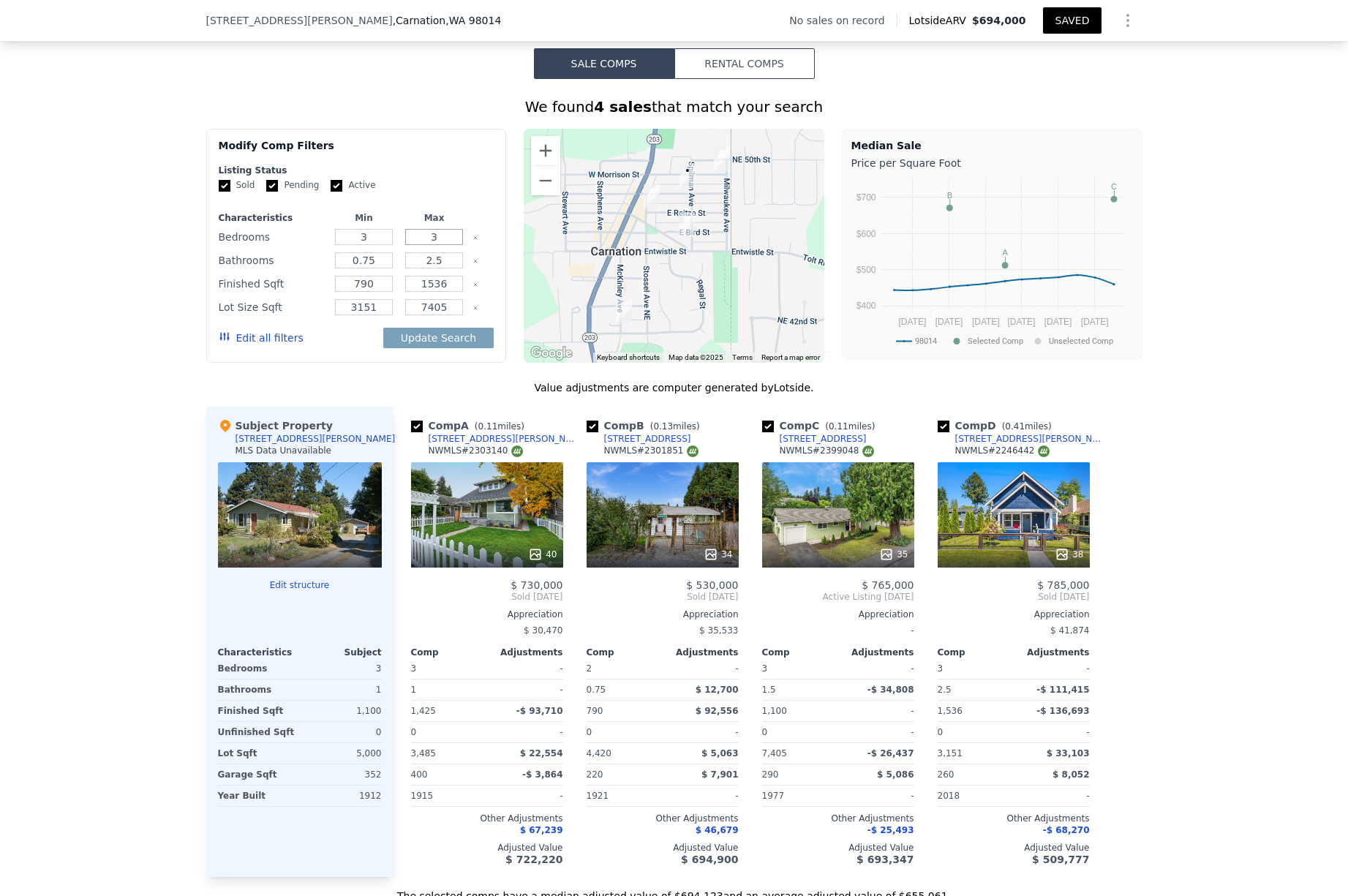
click at [410, 232] on input "3" at bounding box center [434, 237] width 58 height 16
type input "4"
click at [420, 340] on button "Update Search" at bounding box center [439, 337] width 111 height 20
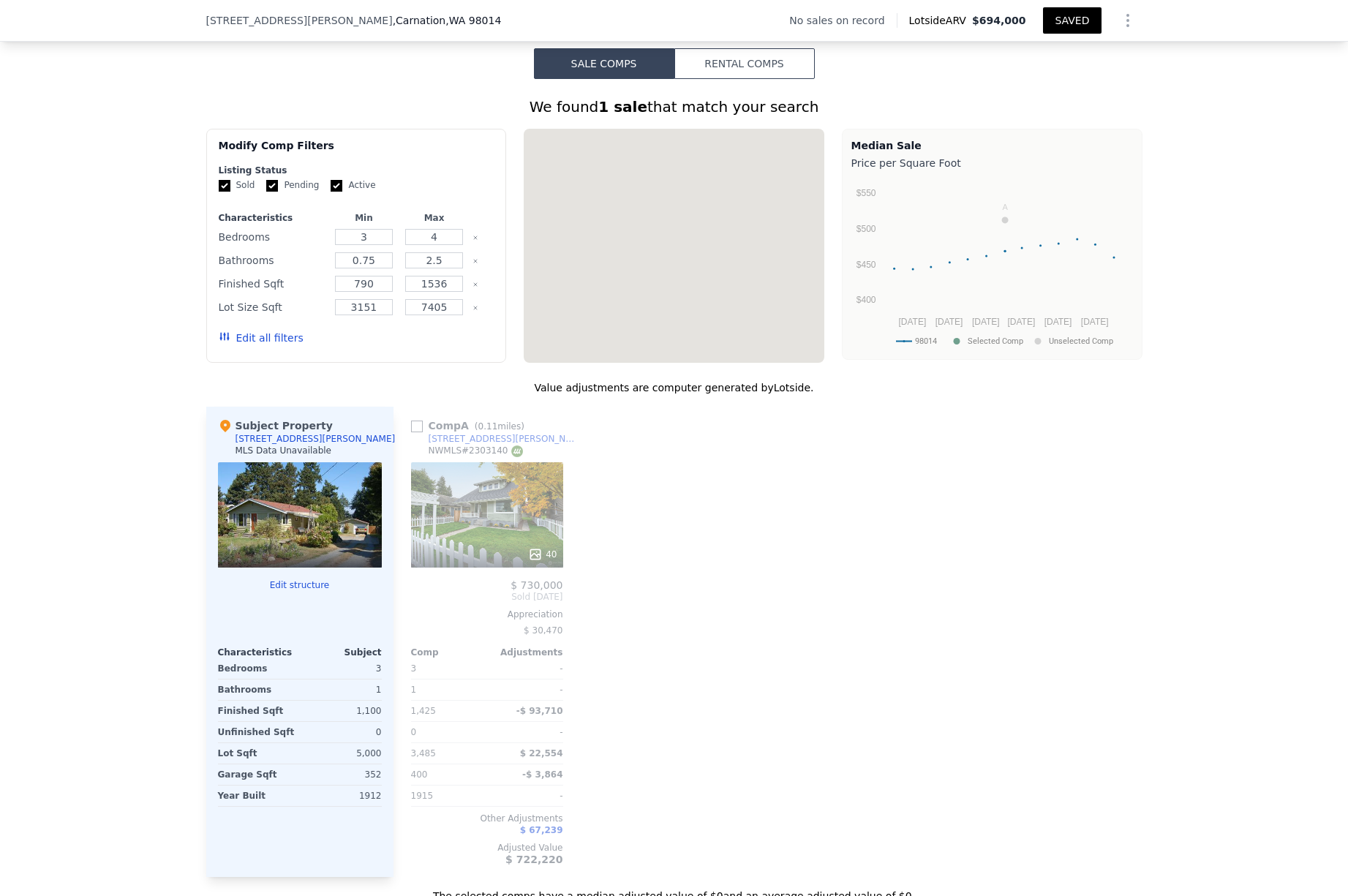
checkbox input "false"
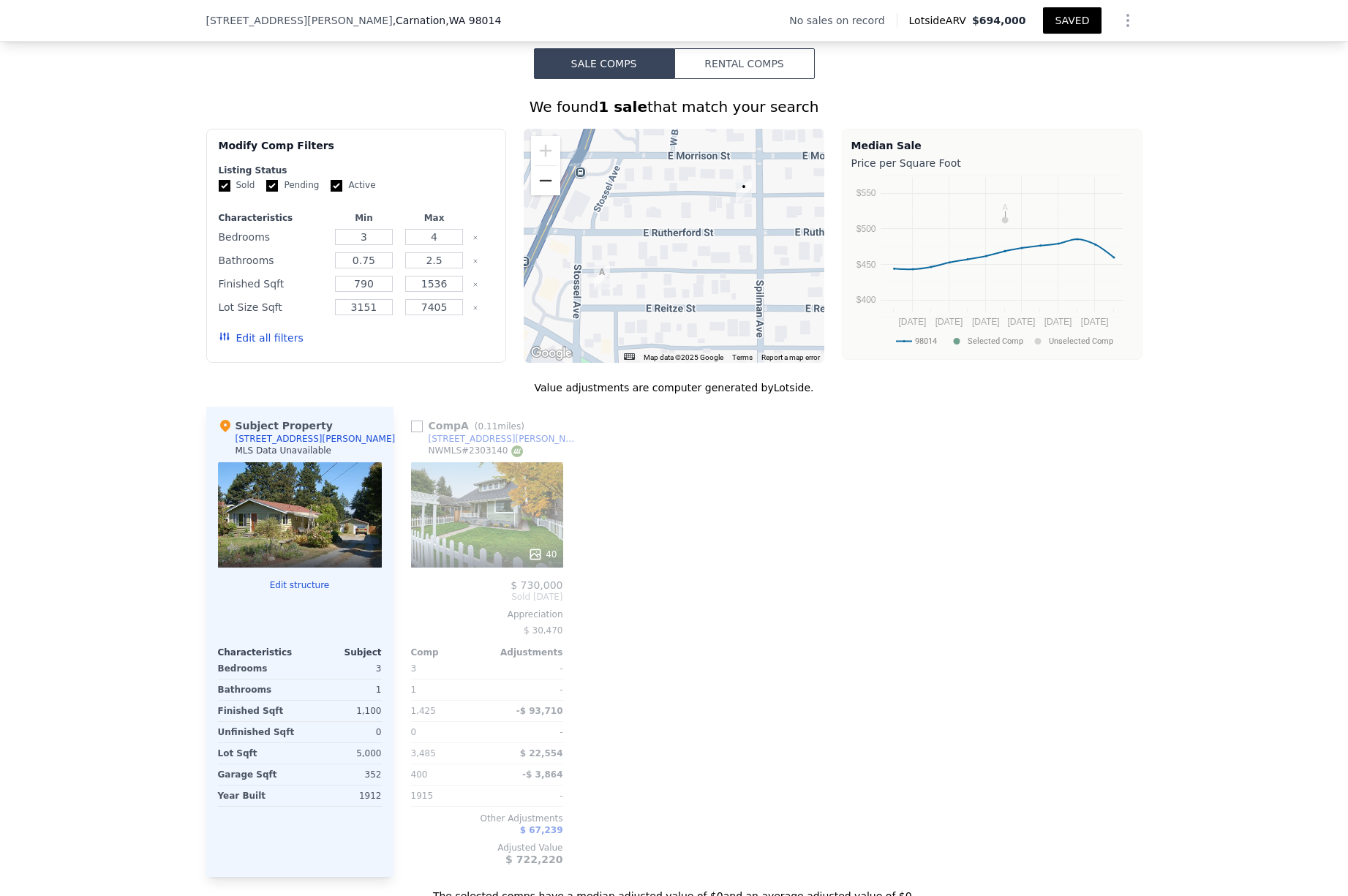
click at [555, 181] on button "Zoom out" at bounding box center [545, 180] width 29 height 29
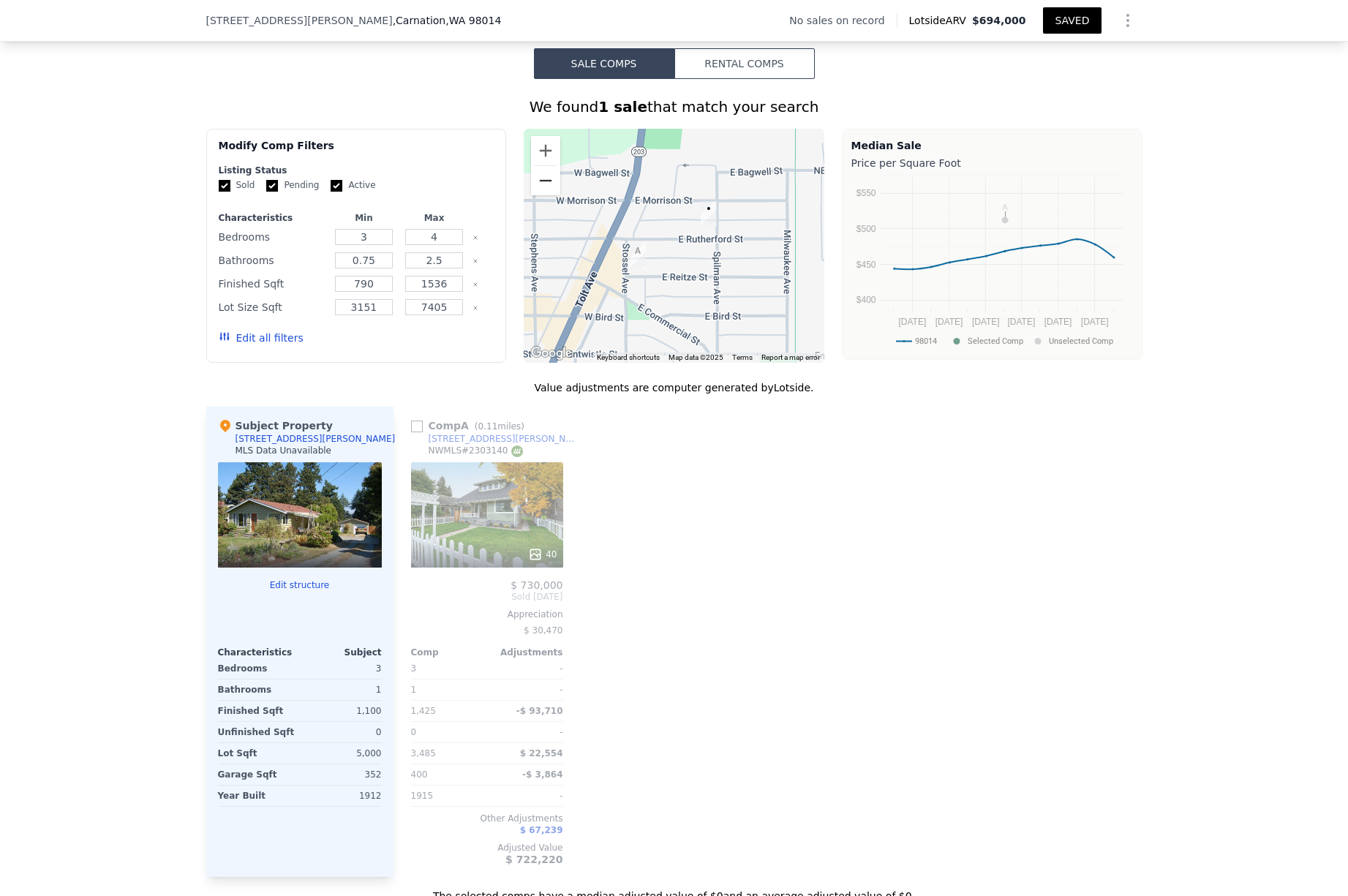
click at [553, 181] on button "Zoom out" at bounding box center [545, 180] width 29 height 29
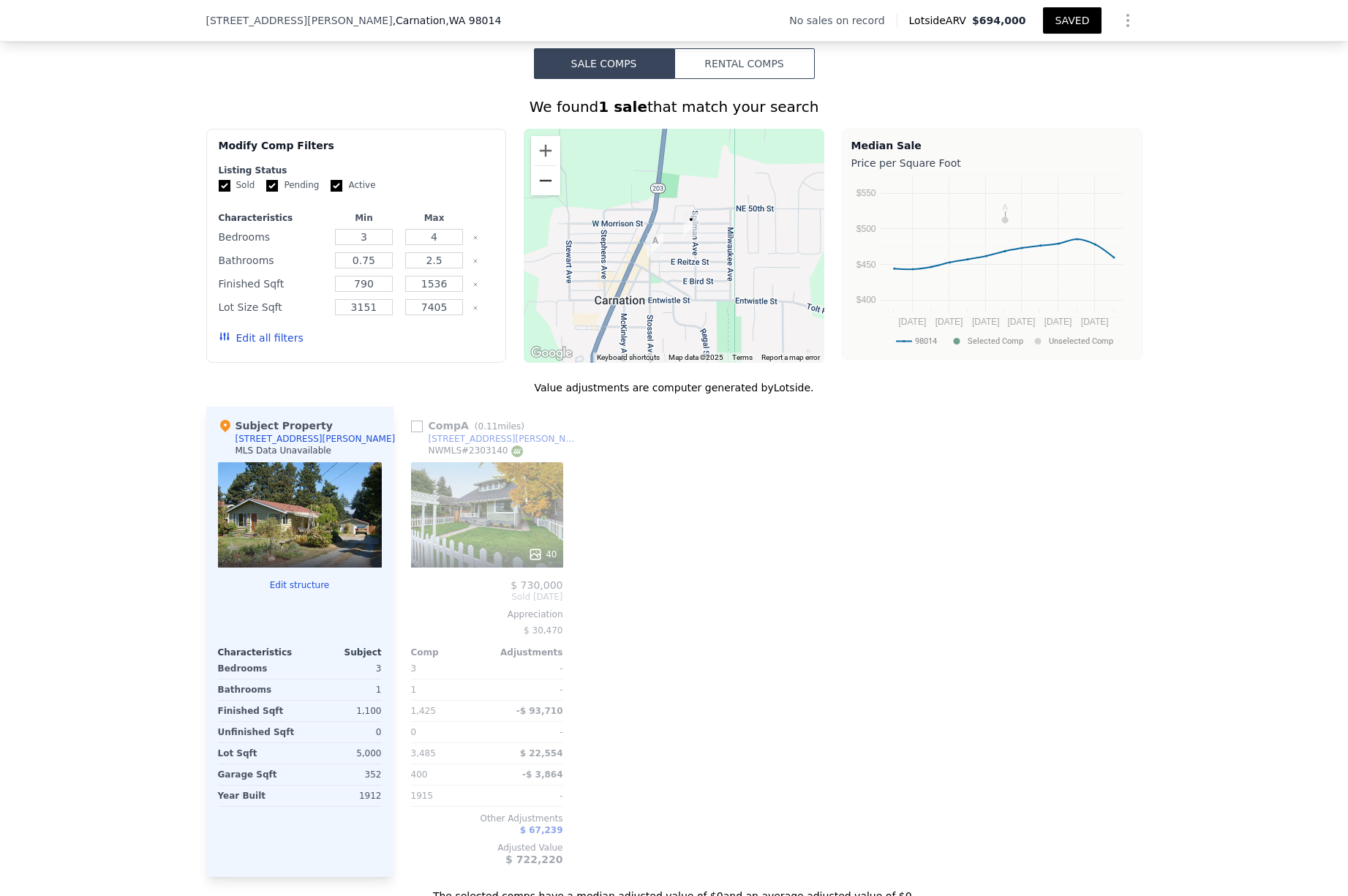
click at [553, 181] on button "Zoom out" at bounding box center [545, 180] width 29 height 29
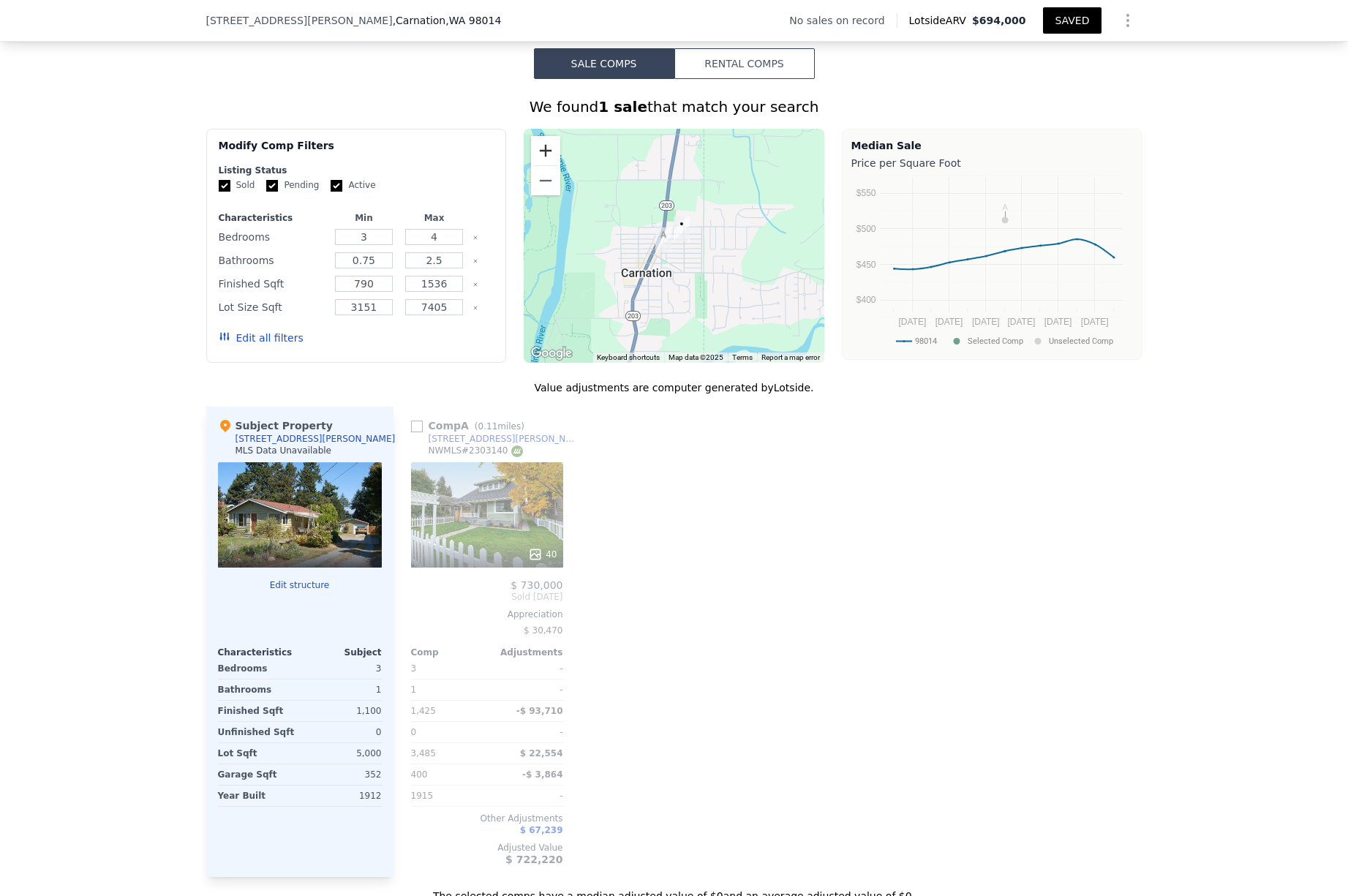
click at [552, 150] on button "Zoom in" at bounding box center [545, 150] width 29 height 29
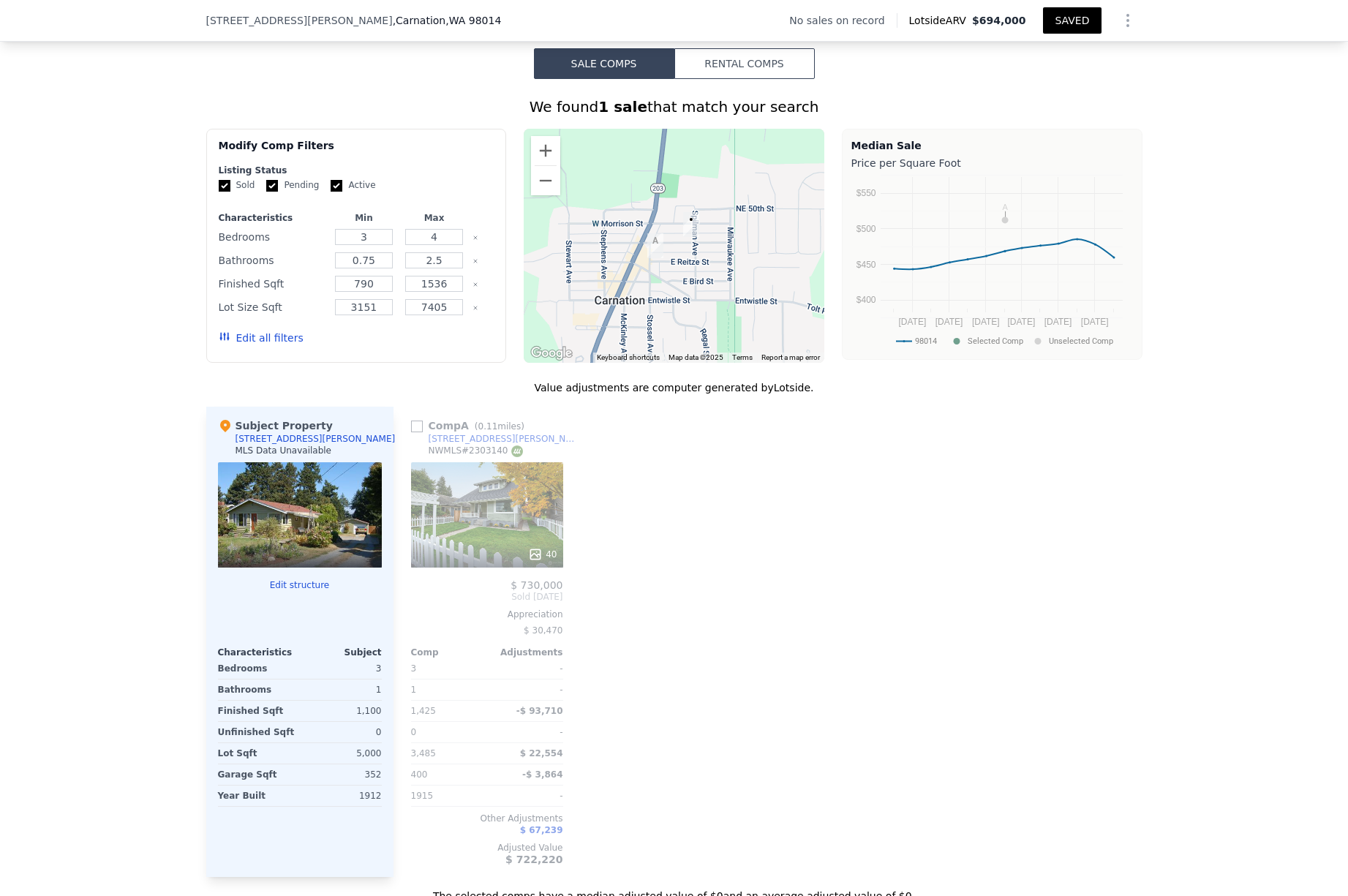
click at [631, 67] on button "Sale Comps" at bounding box center [604, 63] width 141 height 31
click at [729, 67] on button "Rental Comps" at bounding box center [744, 63] width 141 height 31
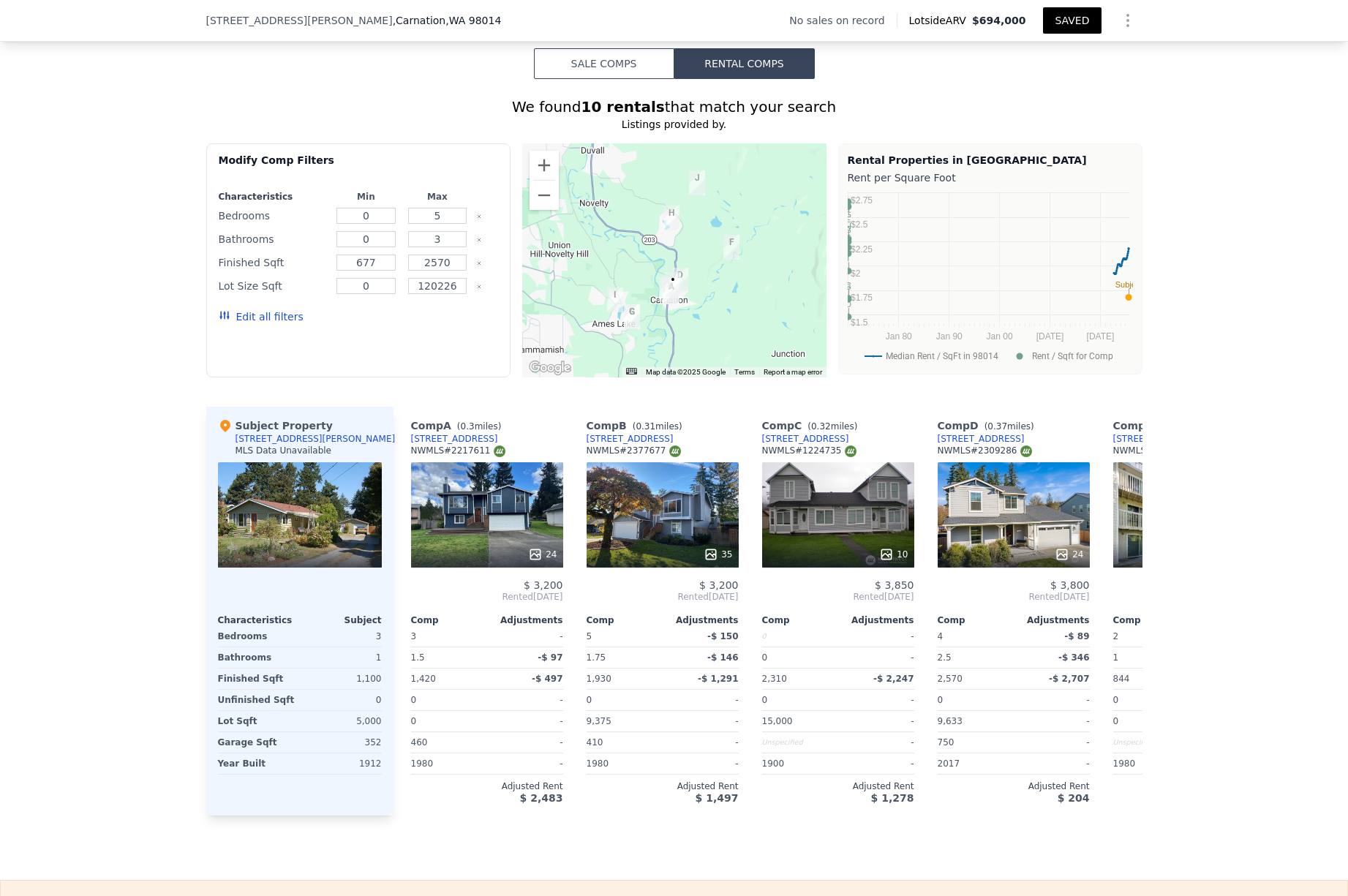
click at [652, 65] on button "Sale Comps" at bounding box center [604, 63] width 141 height 31
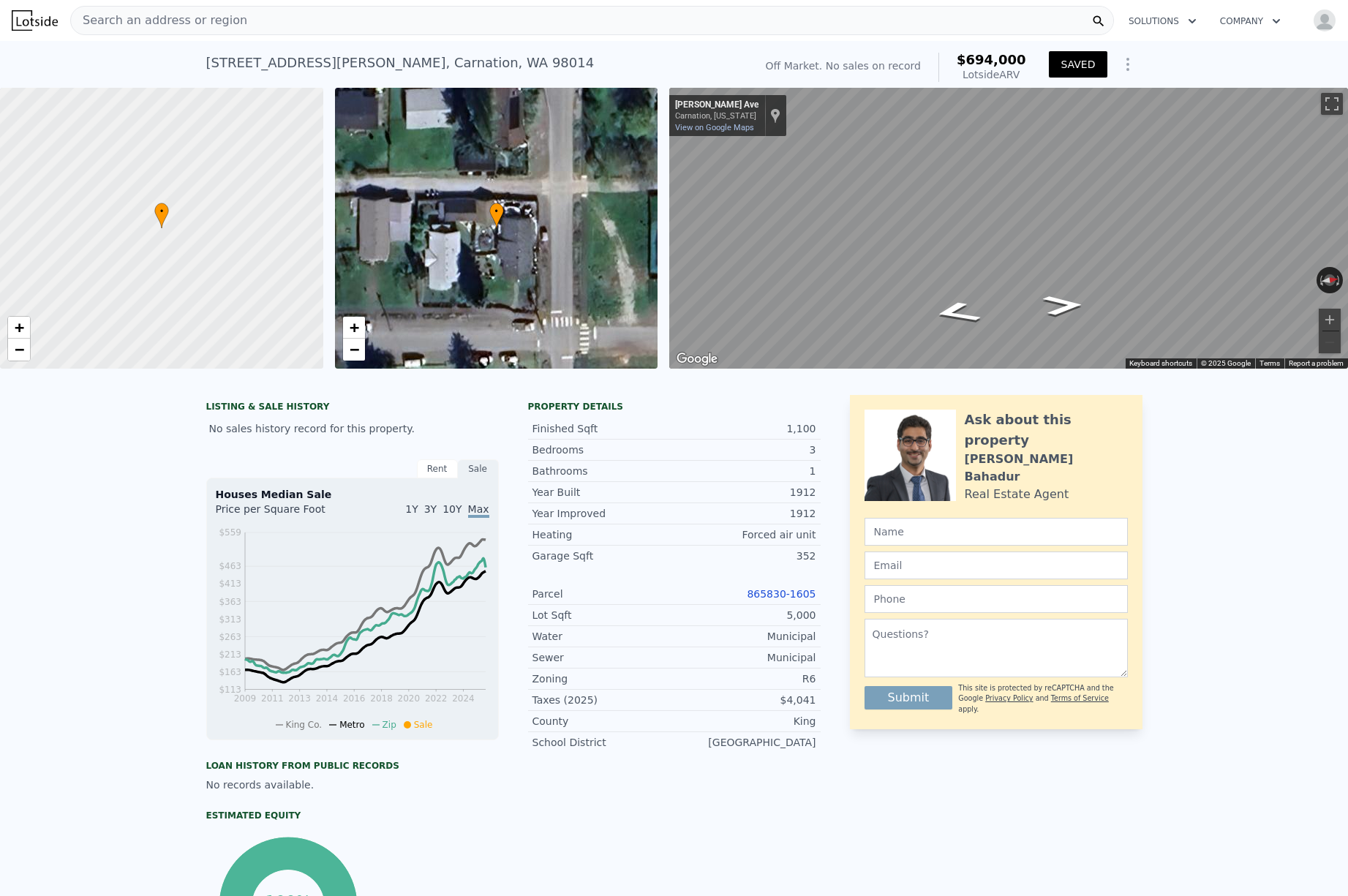
scroll to position [11, 0]
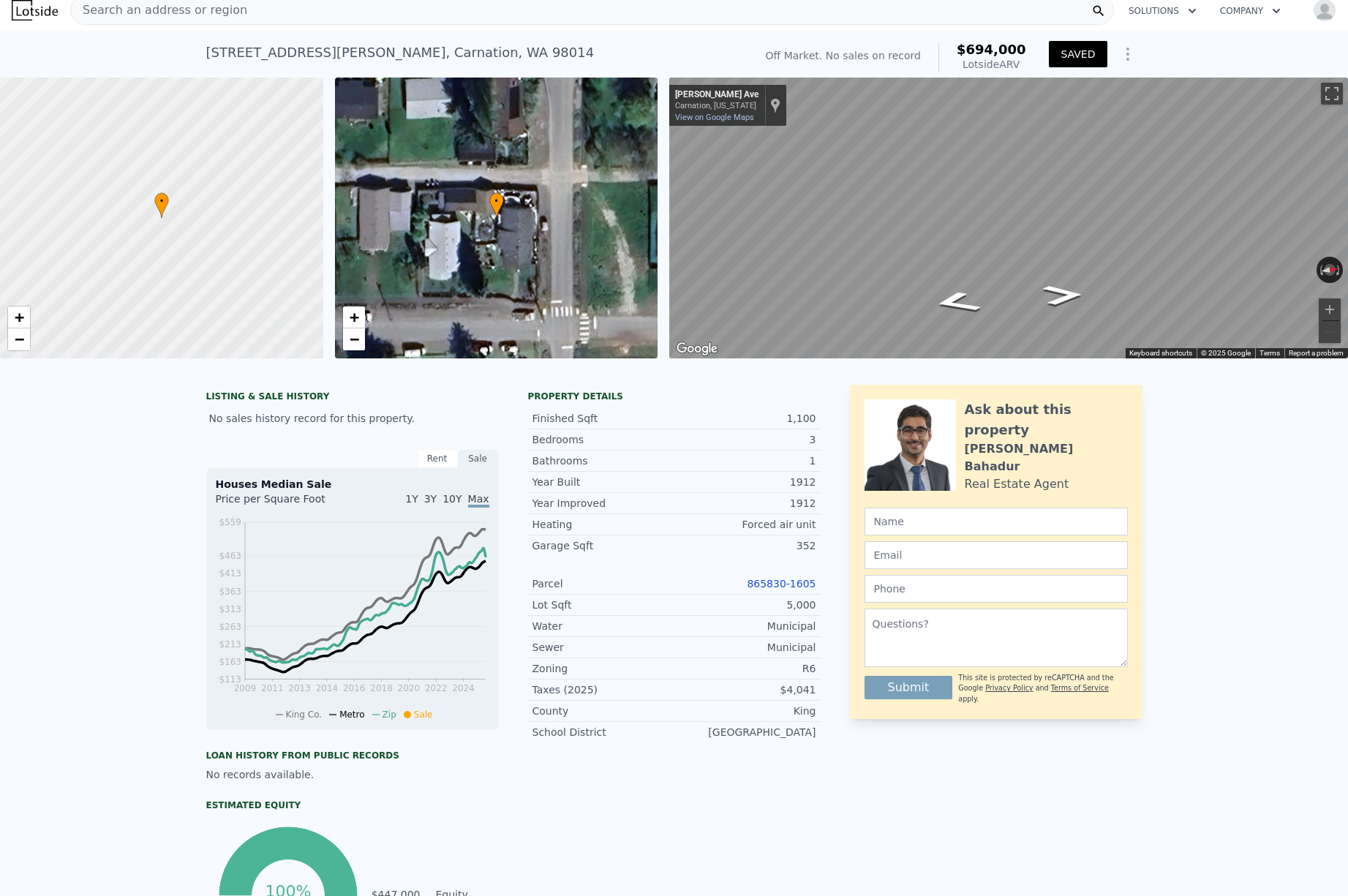
click at [476, 459] on div "Sale" at bounding box center [478, 458] width 41 height 19
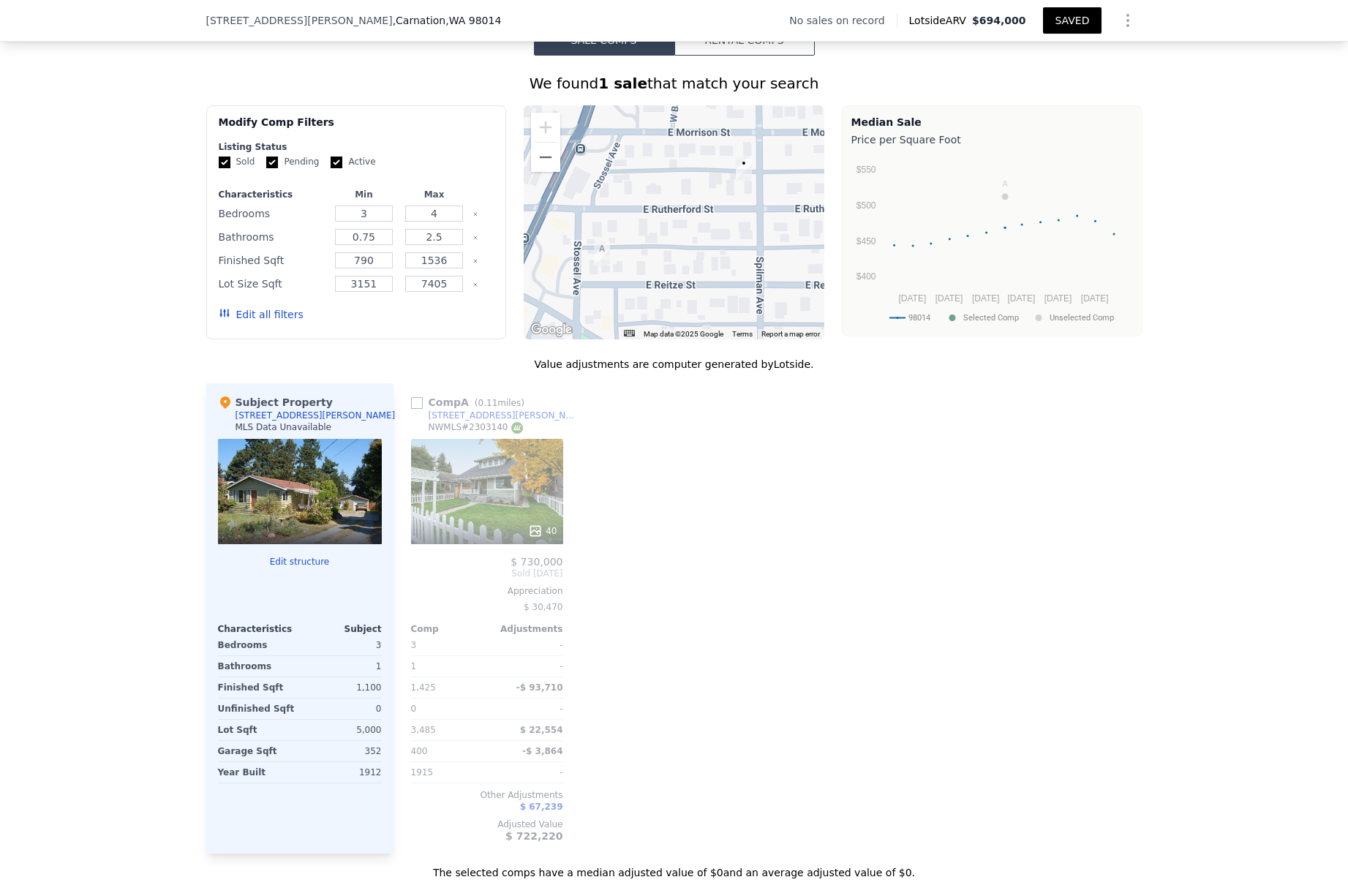
scroll to position [1093, 0]
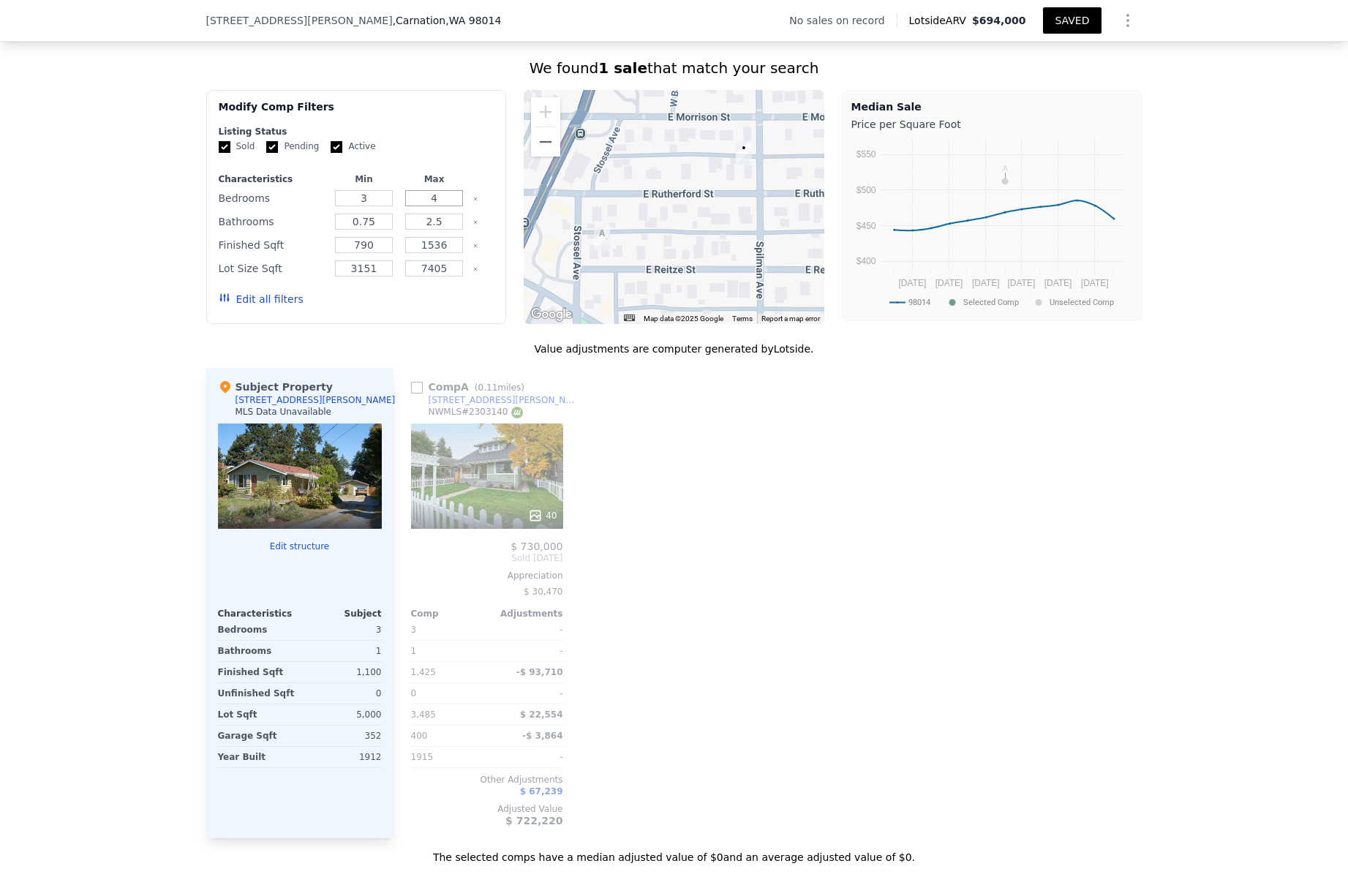
drag, startPoint x: 444, startPoint y: 196, endPoint x: 378, endPoint y: 186, distance: 66.8
click at [378, 186] on div "Characteristics Min Max Bedrooms 3 4 Bathrooms 0.75 2.5 Finished Sqft 790 1536 …" at bounding box center [356, 246] width 275 height 146
drag, startPoint x: 377, startPoint y: 196, endPoint x: 345, endPoint y: 195, distance: 32.0
click at [345, 195] on input "3" at bounding box center [363, 198] width 58 height 16
type input "2"
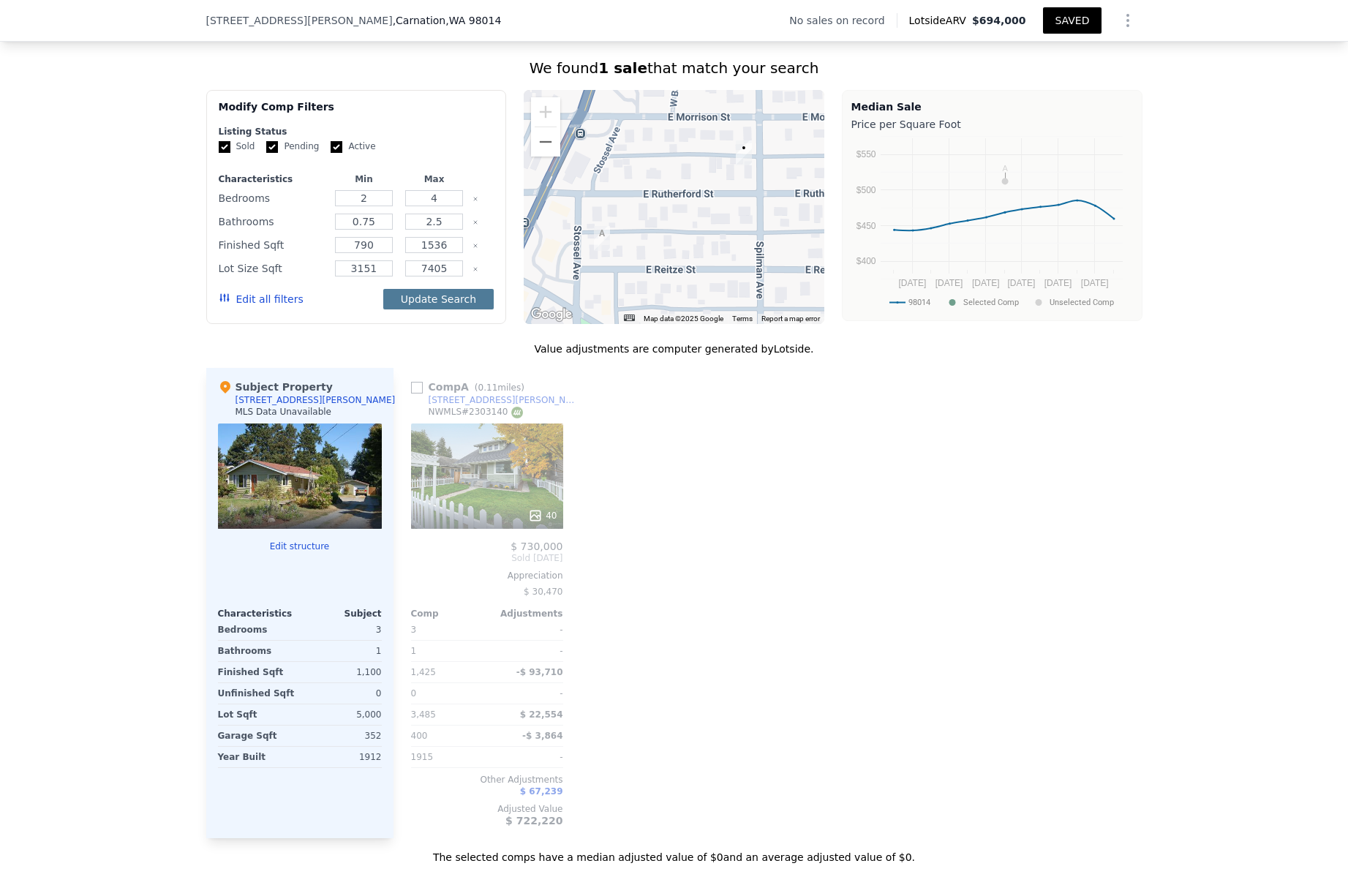
click at [414, 297] on button "Update Search" at bounding box center [439, 299] width 111 height 20
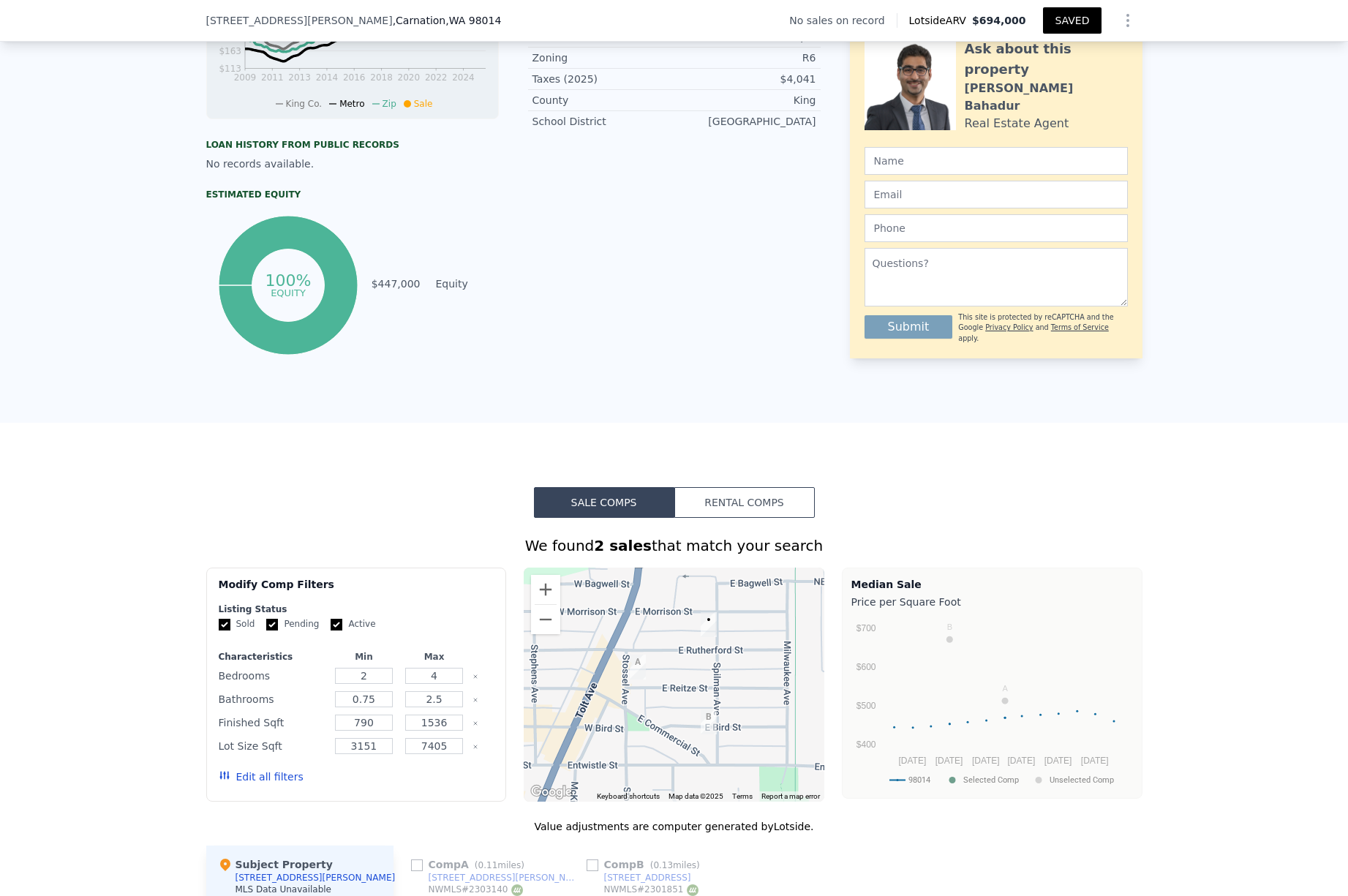
scroll to position [604, 0]
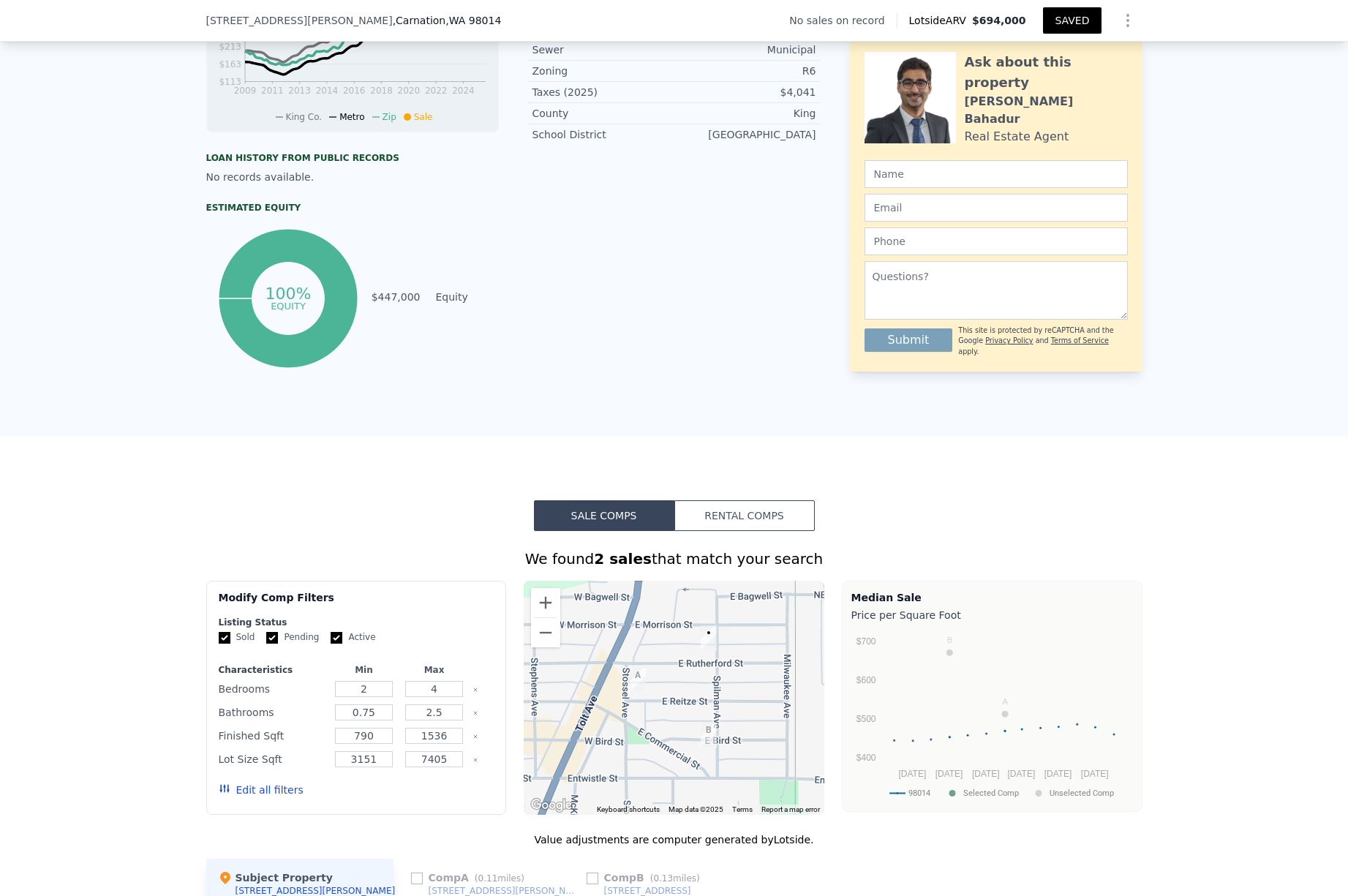
scroll to position [582, 0]
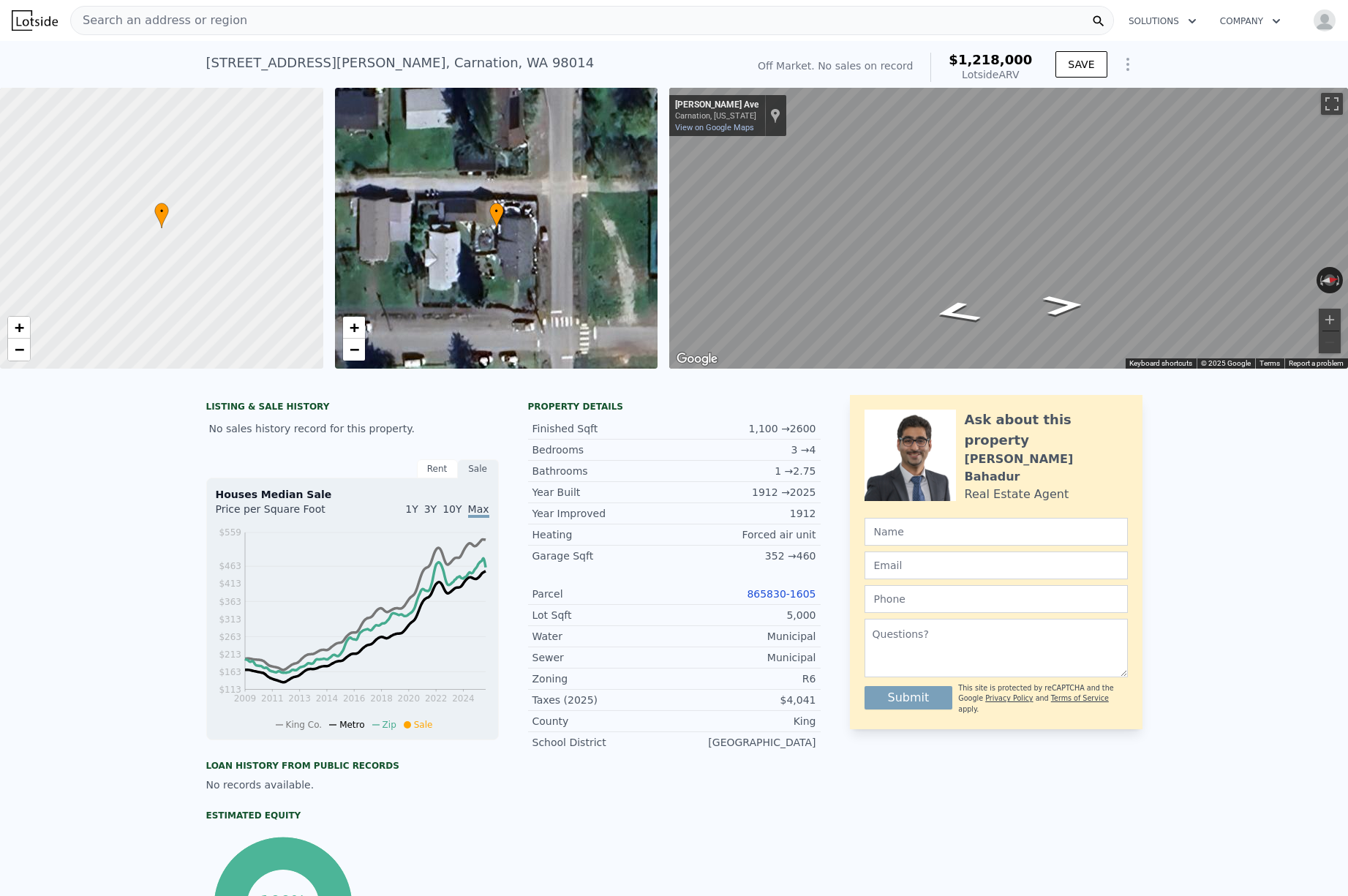
scroll to position [0, 6]
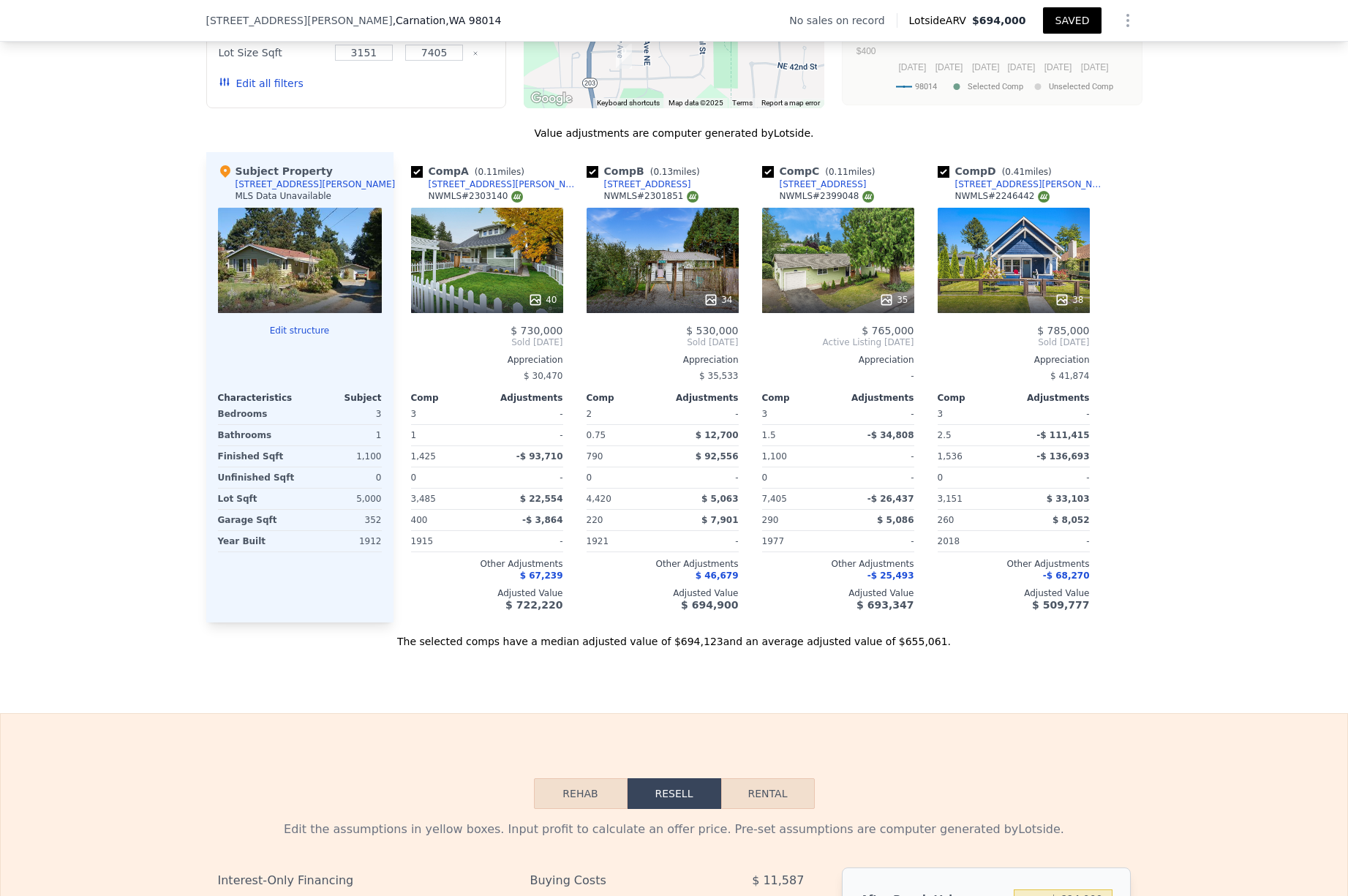
scroll to position [1310, 0]
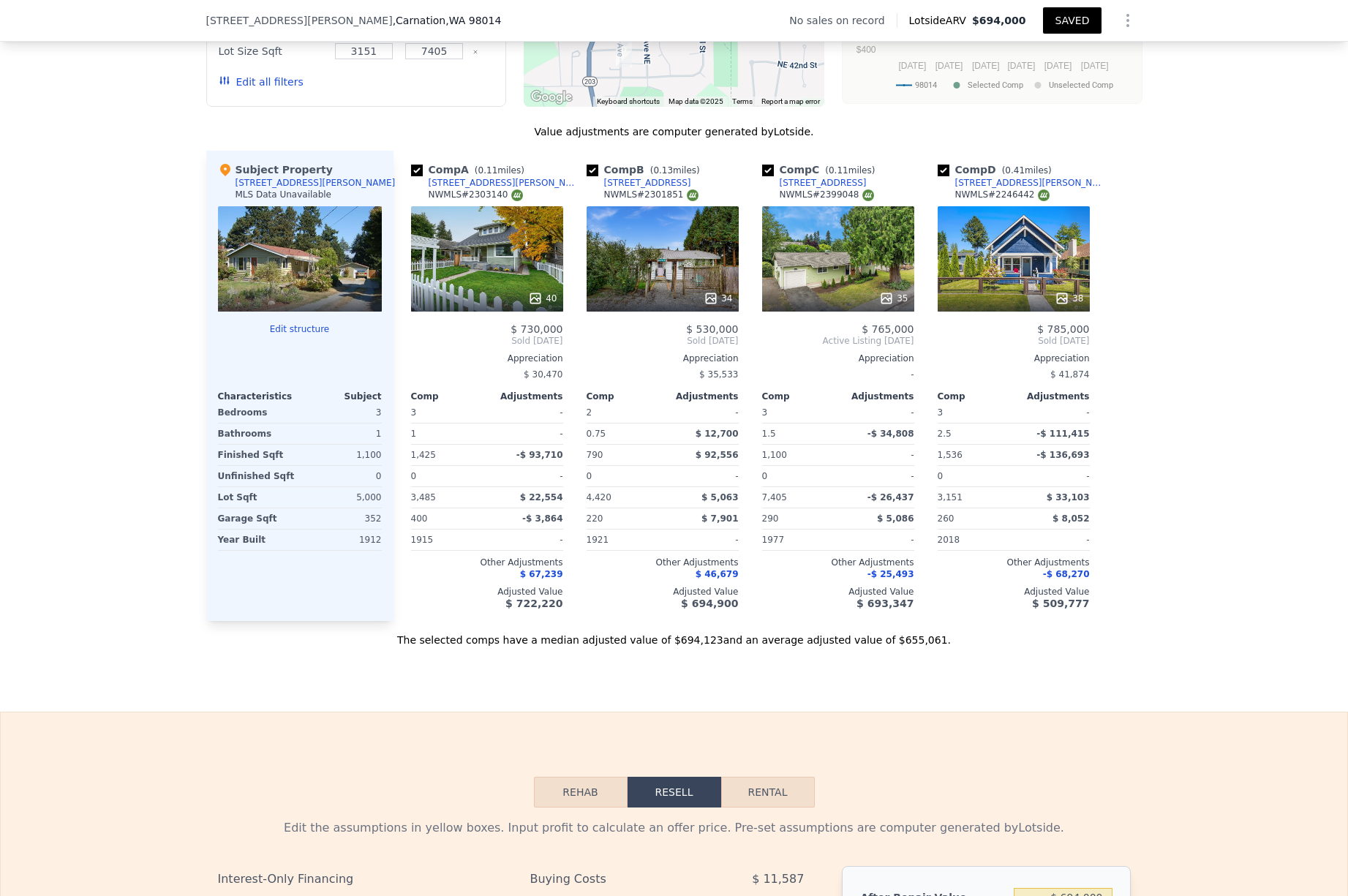
click at [272, 259] on div at bounding box center [300, 259] width 164 height 106
click at [315, 331] on button "Edit structure" at bounding box center [300, 329] width 164 height 11
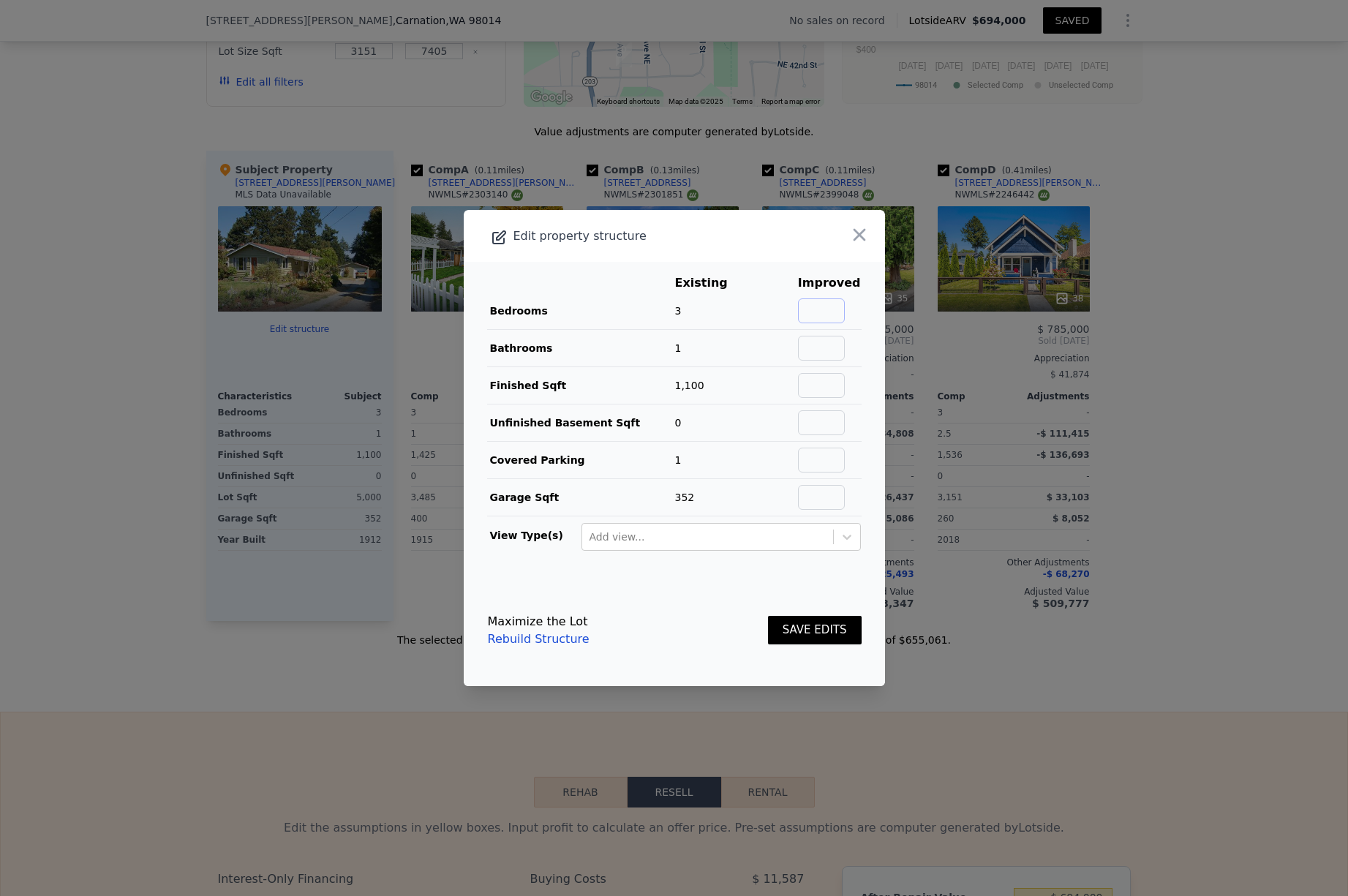
click at [821, 302] on input "text" at bounding box center [821, 310] width 47 height 25
type input "4"
click at [824, 350] on input "text" at bounding box center [821, 348] width 47 height 25
type input "2"
click at [830, 387] on input "text" at bounding box center [821, 385] width 47 height 25
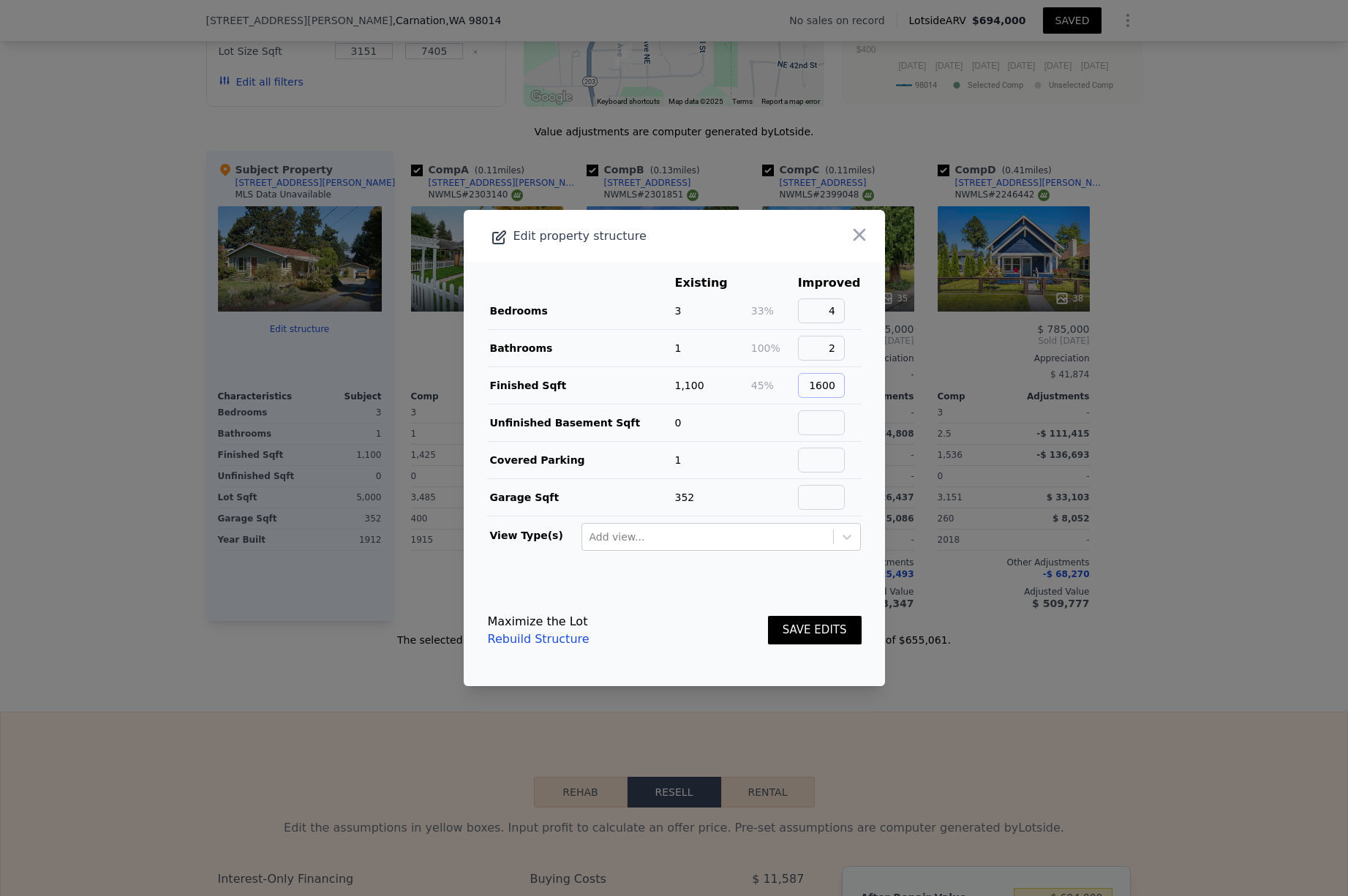
type input "1600"
click at [828, 415] on input "text" at bounding box center [821, 422] width 47 height 25
type input "0"
click at [835, 462] on input "text" at bounding box center [821, 460] width 47 height 25
click at [829, 499] on input "text" at bounding box center [821, 497] width 47 height 25
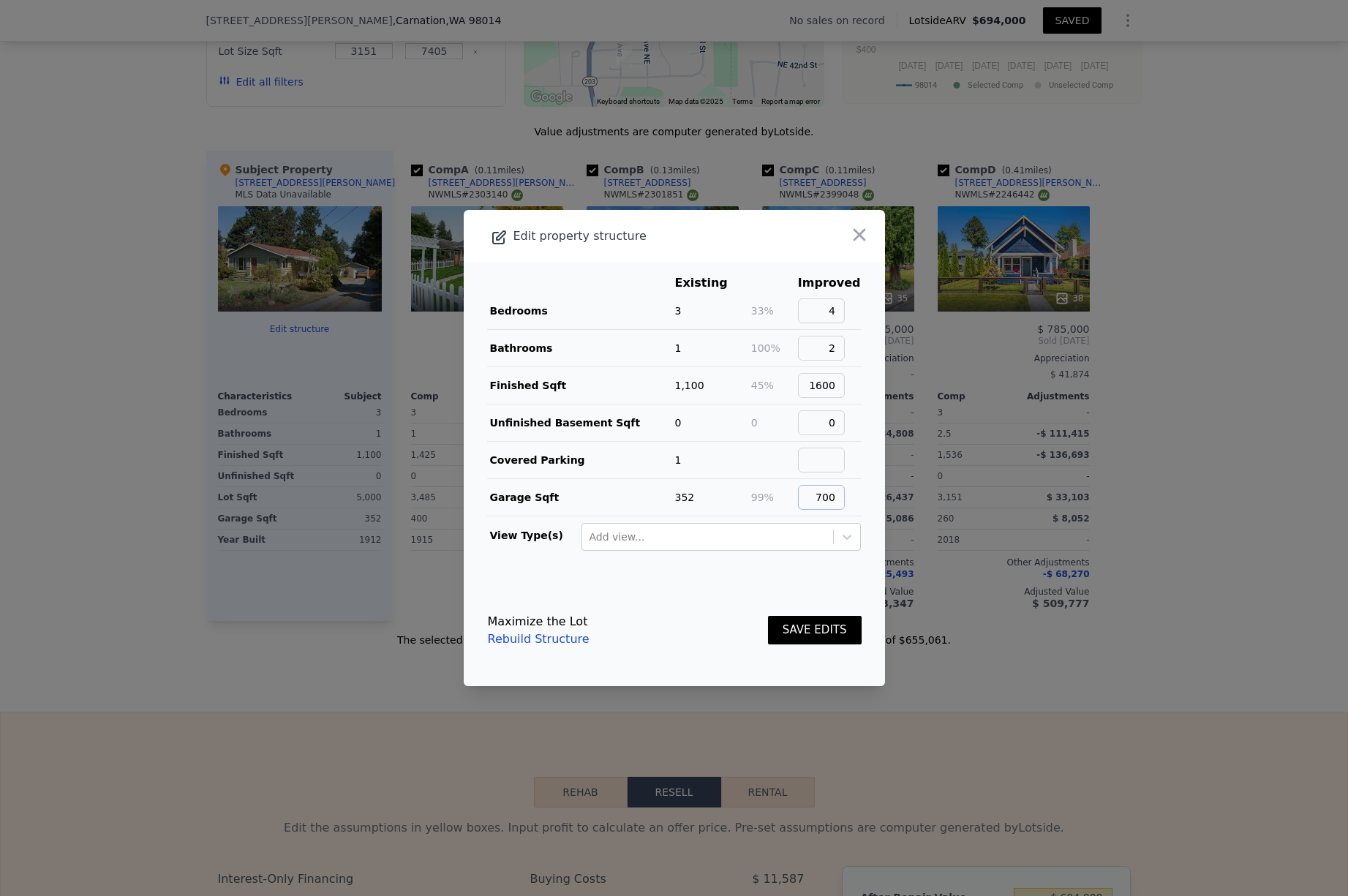
type input "700"
click at [822, 629] on button "SAVE EDITS" at bounding box center [814, 630] width 93 height 28
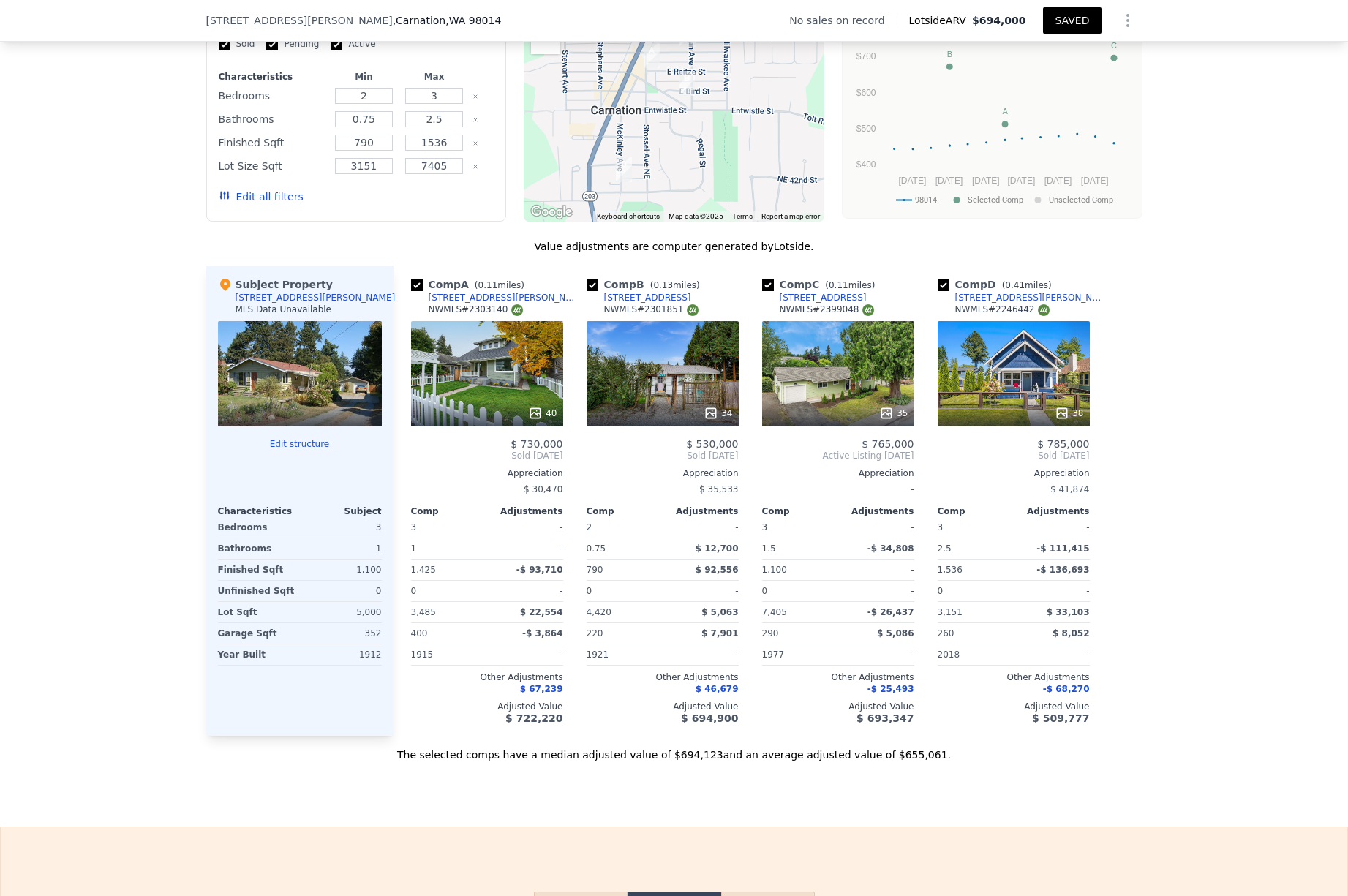
scroll to position [1188, 0]
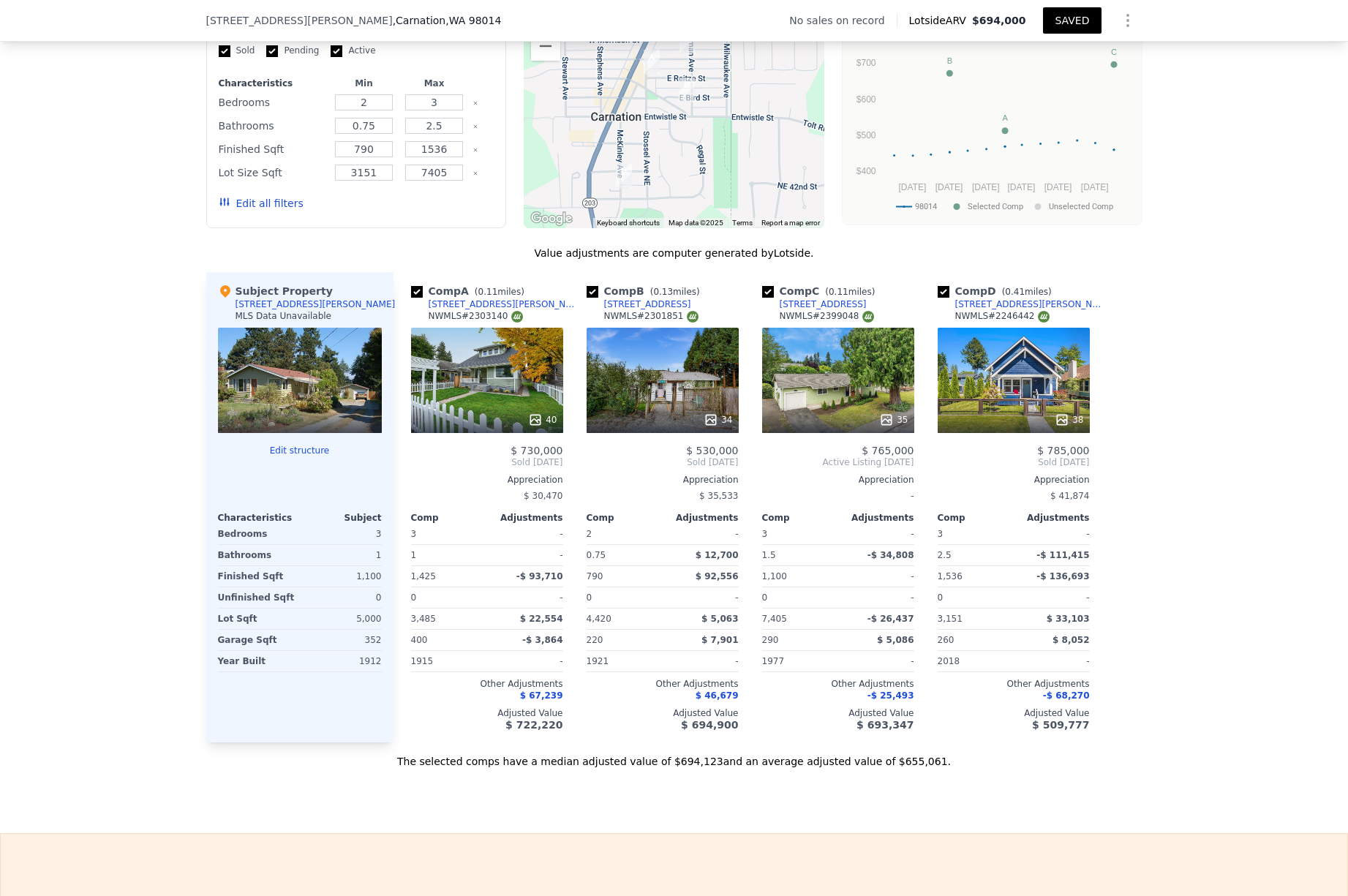
click at [770, 294] on input "checkbox" at bounding box center [768, 292] width 11 height 11
checkbox input "false"
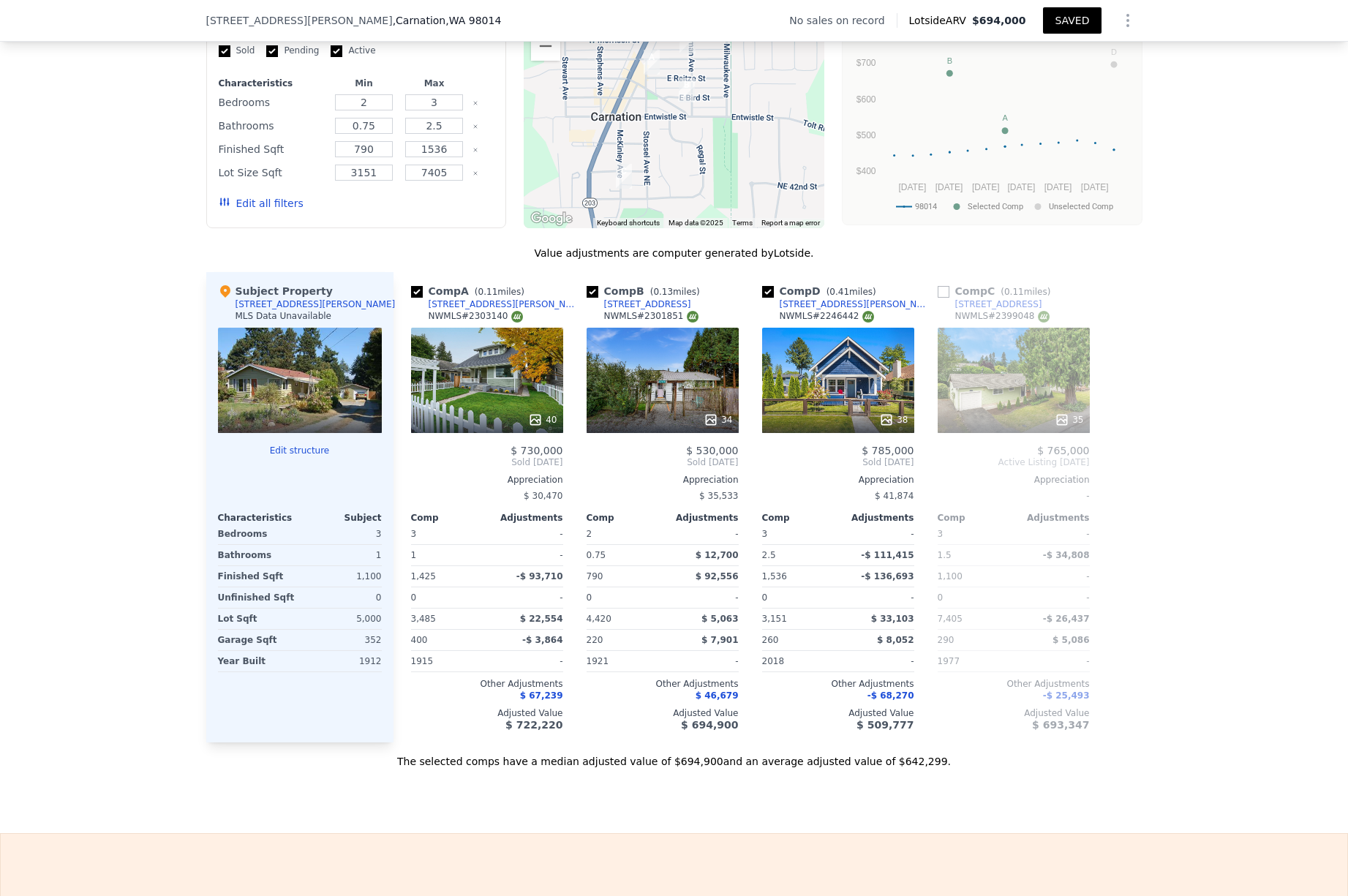
click at [767, 294] on input "checkbox" at bounding box center [768, 292] width 11 height 11
checkbox input "false"
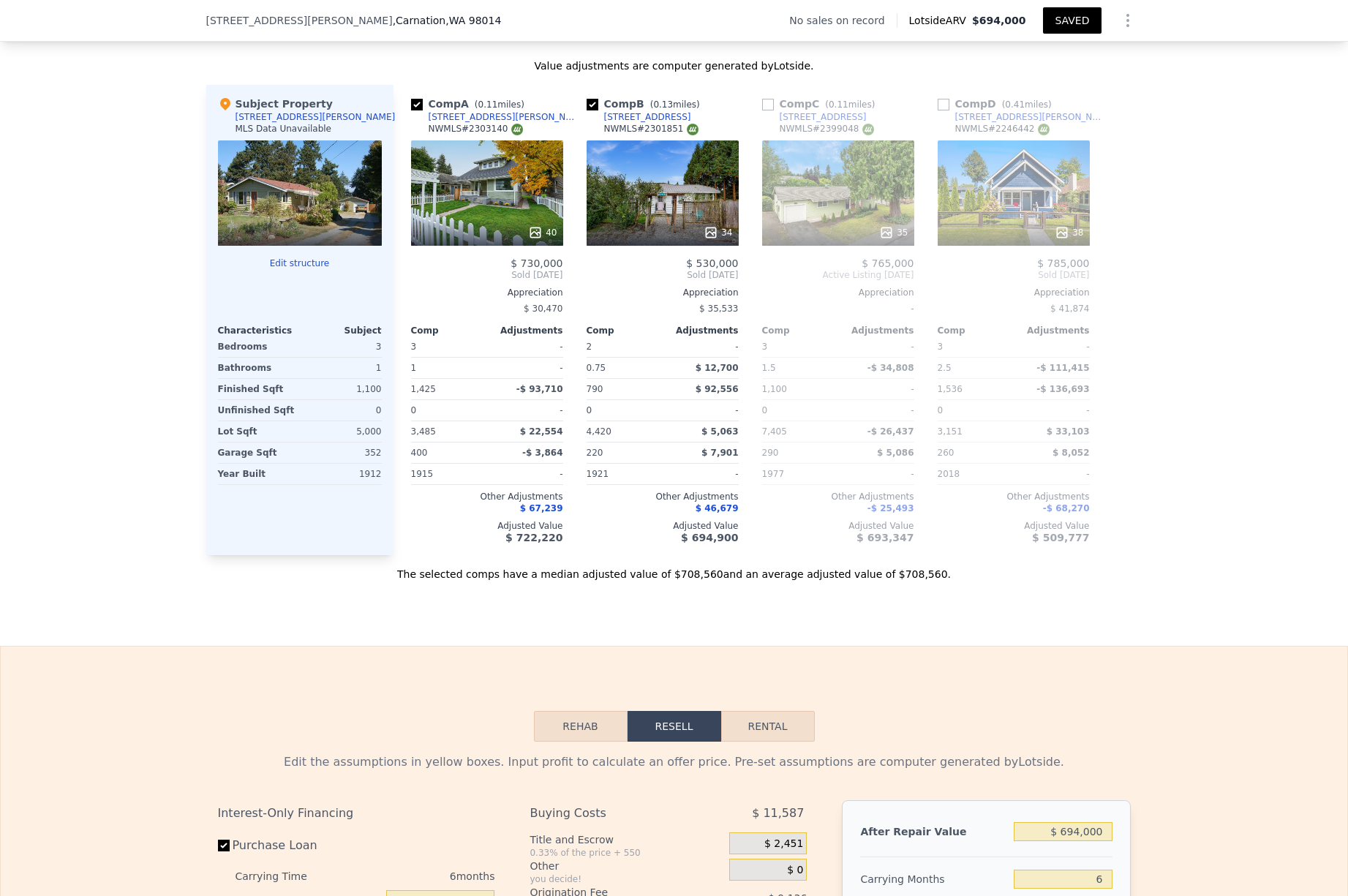
scroll to position [1380, 0]
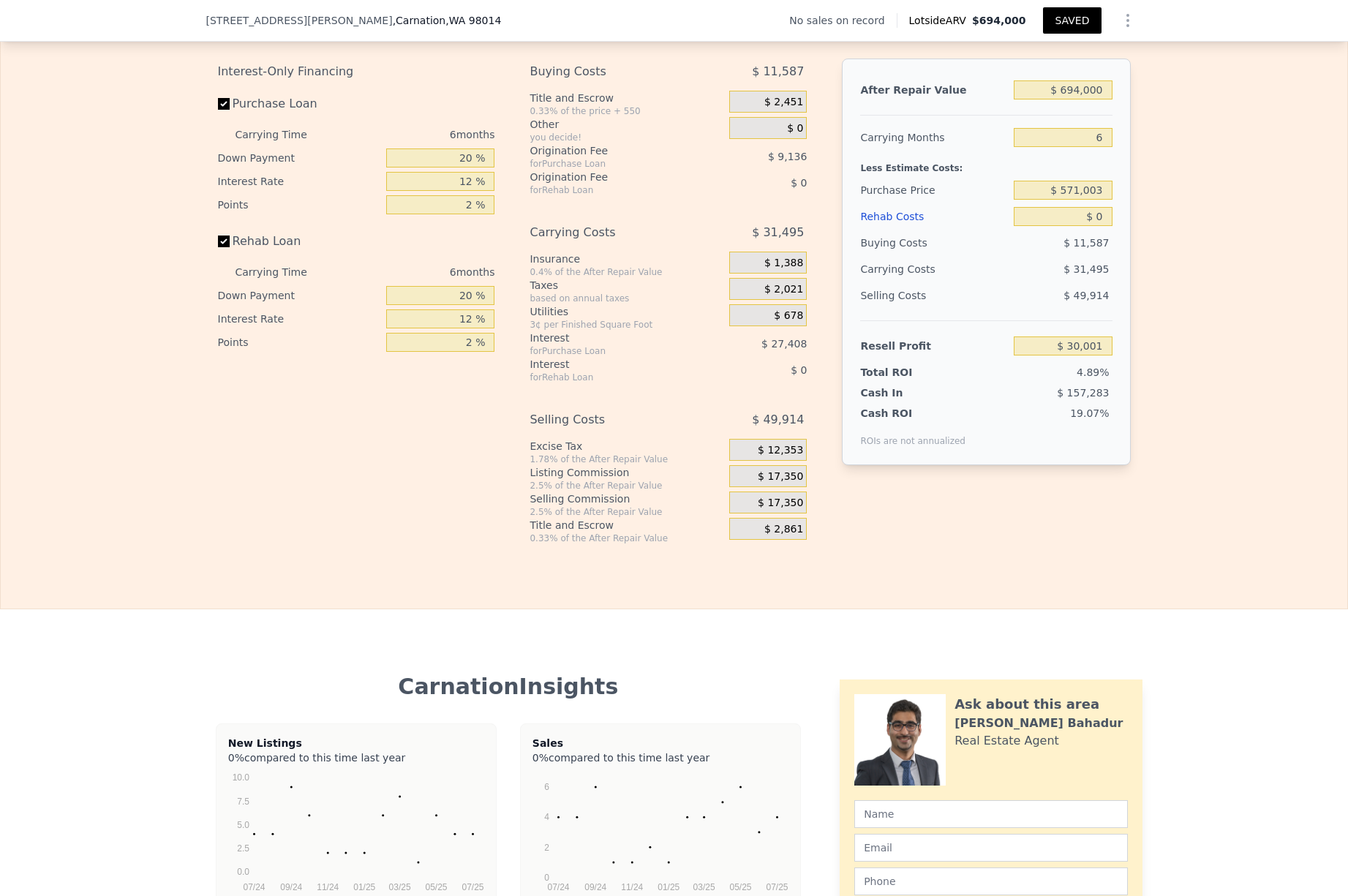
click at [865, 435] on div "ROIs are not annualized" at bounding box center [912, 434] width 106 height 26
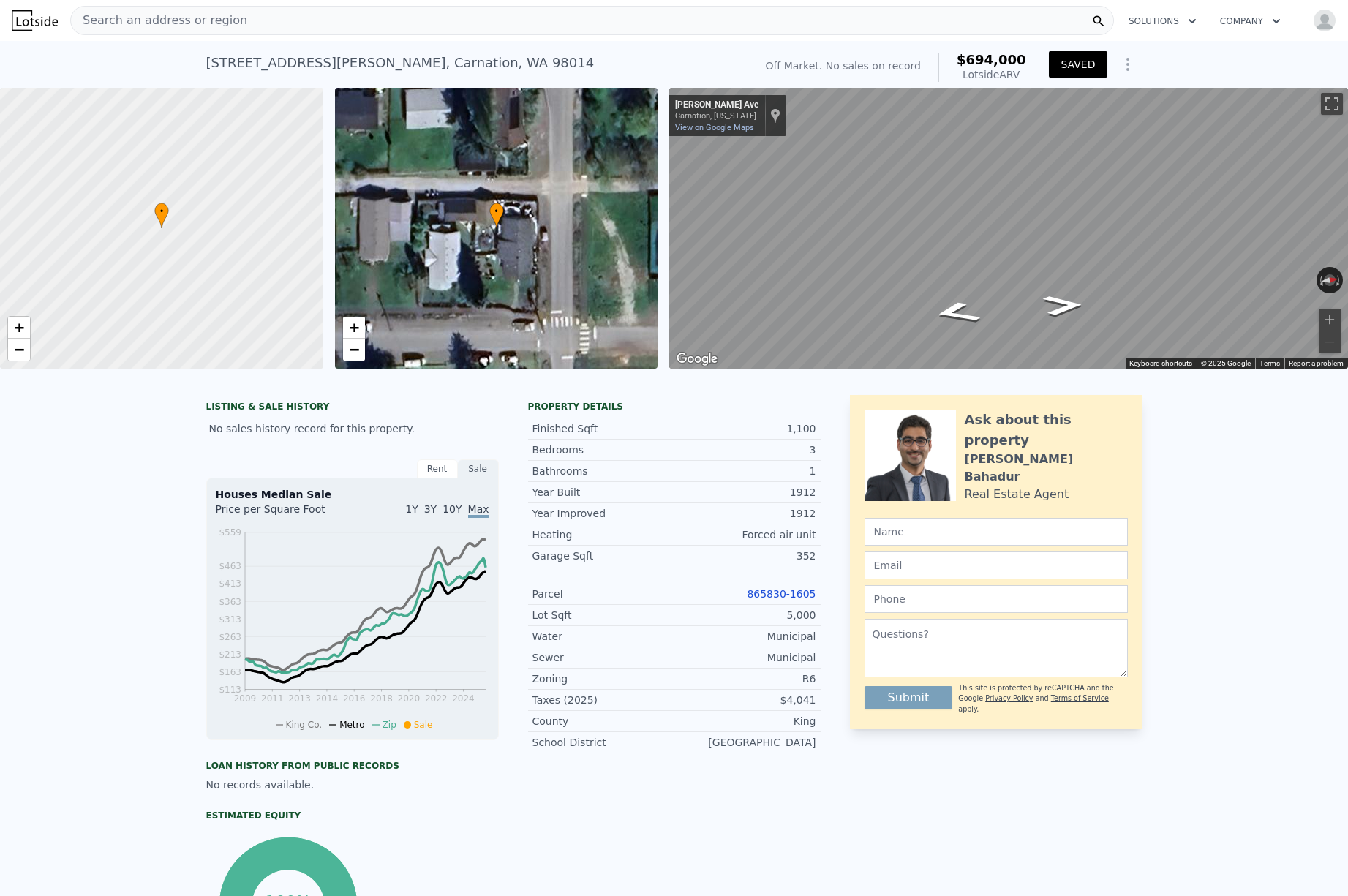
scroll to position [0, 0]
